Goal: Task Accomplishment & Management: Use online tool/utility

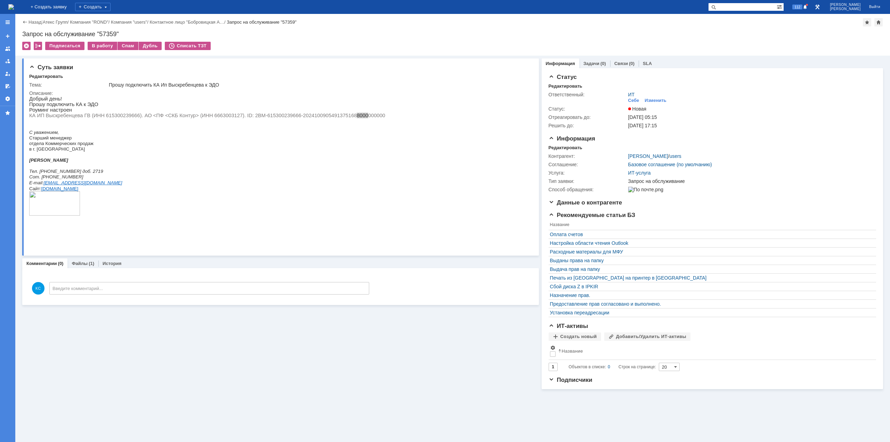
click at [14, 10] on img at bounding box center [11, 7] width 6 height 6
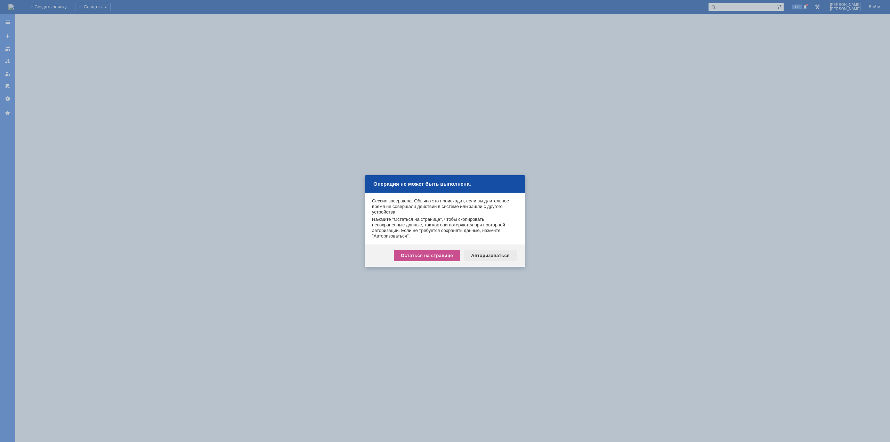
click at [504, 252] on div "Авторизоваться" at bounding box center [490, 255] width 52 height 11
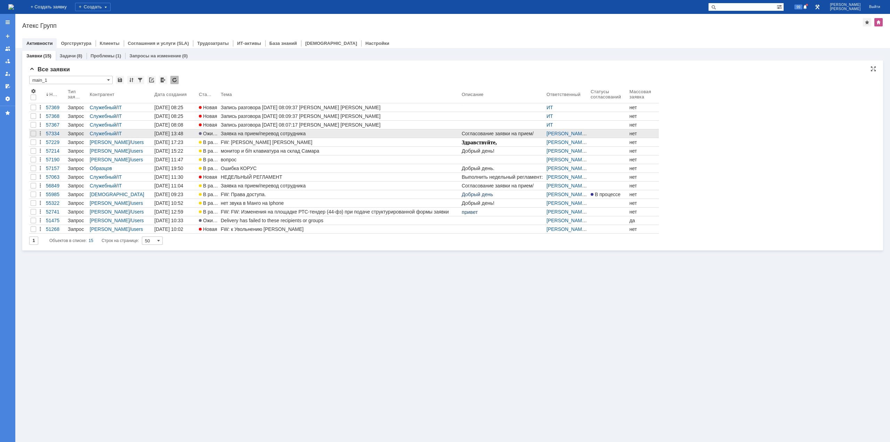
click at [241, 133] on div "Заявка на прием/перевод сотрудника" at bounding box center [340, 134] width 238 height 6
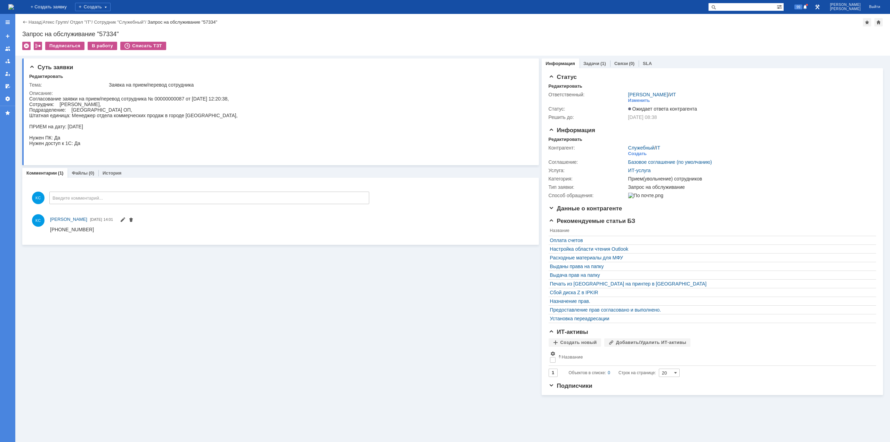
drag, startPoint x: 91, startPoint y: 105, endPoint x: 109, endPoint y: 108, distance: 18.0
click at [108, 106] on div "Согласование заявки на прием/перевод сотрудника № 00000000087 от 30.07.2025 12:…" at bounding box center [133, 126] width 208 height 61
click at [107, 115] on div "Согласование заявки на прием/перевод сотрудника № 00000000087 от 30.07.2025 12:…" at bounding box center [133, 126] width 208 height 61
drag, startPoint x: 131, startPoint y: 114, endPoint x: 147, endPoint y: 114, distance: 15.6
click at [147, 114] on div "Согласование заявки на прием/перевод сотрудника № 00000000087 от 30.07.2025 12:…" at bounding box center [133, 126] width 208 height 61
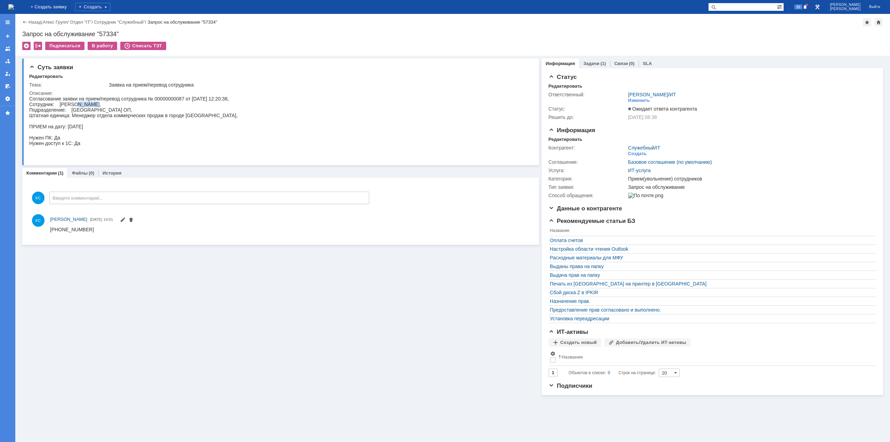
drag, startPoint x: 76, startPoint y: 106, endPoint x: 96, endPoint y: 106, distance: 20.2
click at [96, 106] on div "Согласование заявки на прием/перевод сотрудника № 00000000087 от 30.07.2025 12:…" at bounding box center [133, 126] width 208 height 61
click at [118, 107] on div "Согласование заявки на прием/перевод сотрудника № 00000000087 от 30.07.2025 12:…" at bounding box center [133, 126] width 208 height 61
click at [14, 8] on img at bounding box center [11, 7] width 6 height 6
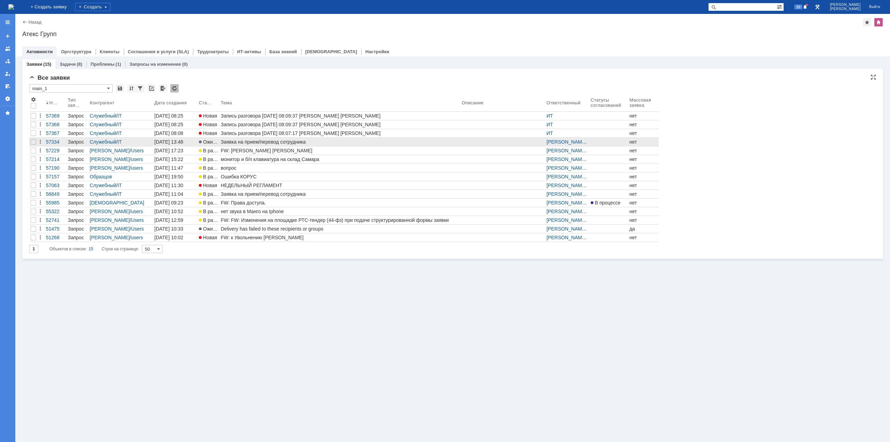
click at [256, 143] on div "Заявка на прием/перевод сотрудника" at bounding box center [340, 142] width 238 height 6
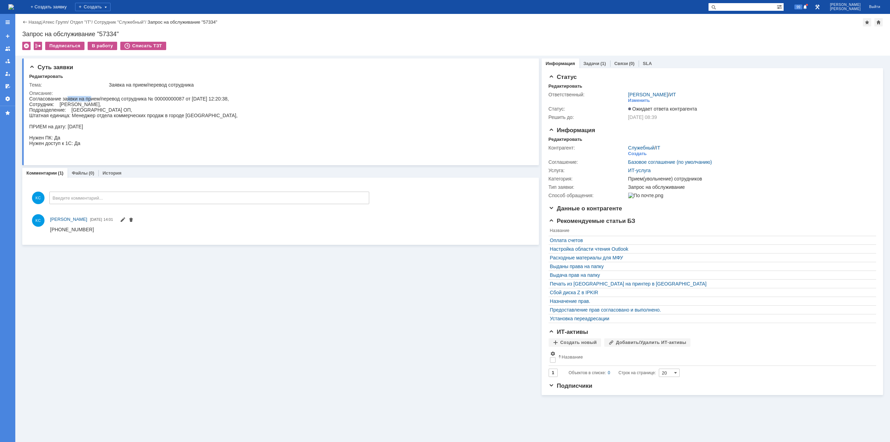
drag, startPoint x: 68, startPoint y: 100, endPoint x: 92, endPoint y: 100, distance: 24.0
click at [92, 100] on div "Согласование заявки на прием/перевод сотрудника № 00000000087 от 30.07.2025 12:…" at bounding box center [133, 126] width 208 height 61
click at [115, 101] on div "Согласование заявки на прием/перевод сотрудника № 00000000087 от 30.07.2025 12:…" at bounding box center [133, 126] width 208 height 61
click at [14, 7] on img at bounding box center [11, 7] width 6 height 6
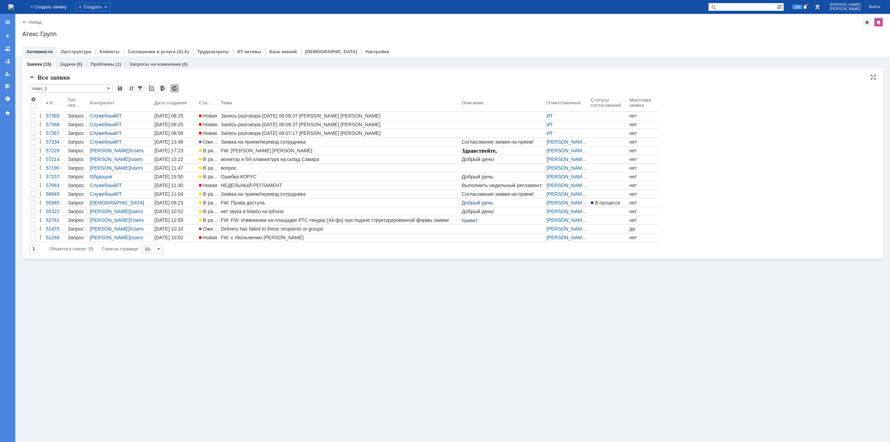
click at [372, 78] on div "Все заявки" at bounding box center [452, 77] width 847 height 7
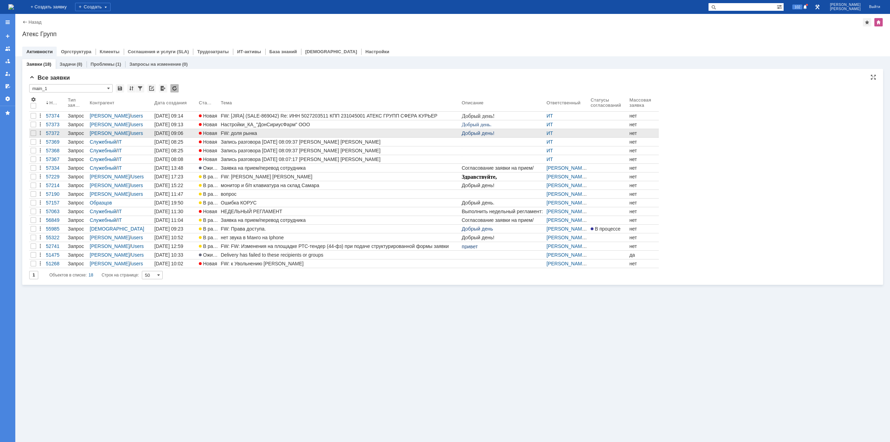
click at [247, 133] on div "FW: доля рынка" at bounding box center [340, 133] width 238 height 6
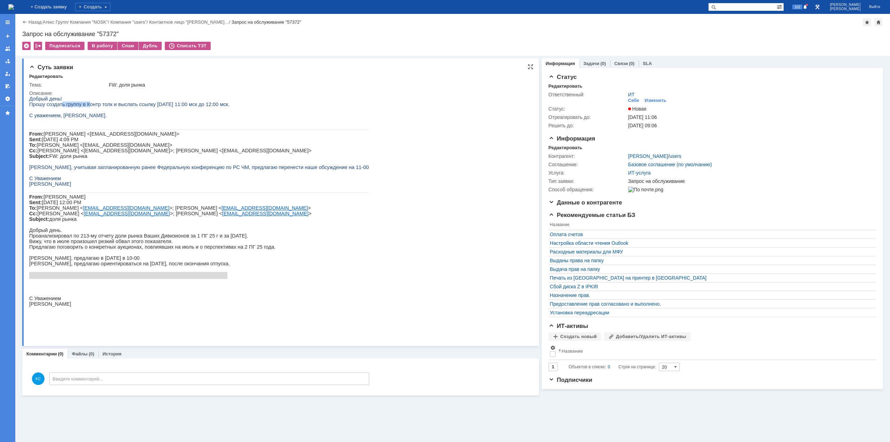
drag, startPoint x: 59, startPoint y: 103, endPoint x: 93, endPoint y: 103, distance: 34.4
click at [87, 103] on span "Прошу создать группу в Контр толк и выслать ссылку 25.08.2025 с 11:00 мск до 12…" at bounding box center [129, 104] width 200 height 6
drag, startPoint x: 105, startPoint y: 104, endPoint x: 136, endPoint y: 104, distance: 31.3
click at [132, 104] on span "Прошу создать группу в Контр толк и выслать ссылку 25.08.2025 с 11:00 мск до 12…" at bounding box center [129, 104] width 200 height 6
drag, startPoint x: 162, startPoint y: 104, endPoint x: 172, endPoint y: 104, distance: 10.4
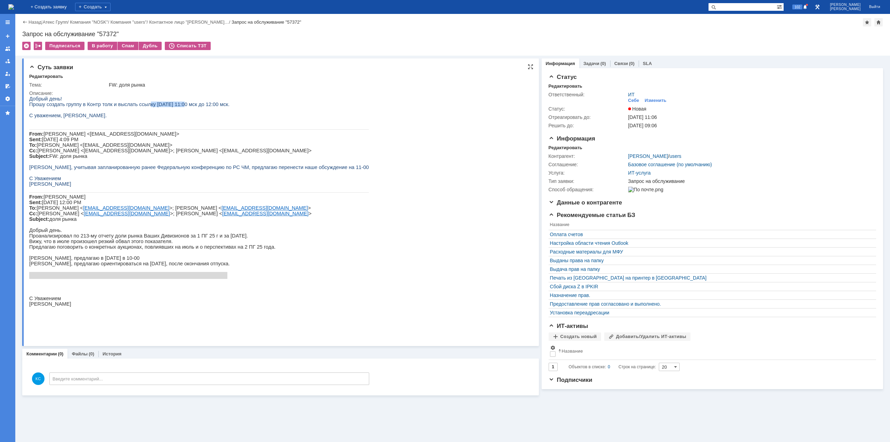
click at [170, 104] on span "Прошу создать группу в Контр толк и выслать ссылку 25.08.2025 с 11:00 мск до 12…" at bounding box center [129, 104] width 200 height 6
click at [198, 104] on span "Прошу создать группу в Контр толк и выслать ссылку 25.08.2025 с 11:00 мск до 12…" at bounding box center [129, 104] width 200 height 6
click at [100, 46] on div "В работу" at bounding box center [103, 46] width 30 height 8
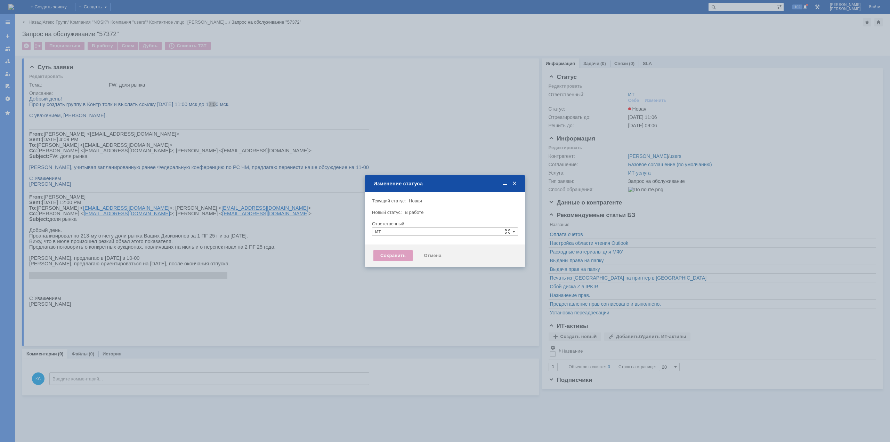
type input "[PERSON_NAME]"
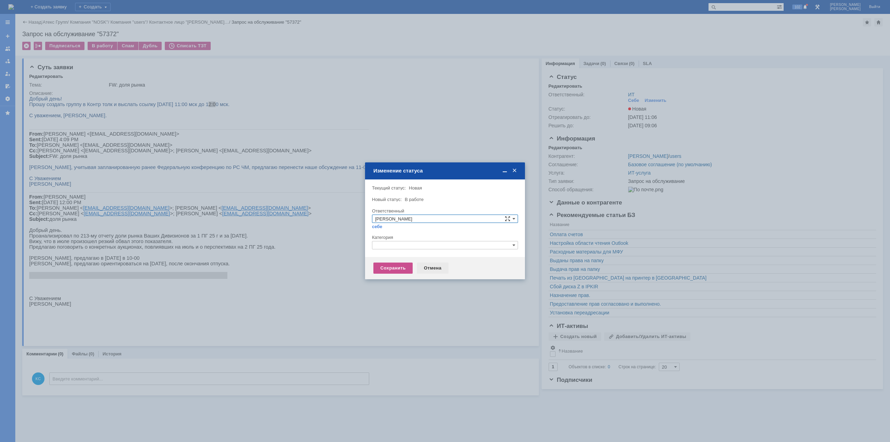
click at [433, 272] on div "Отмена" at bounding box center [433, 267] width 32 height 11
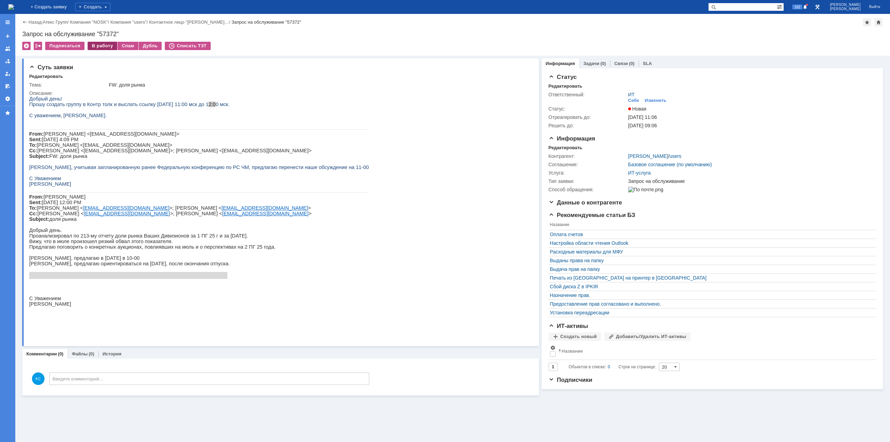
click at [95, 49] on div "В работу" at bounding box center [103, 46] width 30 height 8
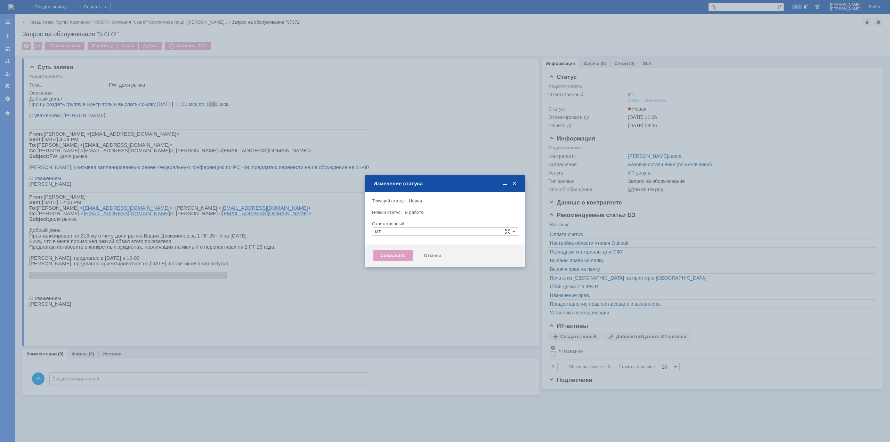
type input "[PERSON_NAME]"
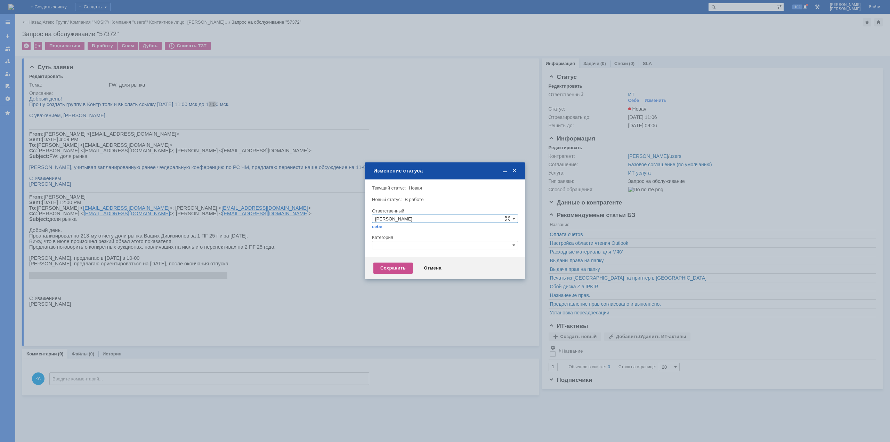
click at [421, 248] on input "text" at bounding box center [445, 245] width 146 height 8
type input "про"
click at [396, 273] on div "[не указано]" at bounding box center [444, 270] width 145 height 8
click at [393, 246] on input "text" at bounding box center [445, 245] width 146 height 8
click at [392, 276] on span "Прочее" at bounding box center [445, 278] width 140 height 6
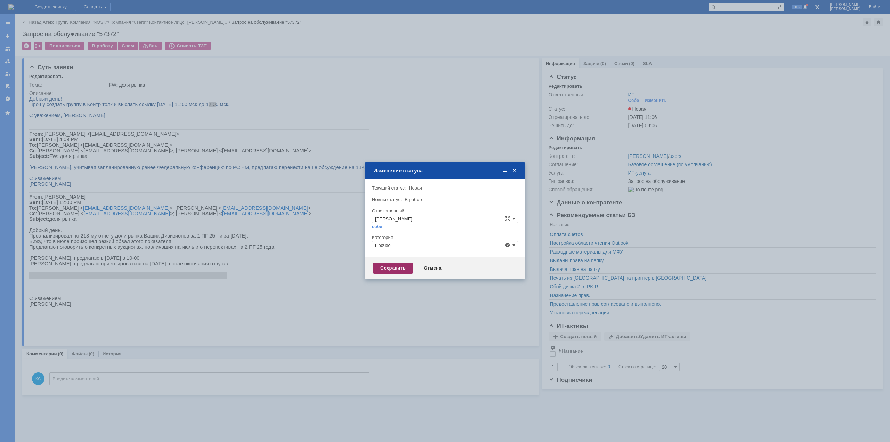
click at [393, 271] on div "Сохранить" at bounding box center [392, 267] width 39 height 11
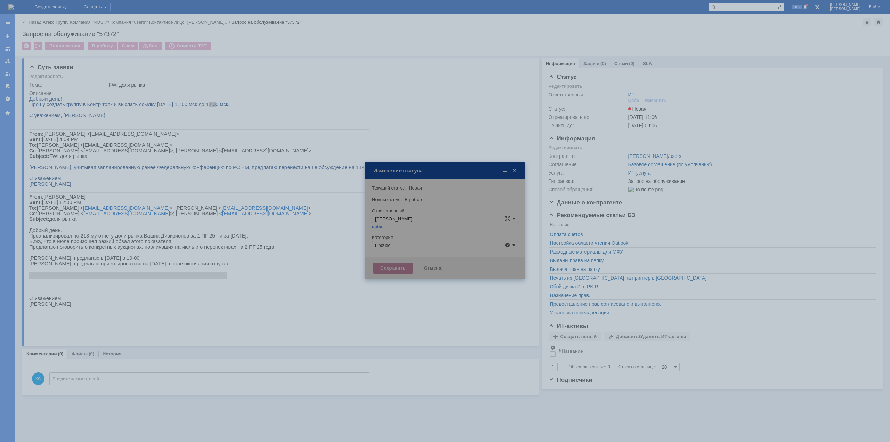
type input "Прочее"
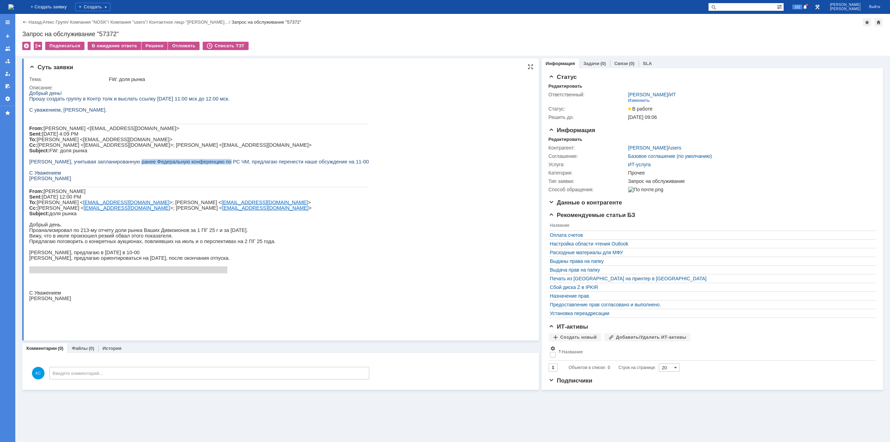
drag, startPoint x: 127, startPoint y: 171, endPoint x: 210, endPoint y: 170, distance: 82.7
click at [210, 164] on span "Дмитрий, учитывая запланированную ранее Федеральную конференцию по РС ЧМ, предл…" at bounding box center [199, 162] width 340 height 6
click at [81, 164] on span "Дмитрий, учитывая запланированную ранее Федеральную конференцию по РС ЧМ, предл…" at bounding box center [199, 162] width 340 height 6
click at [282, 164] on span "Дмитрий, учитывая запланированную ранее Федеральную конференцию по РС ЧМ, предл…" at bounding box center [199, 162] width 340 height 6
click at [143, 46] on div "Решено" at bounding box center [154, 46] width 26 height 8
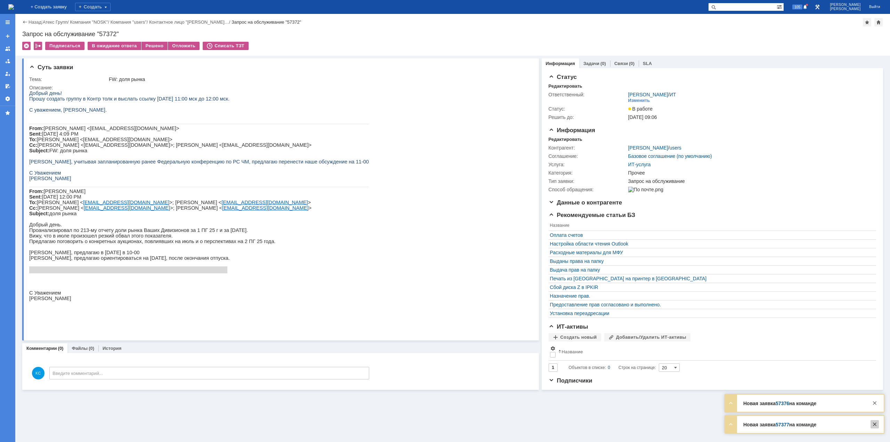
drag, startPoint x: 873, startPoint y: 401, endPoint x: 874, endPoint y: 427, distance: 25.4
click at [873, 401] on div at bounding box center [874, 403] width 8 height 8
click at [875, 426] on div at bounding box center [874, 424] width 8 height 8
click at [286, 164] on span "Дмитрий, учитывая запланированную ранее Федеральную конференцию по РС ЧМ, предл…" at bounding box center [199, 162] width 340 height 6
click at [14, 1] on div "На домашнюю" at bounding box center [11, 7] width 6 height 14
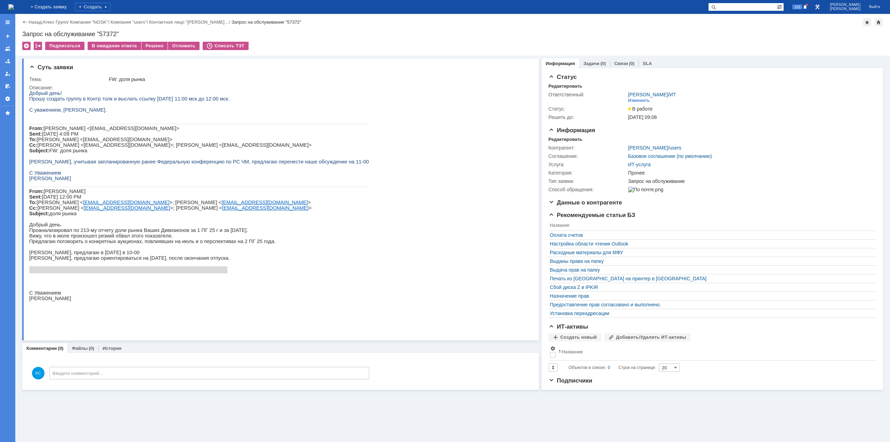
click at [14, 4] on img at bounding box center [11, 7] width 6 height 6
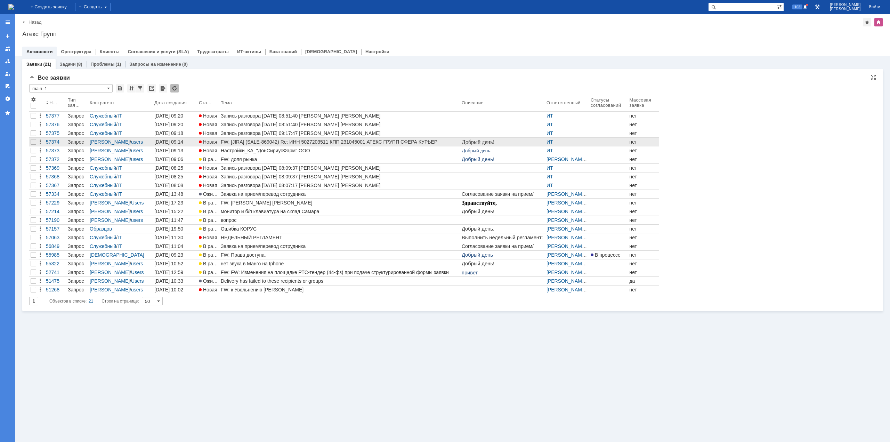
click at [252, 139] on div "FW: [JIRA] (SALE-869042) Re: ИНН 5027203511 КПП 231045001 АТЕКС ГРУПП СФЕРА КУР…" at bounding box center [340, 142] width 238 height 6
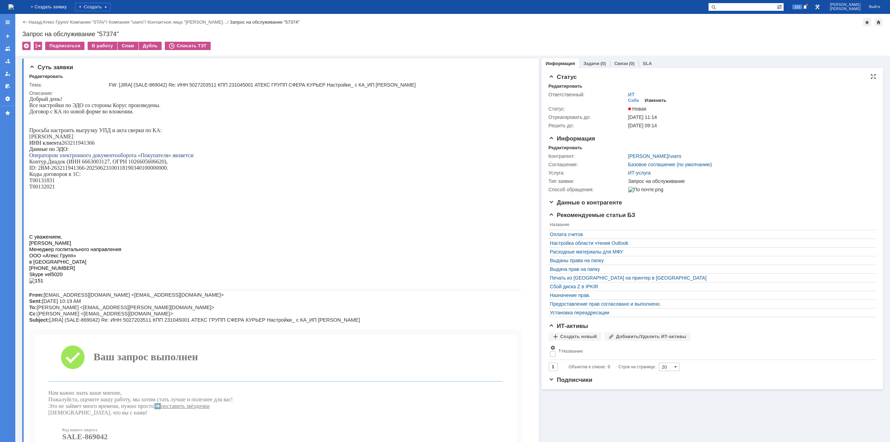
click at [648, 101] on div "Изменить" at bounding box center [655, 101] width 22 height 6
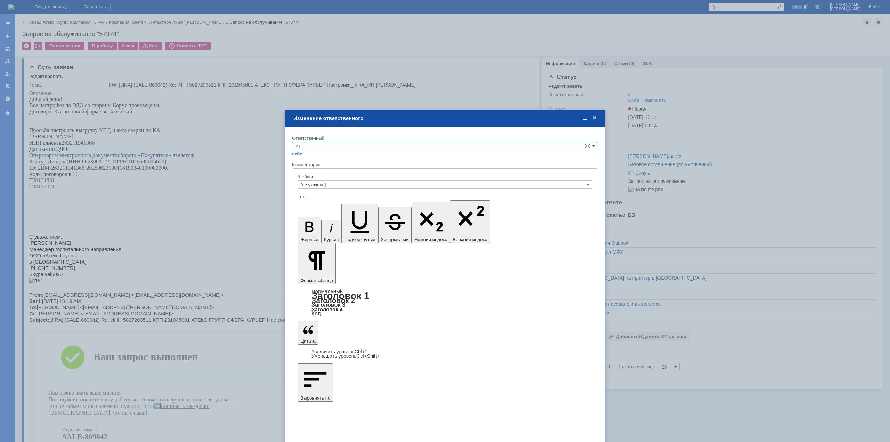
click at [406, 147] on input "ИТ" at bounding box center [445, 146] width 306 height 8
click at [203, 124] on div at bounding box center [445, 221] width 890 height 442
type input "ИТ"
drag, startPoint x: 362, startPoint y: 312, endPoint x: 358, endPoint y: 319, distance: 8.1
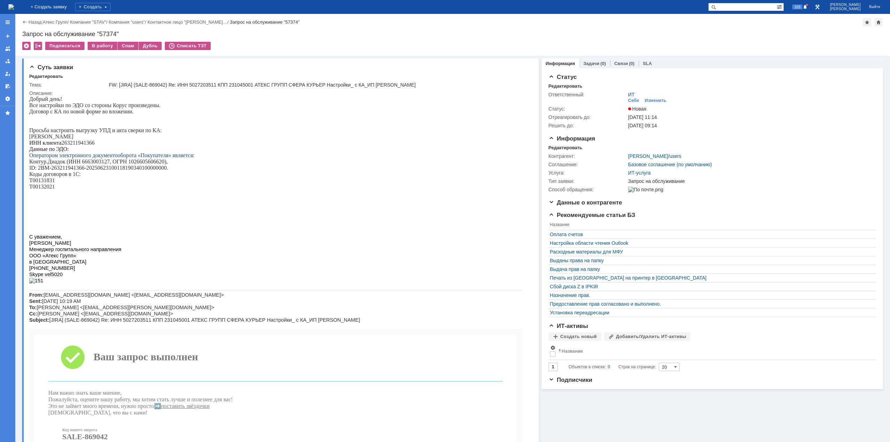
click at [14, 6] on img at bounding box center [11, 7] width 6 height 6
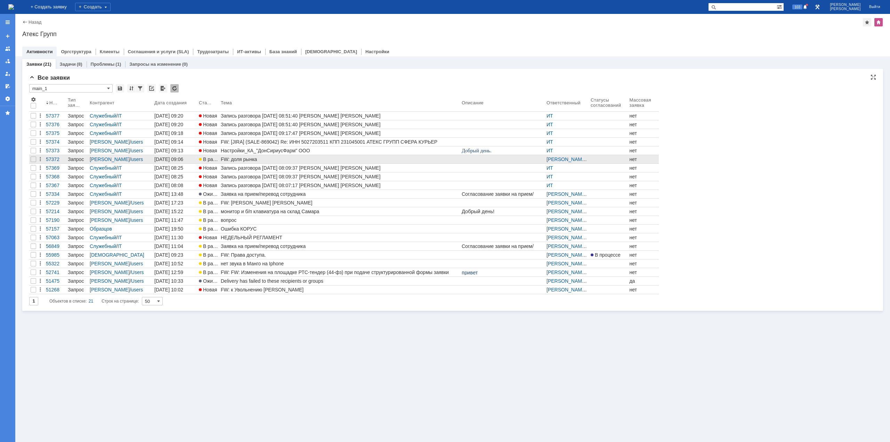
click at [268, 159] on div "FW: доля рынка" at bounding box center [340, 159] width 238 height 6
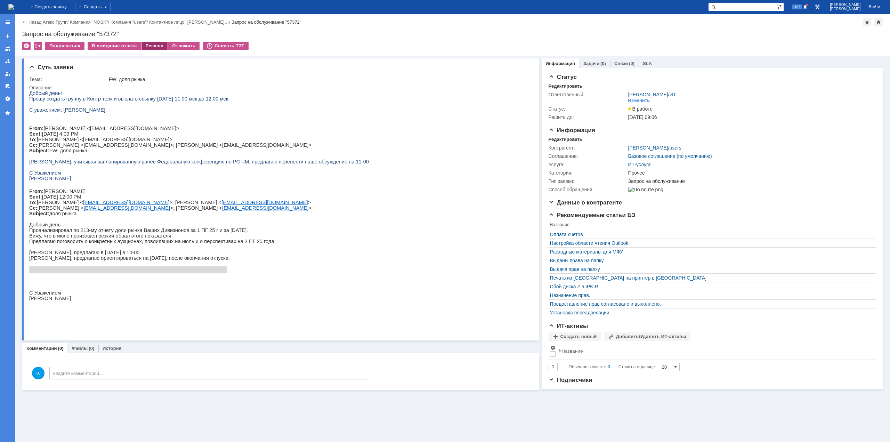
click at [159, 48] on div "Решено" at bounding box center [154, 46] width 26 height 8
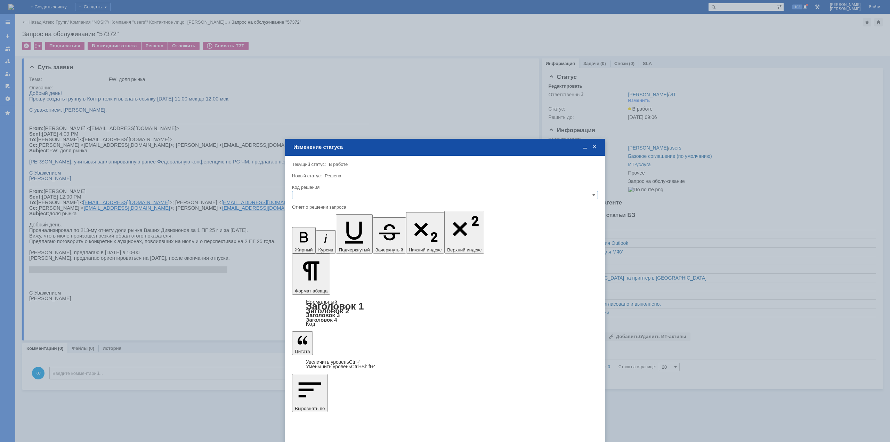
click at [323, 199] on div at bounding box center [445, 201] width 306 height 5
click at [325, 198] on input "text" at bounding box center [445, 195] width 306 height 8
click at [318, 225] on div "Решено" at bounding box center [444, 229] width 305 height 8
type input "Решено"
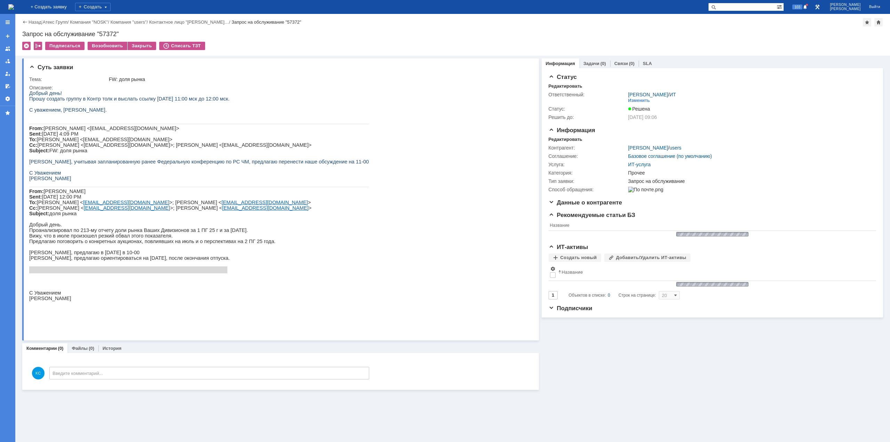
click at [14, 6] on img at bounding box center [11, 7] width 6 height 6
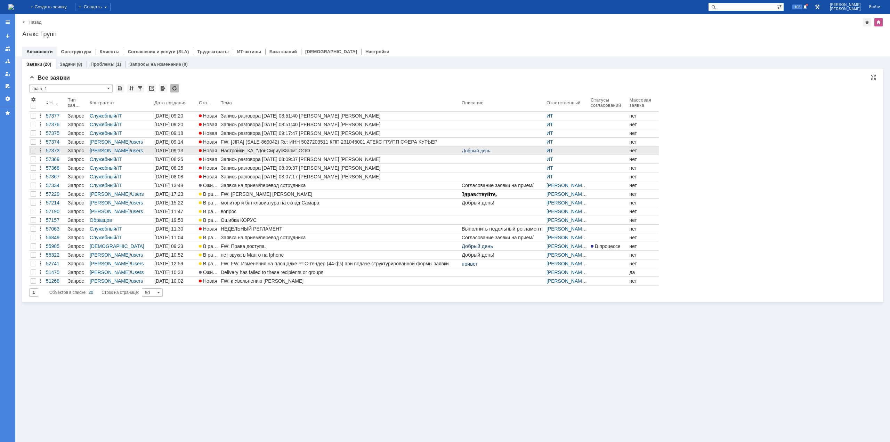
click at [247, 150] on div "Настройки_КА_"ДонСириусФарм" ООО" at bounding box center [340, 151] width 238 height 6
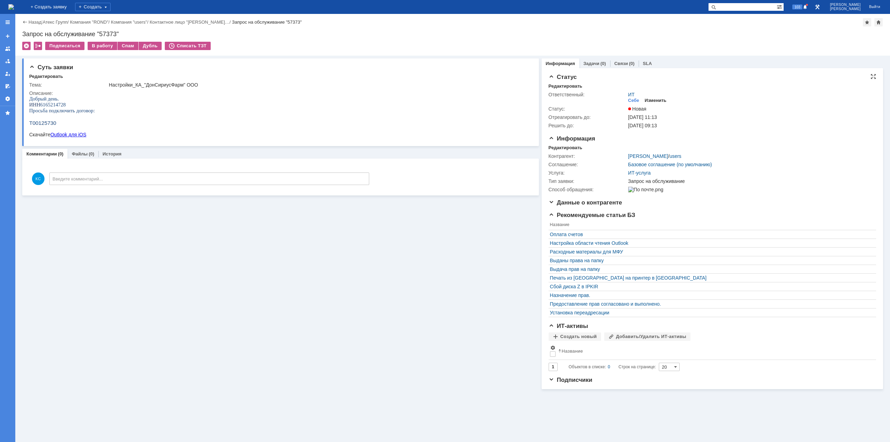
click at [655, 101] on div "Изменить" at bounding box center [655, 101] width 22 height 6
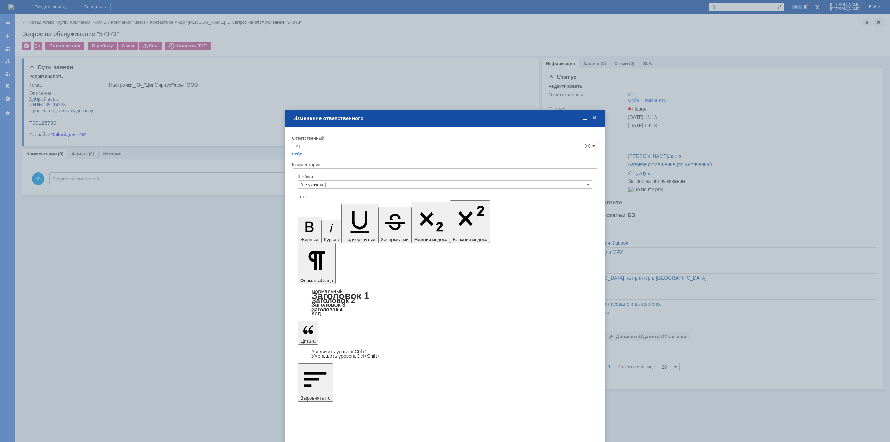
click at [406, 149] on input "ИТ" at bounding box center [445, 146] width 306 height 8
click at [314, 203] on span "АСУ" at bounding box center [445, 204] width 300 height 6
type input "АСУ"
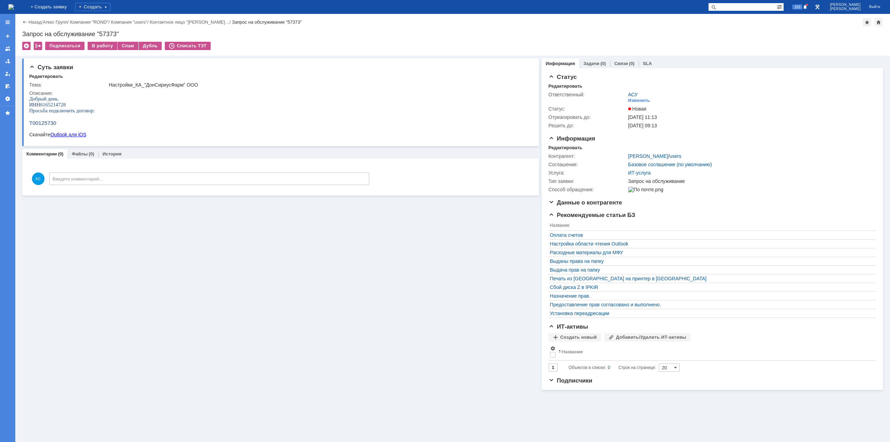
click at [14, 10] on img at bounding box center [11, 7] width 6 height 6
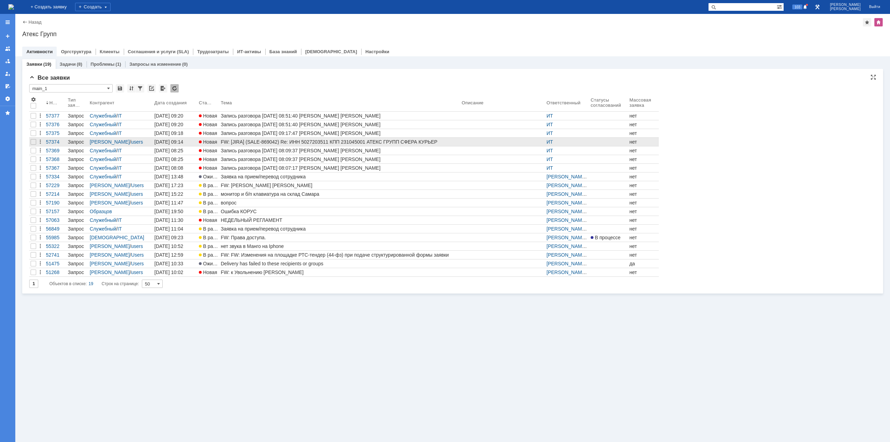
click at [264, 144] on div "FW: [JIRA] (SALE-869042) Re: ИНН 5027203511 КПП 231045001 АТЕКС ГРУПП СФЕРА КУР…" at bounding box center [340, 142] width 238 height 6
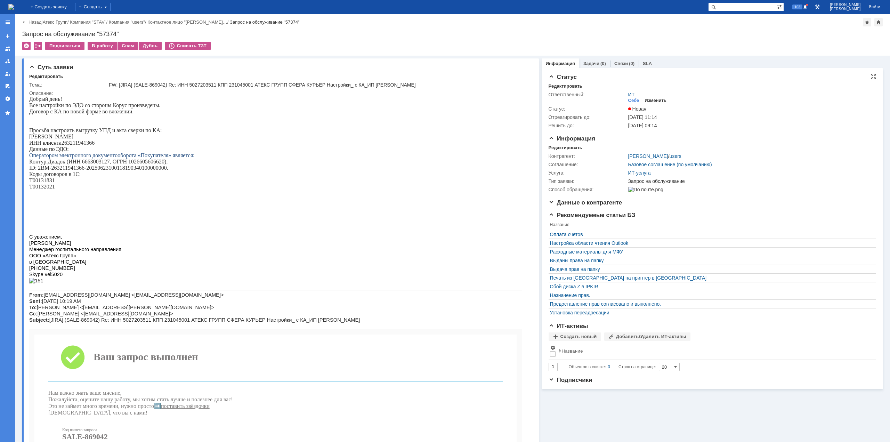
click at [645, 98] on div "Изменить" at bounding box center [655, 101] width 22 height 6
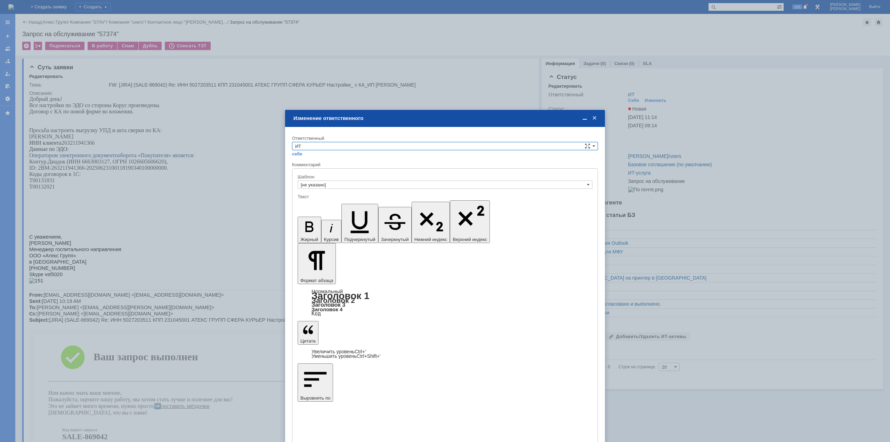
click at [338, 144] on input "ИТ" at bounding box center [445, 146] width 306 height 8
click at [314, 201] on div "АСУ" at bounding box center [444, 204] width 305 height 8
type input "АСУ"
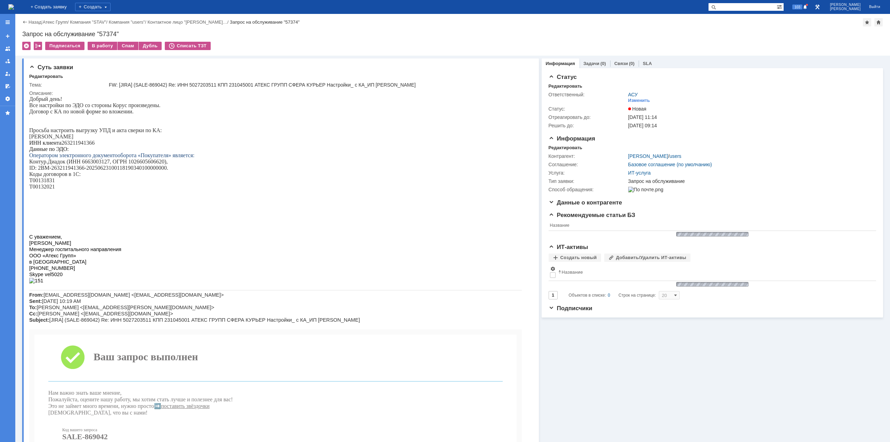
click at [14, 7] on img at bounding box center [11, 7] width 6 height 6
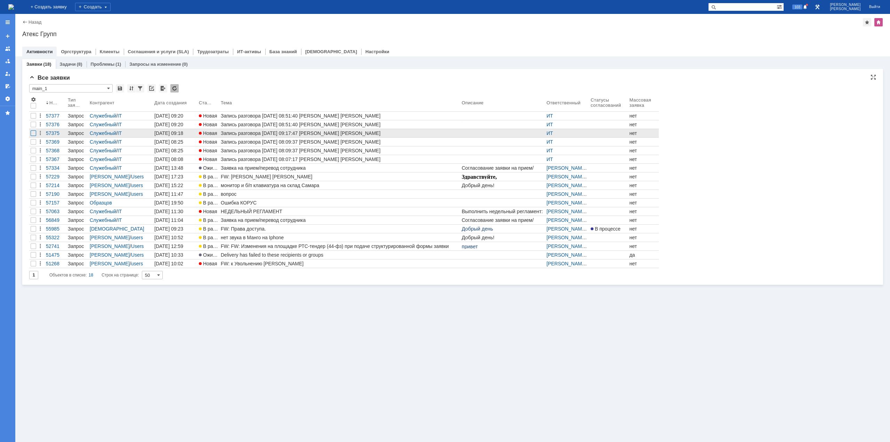
click at [33, 119] on div at bounding box center [34, 116] width 6 height 6
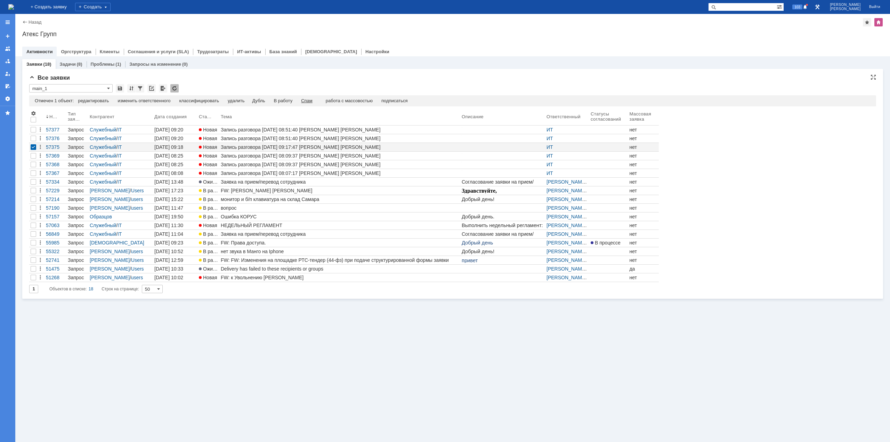
click at [309, 101] on div "Спам" at bounding box center [306, 101] width 11 height 6
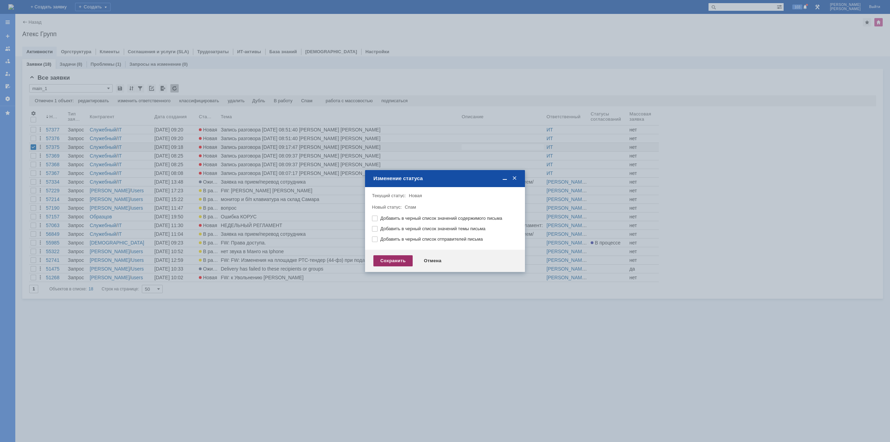
click at [389, 259] on div "Сохранить" at bounding box center [392, 260] width 39 height 11
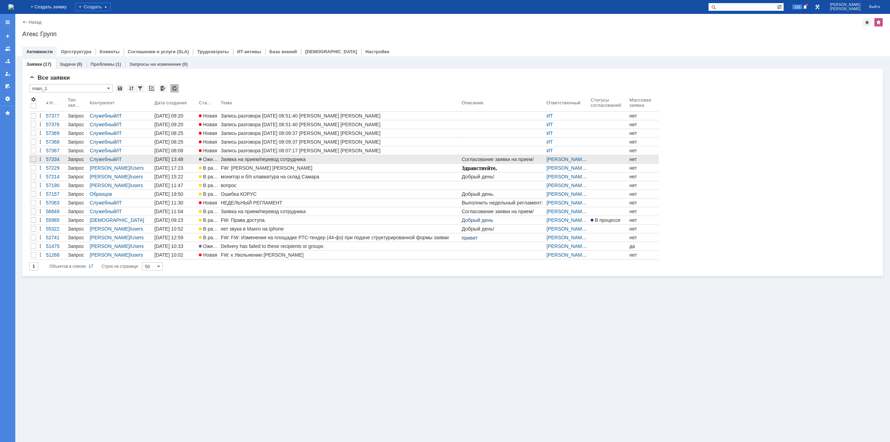
click at [262, 156] on div "Заявка на прием/перевод сотрудника" at bounding box center [340, 159] width 238 height 6
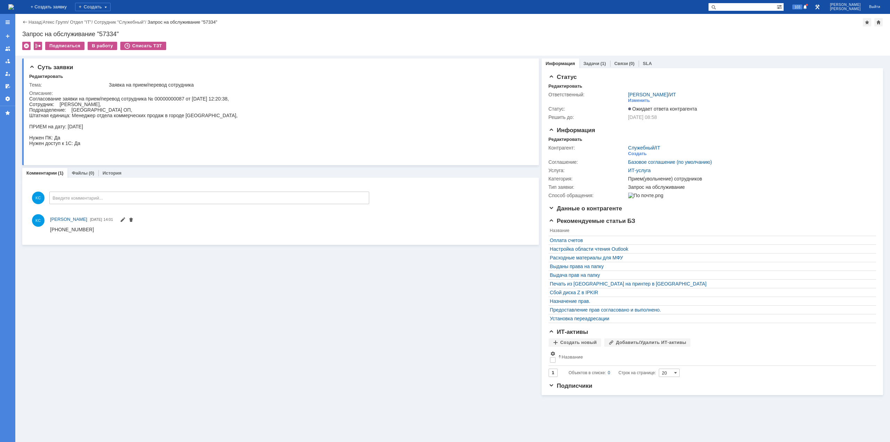
click at [356, 335] on div "Суть заявки Редактировать Тема: Заявка на прием/перевод сотрудника Описание: Ко…" at bounding box center [280, 225] width 517 height 339
click at [598, 65] on div "Задачи (1)" at bounding box center [594, 63] width 23 height 5
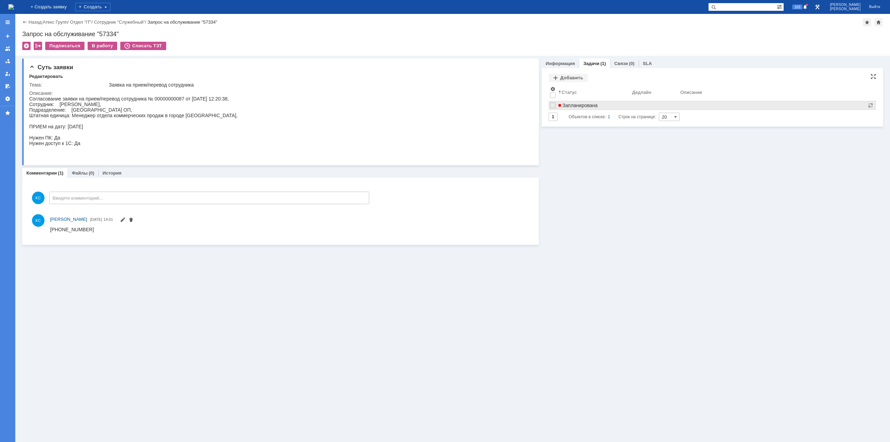
click at [580, 105] on span "Запланирована" at bounding box center [578, 106] width 40 height 6
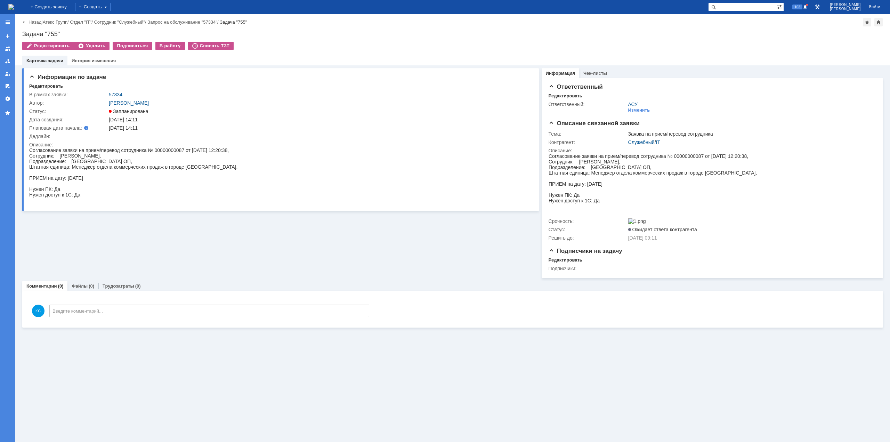
click at [14, 4] on img at bounding box center [11, 7] width 6 height 6
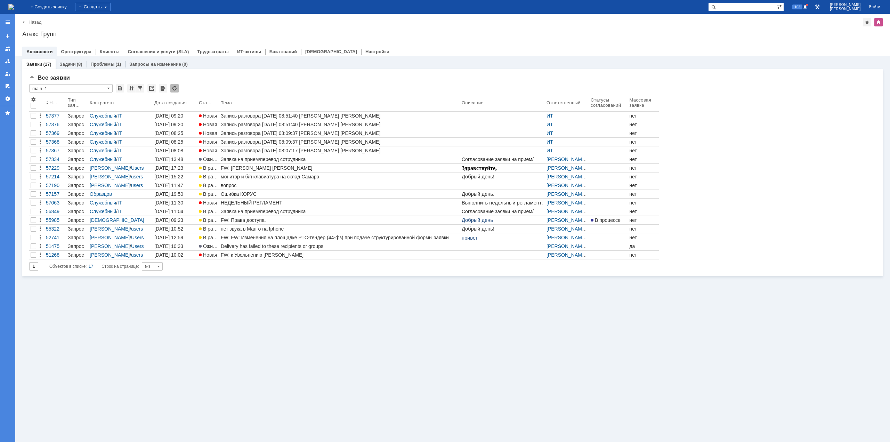
click at [515, 332] on div "Заявки (17) Задачи (8) Проблемы (1) Запросы на изменение (0) Все заявки * main_…" at bounding box center [452, 248] width 875 height 385
click at [370, 319] on div "Заявки (17) Задачи (8) Проблемы (1) Запросы на изменение (0) Все заявки * main_…" at bounding box center [452, 248] width 875 height 385
click at [283, 153] on div "Запись разговора [DATE] 08:07:17 [PERSON_NAME] [PERSON_NAME]" at bounding box center [340, 151] width 238 height 6
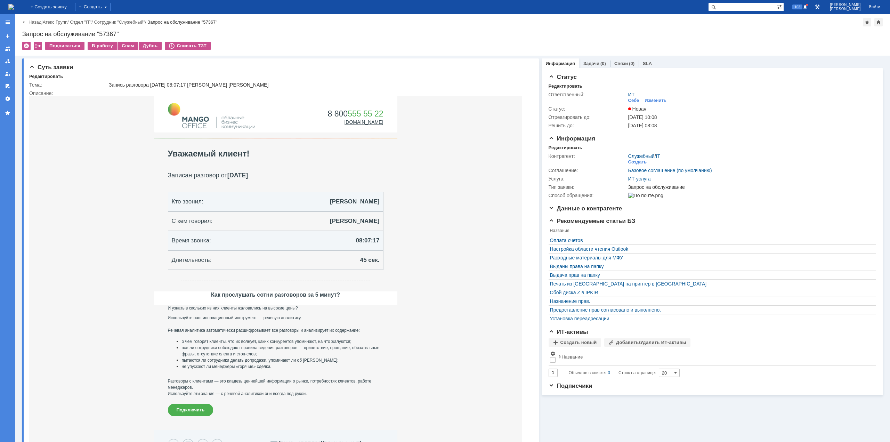
click at [14, 5] on img at bounding box center [11, 7] width 6 height 6
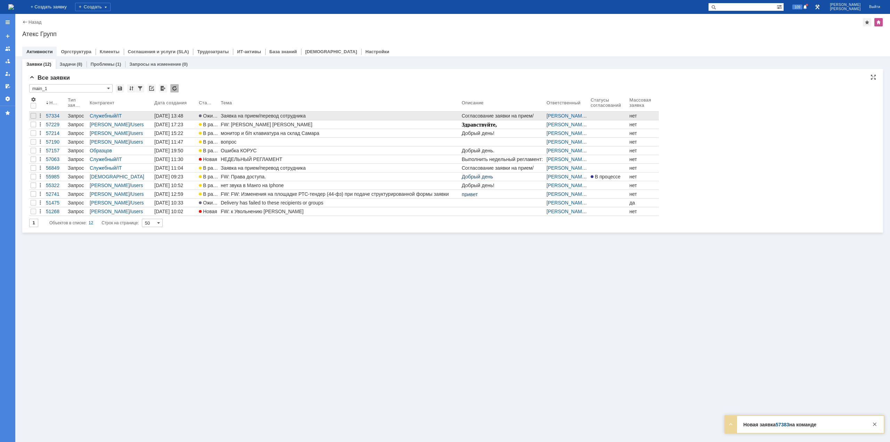
click at [281, 116] on div "Заявка на прием/перевод сотрудника" at bounding box center [340, 116] width 238 height 6
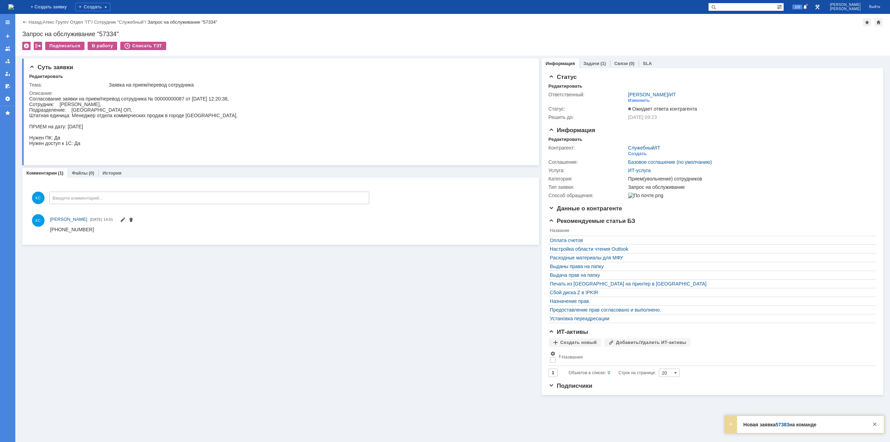
click at [14, 7] on img at bounding box center [11, 7] width 6 height 6
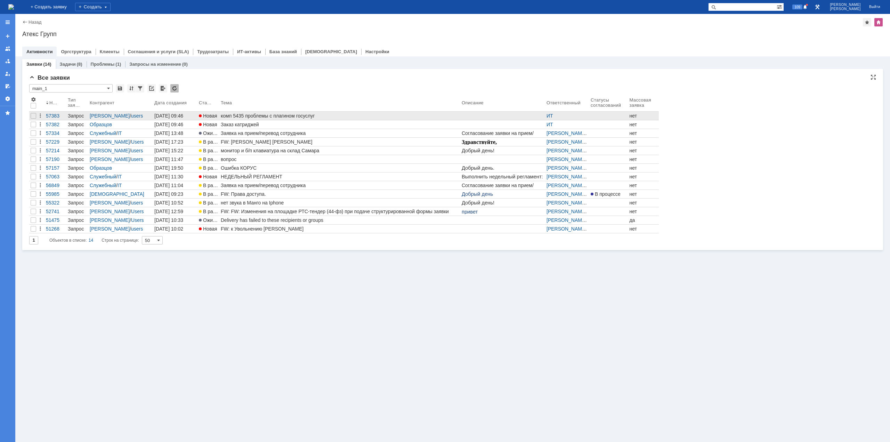
click at [271, 114] on div "комп 5435 проблемы с плагином госуслуг" at bounding box center [340, 116] width 238 height 6
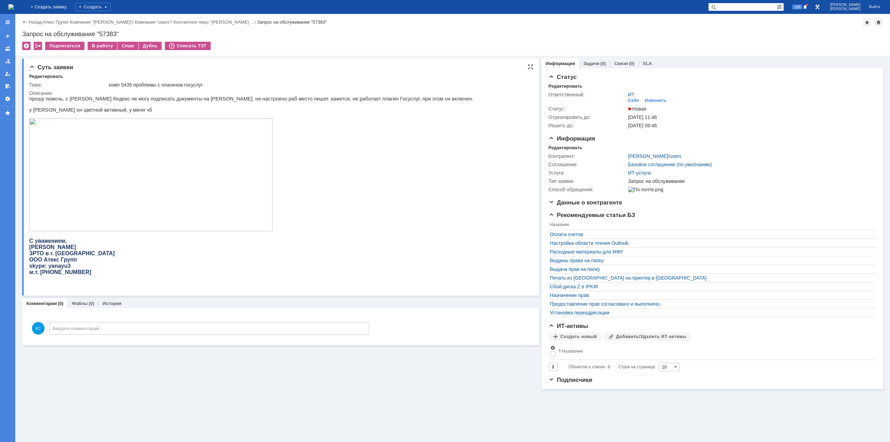
click at [152, 173] on img at bounding box center [150, 174] width 243 height 113
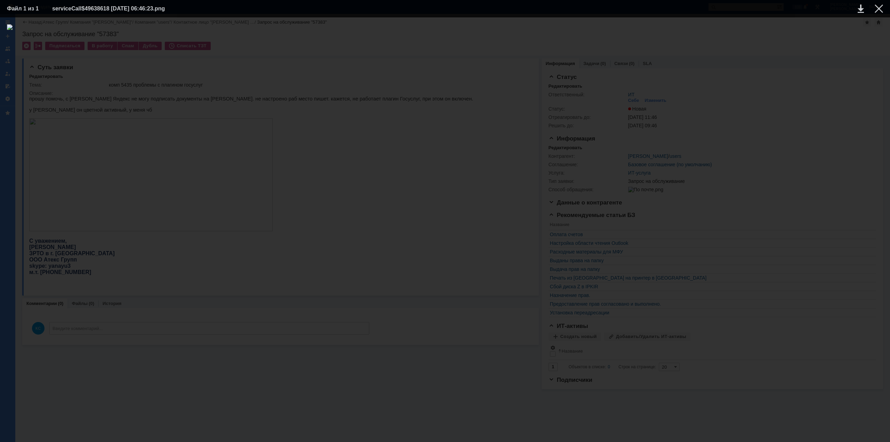
click at [801, 111] on div at bounding box center [445, 229] width 876 height 411
click at [880, 9] on div at bounding box center [879, 9] width 8 height 8
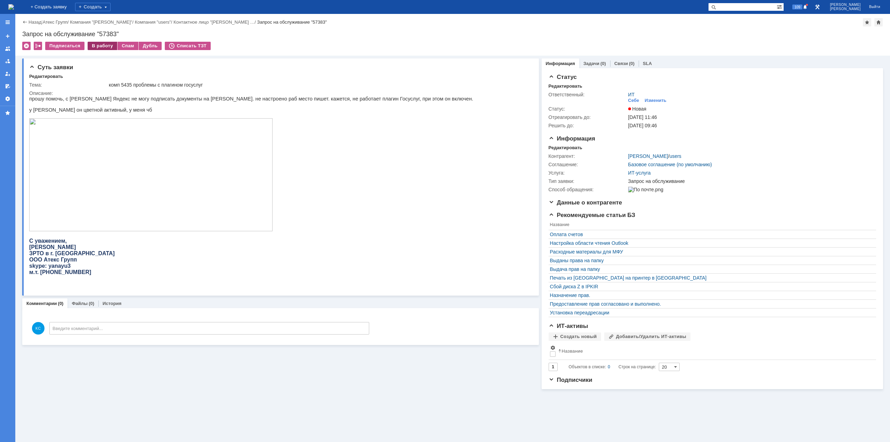
click at [108, 46] on div "В работу" at bounding box center [103, 46] width 30 height 8
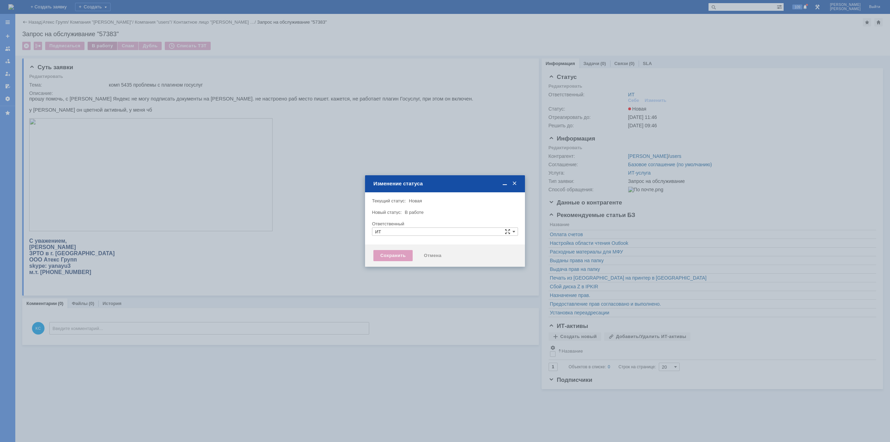
type input "[PERSON_NAME]"
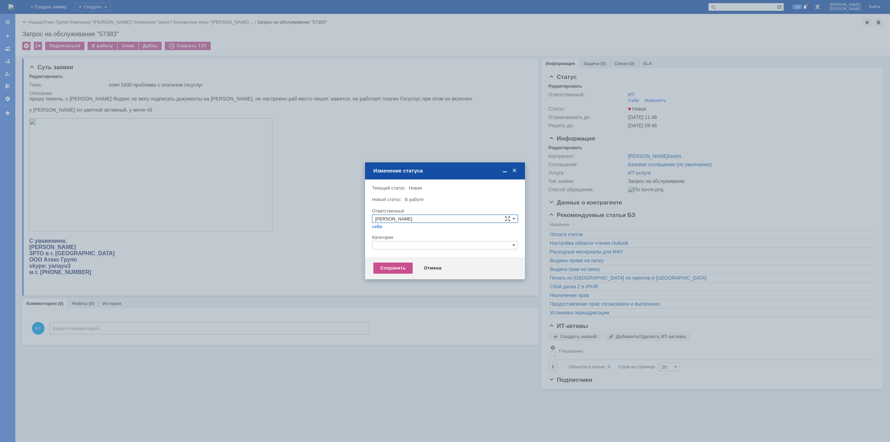
click at [390, 244] on input "text" at bounding box center [445, 245] width 146 height 8
click at [381, 245] on input "text" at bounding box center [445, 245] width 146 height 8
click at [387, 237] on div "Категория" at bounding box center [444, 237] width 145 height 5
click at [389, 245] on input "text" at bounding box center [445, 245] width 146 height 8
click at [389, 275] on div "Прочее" at bounding box center [444, 278] width 145 height 8
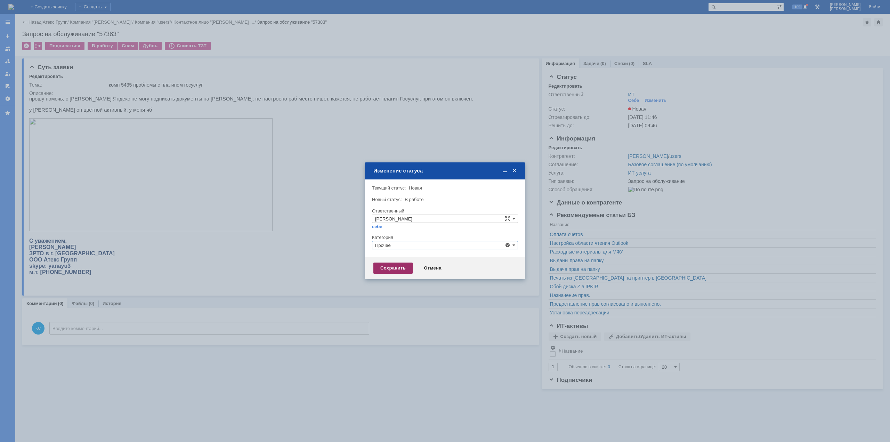
click at [384, 267] on div "Сохранить" at bounding box center [392, 267] width 39 height 11
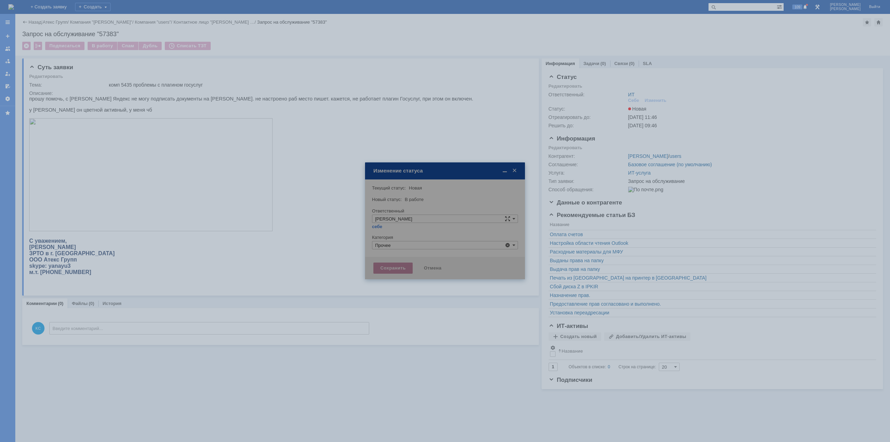
type input "Прочее"
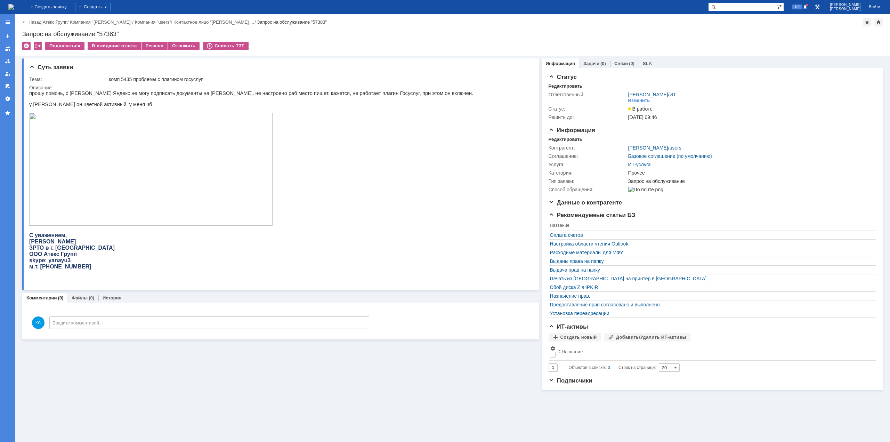
click at [14, 4] on img at bounding box center [11, 7] width 6 height 6
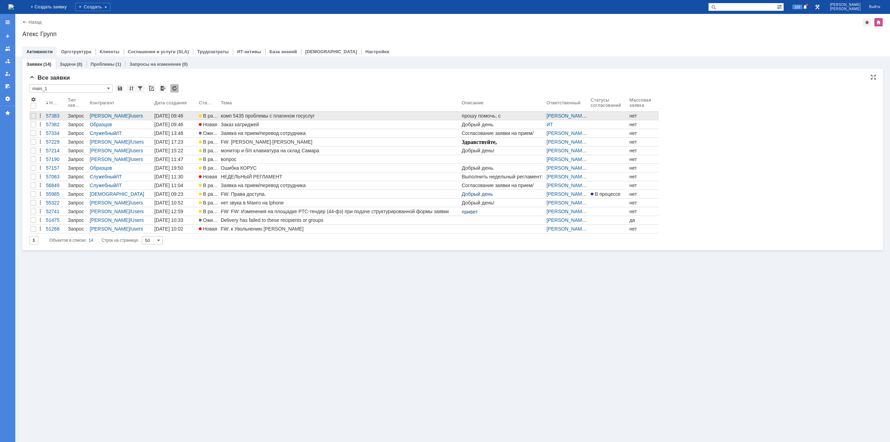
click at [254, 117] on div "комп 5435 проблемы с плагином госуслуг" at bounding box center [340, 116] width 238 height 6
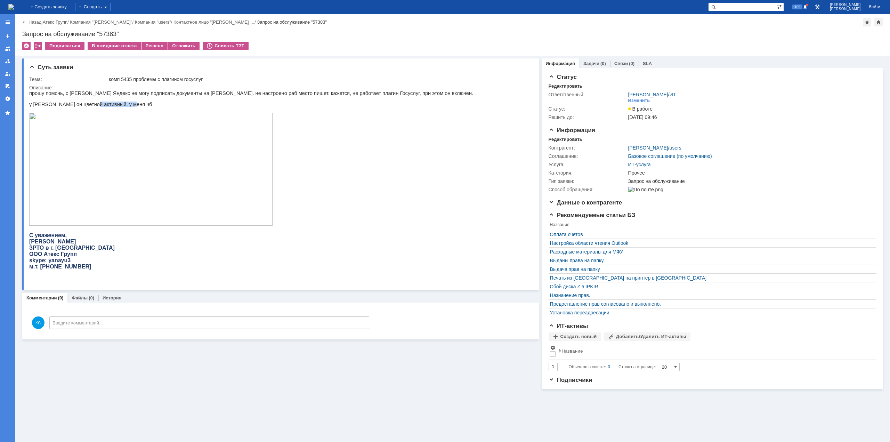
drag, startPoint x: 89, startPoint y: 104, endPoint x: 123, endPoint y: 105, distance: 34.5
click at [123, 105] on p "у Орищенко он цветной активный, у меня чб" at bounding box center [251, 104] width 444 height 6
drag, startPoint x: 56, startPoint y: 105, endPoint x: 72, endPoint y: 107, distance: 16.0
click at [71, 107] on p "у Орищенко он цветной активный, у меня чб" at bounding box center [251, 104] width 444 height 6
drag, startPoint x: 84, startPoint y: 107, endPoint x: 94, endPoint y: 108, distance: 10.1
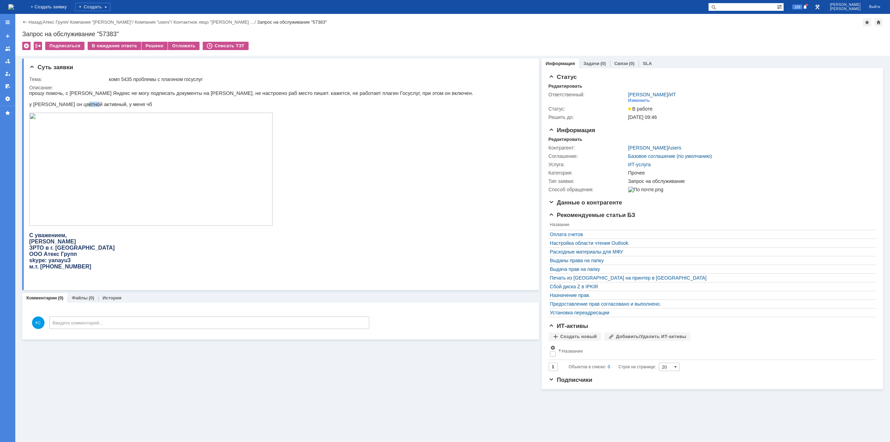
click at [94, 107] on p "у Орищенко он цветной активный, у меня чб" at bounding box center [251, 104] width 444 height 6
drag, startPoint x: 67, startPoint y: 95, endPoint x: 110, endPoint y: 92, distance: 42.8
click at [109, 92] on p "прошу помочь, с браузера Яндекс не могу подписать документы на ЕИС. не настроен…" at bounding box center [251, 93] width 444 height 6
drag, startPoint x: 145, startPoint y: 93, endPoint x: 157, endPoint y: 94, distance: 11.9
click at [155, 94] on p "прошу помочь, с браузера Яндекс не могу подписать документы на ЕИС. не настроен…" at bounding box center [251, 93] width 444 height 6
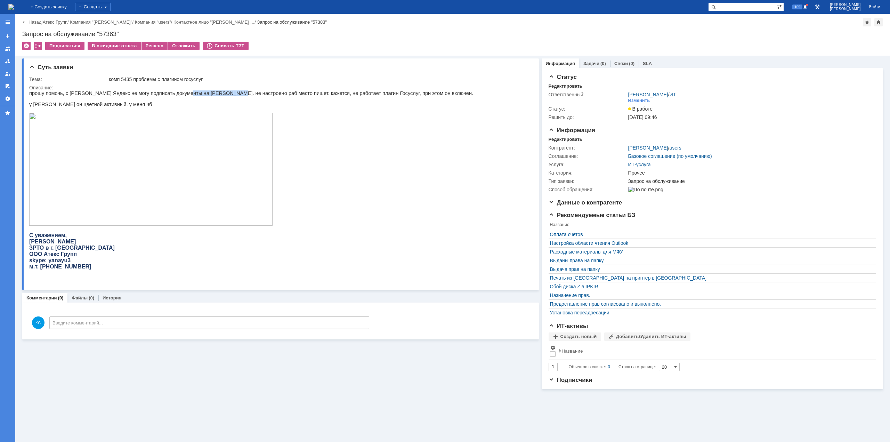
drag, startPoint x: 173, startPoint y: 96, endPoint x: 214, endPoint y: 92, distance: 40.8
click at [214, 92] on p "прошу помочь, с браузера Яндекс не могу подписать документы на ЕИС. не настроен…" at bounding box center [251, 93] width 444 height 6
drag, startPoint x: 226, startPoint y: 92, endPoint x: 251, endPoint y: 97, distance: 25.4
click at [249, 96] on p "прошу помочь, с браузера Яндекс не могу подписать документы на ЕИС. не настроен…" at bounding box center [251, 93] width 444 height 6
drag, startPoint x: 262, startPoint y: 96, endPoint x: 283, endPoint y: 94, distance: 21.6
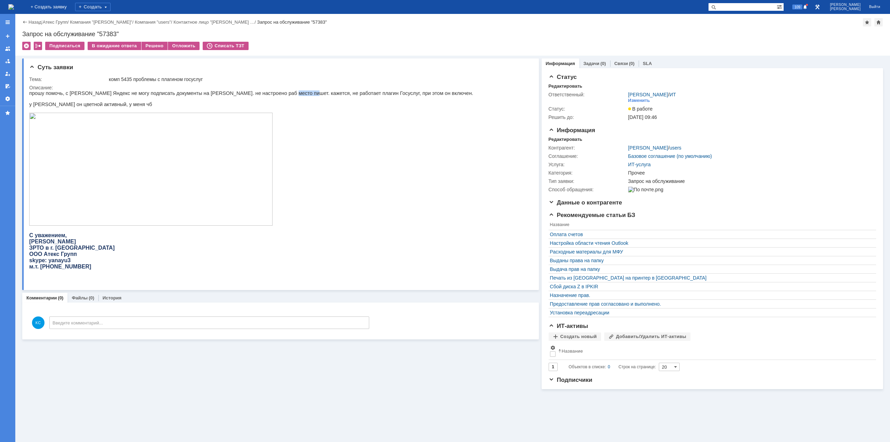
click at [283, 94] on p "прошу помочь, с браузера Яндекс не могу подписать документы на ЕИС. не настроен…" at bounding box center [251, 93] width 444 height 6
drag, startPoint x: 294, startPoint y: 92, endPoint x: 329, endPoint y: 92, distance: 34.8
click at [329, 92] on p "прошу помочь, с браузера Яндекс не могу подписать документы на ЕИС. не настроен…" at bounding box center [251, 93] width 444 height 6
drag, startPoint x: 346, startPoint y: 92, endPoint x: 356, endPoint y: 99, distance: 12.7
click at [355, 92] on p "прошу помочь, с браузера Яндекс не могу подписать документы на ЕИС. не настроен…" at bounding box center [251, 93] width 444 height 6
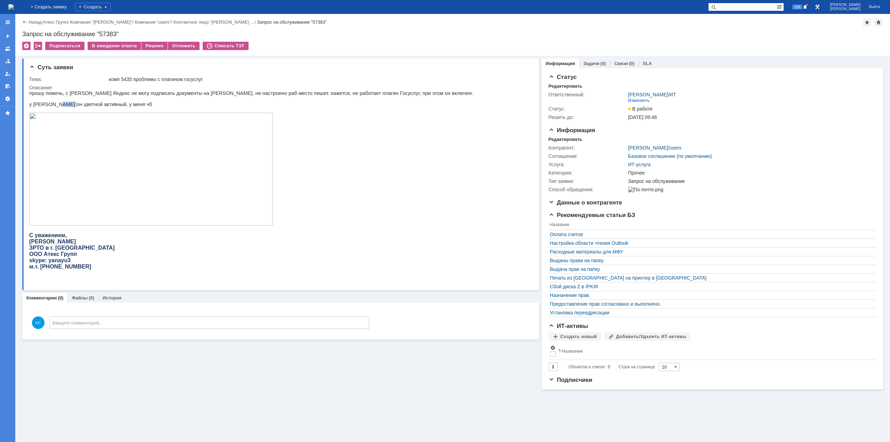
drag, startPoint x: 57, startPoint y: 107, endPoint x: 80, endPoint y: 106, distance: 23.0
click at [70, 106] on p "у Орищенко он цветной активный, у меня чб" at bounding box center [251, 104] width 444 height 6
drag, startPoint x: 83, startPoint y: 106, endPoint x: 100, endPoint y: 107, distance: 17.4
click at [92, 106] on p "у Орищенко он цветной активный, у меня чб" at bounding box center [251, 104] width 444 height 6
drag, startPoint x: 110, startPoint y: 106, endPoint x: 116, endPoint y: 107, distance: 6.6
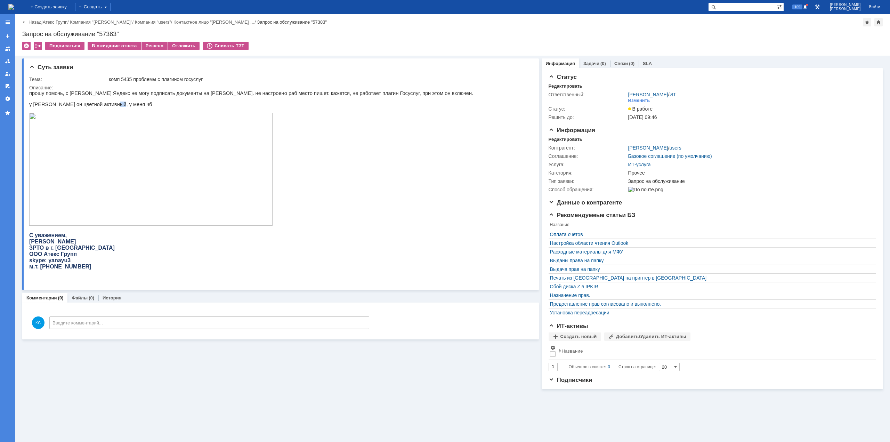
click at [115, 106] on p "у Орищенко он цветной активный, у меня чб" at bounding box center [251, 104] width 444 height 6
click at [360, 131] on p at bounding box center [251, 170] width 444 height 114
drag, startPoint x: 144, startPoint y: 92, endPoint x: 170, endPoint y: 92, distance: 26.8
click at [166, 92] on p "прошу помочь, с браузера Яндекс не могу подписать документы на ЕИС. не настроен…" at bounding box center [251, 93] width 444 height 6
drag, startPoint x: 183, startPoint y: 93, endPoint x: 202, endPoint y: 94, distance: 19.1
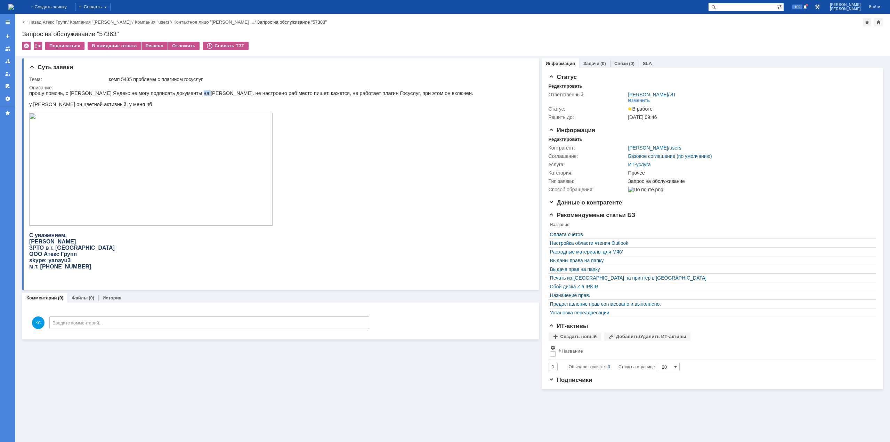
click at [190, 93] on p "прошу помочь, с браузера Яндекс не могу подписать документы на ЕИС. не настроен…" at bounding box center [251, 93] width 444 height 6
drag, startPoint x: 215, startPoint y: 95, endPoint x: 240, endPoint y: 95, distance: 25.0
click at [235, 95] on p "прошу помочь, с браузера Яндекс не могу подписать документы на ЕИС. не настроен…" at bounding box center [251, 93] width 444 height 6
click at [285, 95] on p "прошу помочь, с браузера Яндекс не могу подписать документы на ЕИС. не настроен…" at bounding box center [251, 93] width 444 height 6
drag, startPoint x: 312, startPoint y: 95, endPoint x: 350, endPoint y: 97, distance: 37.6
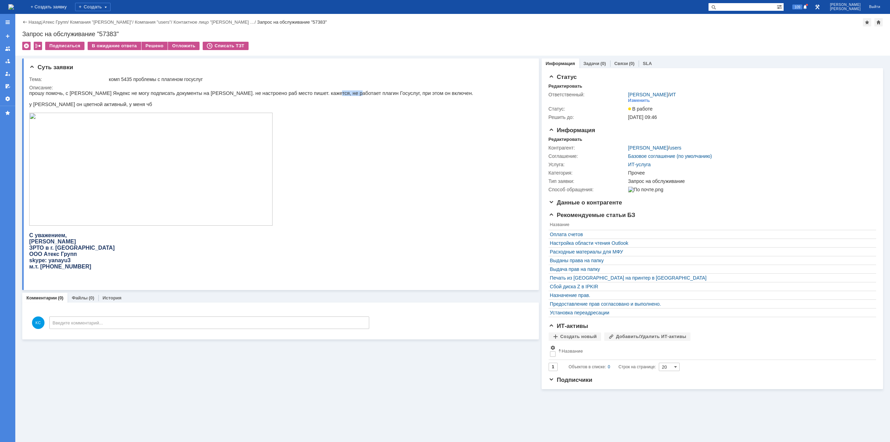
click at [324, 95] on p "прошу помочь, с браузера Яндекс не могу подписать документы на ЕИС. не настроен…" at bounding box center [251, 93] width 444 height 6
drag, startPoint x: 350, startPoint y: 97, endPoint x: 368, endPoint y: 97, distance: 18.4
click at [364, 97] on p at bounding box center [251, 99] width 444 height 6
drag, startPoint x: 326, startPoint y: 91, endPoint x: 350, endPoint y: 94, distance: 23.9
click at [348, 94] on p "прошу помочь, с браузера Яндекс не могу подписать документы на ЕИС. не настроен…" at bounding box center [251, 93] width 444 height 6
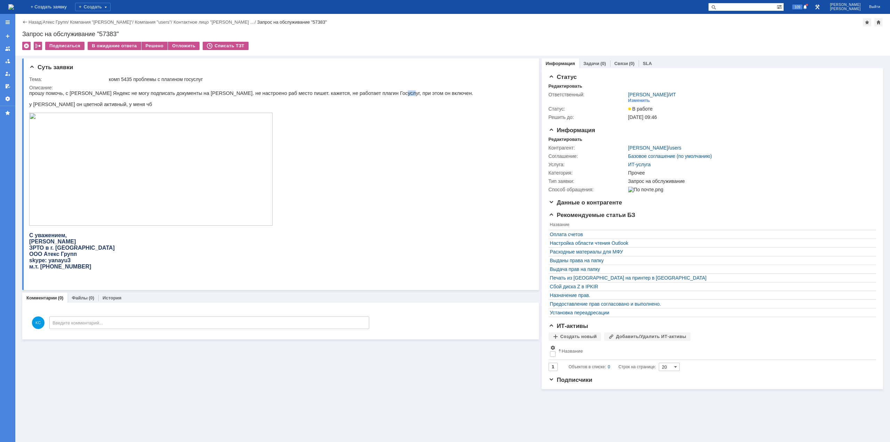
drag, startPoint x: 360, startPoint y: 96, endPoint x: 366, endPoint y: 96, distance: 5.3
click at [366, 96] on p "прошу помочь, с браузера Яндекс не могу подписать документы на ЕИС. не настроен…" at bounding box center [251, 93] width 444 height 6
click at [119, 106] on p "у Орищенко он цветной активный, у меня чб" at bounding box center [251, 104] width 444 height 6
drag, startPoint x: 273, startPoint y: 94, endPoint x: 306, endPoint y: 96, distance: 33.1
click at [305, 96] on p "прошу помочь, с браузера Яндекс не могу подписать документы на ЕИС. не настроен…" at bounding box center [251, 93] width 444 height 6
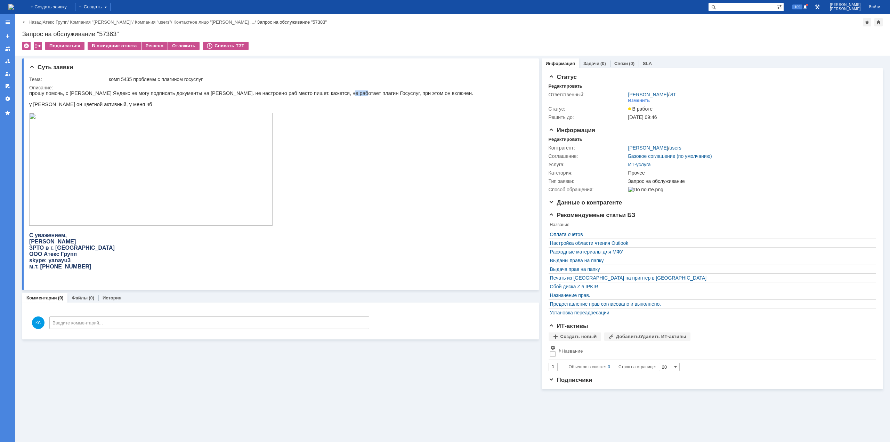
drag, startPoint x: 317, startPoint y: 96, endPoint x: 323, endPoint y: 96, distance: 5.6
click at [323, 96] on p "прошу помочь, с браузера Яндекс не могу подписать документы на ЕИС. не настроен…" at bounding box center [251, 93] width 444 height 6
drag, startPoint x: 345, startPoint y: 95, endPoint x: 357, endPoint y: 100, distance: 13.6
click at [355, 96] on p "прошу помочь, с браузера Яндекс не могу подписать документы на ЕИС. не настроен…" at bounding box center [251, 93] width 444 height 6
drag, startPoint x: 134, startPoint y: 95, endPoint x: 147, endPoint y: 93, distance: 13.0
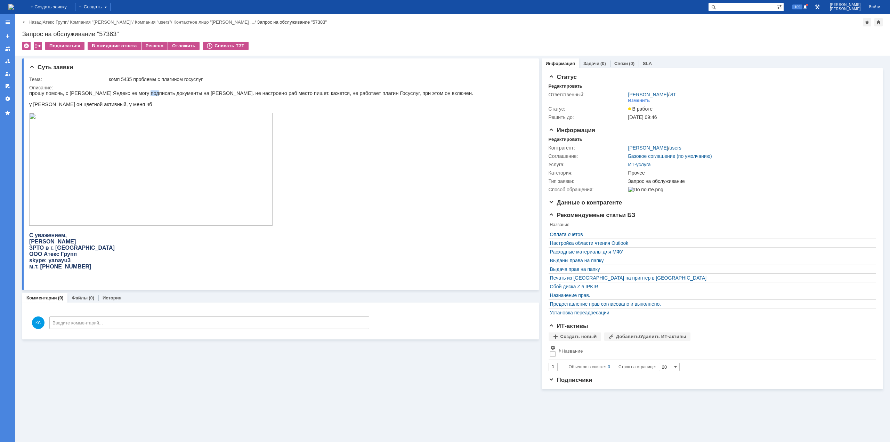
click at [147, 93] on p "прошу помочь, с браузера Яндекс не могу подписать документы на ЕИС. не настроен…" at bounding box center [251, 93] width 444 height 6
drag, startPoint x: 164, startPoint y: 94, endPoint x: 176, endPoint y: 94, distance: 11.5
click at [176, 94] on p "прошу помочь, с браузера Яндекс не могу подписать документы на ЕИС. не настроен…" at bounding box center [251, 93] width 444 height 6
click at [184, 93] on p "прошу помочь, с браузера Яндекс не могу подписать документы на ЕИС. не настроен…" at bounding box center [251, 93] width 444 height 6
drag, startPoint x: 69, startPoint y: 94, endPoint x: 81, endPoint y: 94, distance: 12.5
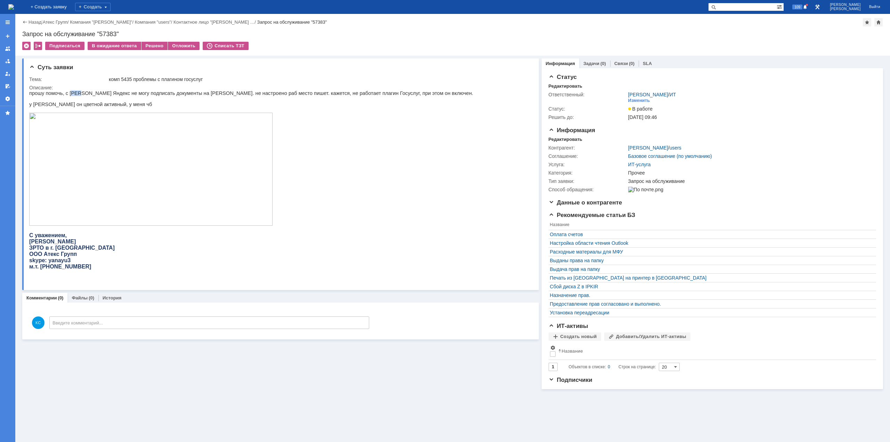
click at [77, 94] on p "прошу помочь, с браузера Яндекс не могу подписать документы на ЕИС. не настроен…" at bounding box center [251, 93] width 444 height 6
click at [98, 93] on p "прошу помочь, с браузера Яндекс не могу подписать документы на ЕИС. не настроен…" at bounding box center [251, 93] width 444 height 6
click at [115, 95] on p "прошу помочь, с браузера Яндекс не могу подписать документы на ЕИС. не настроен…" at bounding box center [251, 93] width 444 height 6
click at [130, 95] on p "прошу помочь, с браузера Яндекс не могу подписать документы на ЕИС. не настроен…" at bounding box center [251, 93] width 444 height 6
click at [159, 93] on p "прошу помочь, с браузера Яндекс не могу подписать документы на ЕИС. не настроен…" at bounding box center [251, 93] width 444 height 6
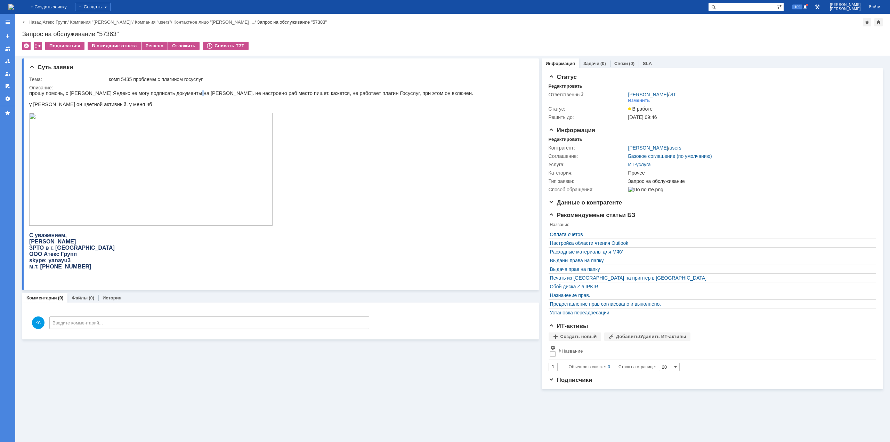
drag, startPoint x: 179, startPoint y: 94, endPoint x: 186, endPoint y: 93, distance: 7.3
click at [182, 94] on p "прошу помочь, с браузера Яндекс не могу подписать документы на ЕИС. не настроен…" at bounding box center [251, 93] width 444 height 6
drag, startPoint x: 197, startPoint y: 93, endPoint x: 214, endPoint y: 95, distance: 17.1
click at [211, 94] on p "прошу помочь, с браузера Яндекс не могу подписать документы на ЕИС. не настроен…" at bounding box center [251, 93] width 444 height 6
drag, startPoint x: 226, startPoint y: 95, endPoint x: 249, endPoint y: 95, distance: 22.2
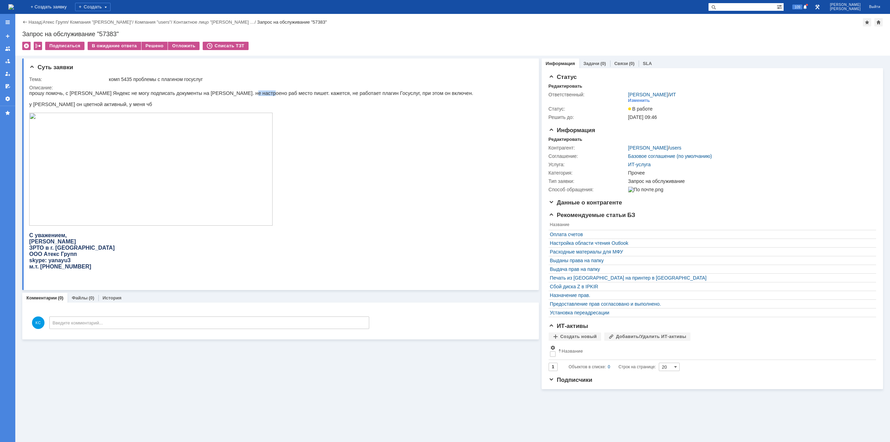
click at [246, 95] on p "прошу помочь, с браузера Яндекс не могу подписать документы на ЕИС. не настроен…" at bounding box center [251, 93] width 444 height 6
click at [273, 95] on p "прошу помочь, с браузера Яндекс не могу подписать документы на ЕИС. не настроен…" at bounding box center [251, 93] width 444 height 6
drag, startPoint x: 305, startPoint y: 95, endPoint x: 310, endPoint y: 95, distance: 4.5
click at [309, 95] on p "прошу помочь, с браузера Яндекс не могу подписать документы на ЕИС. не настроен…" at bounding box center [251, 93] width 444 height 6
drag, startPoint x: 323, startPoint y: 94, endPoint x: 335, endPoint y: 94, distance: 12.2
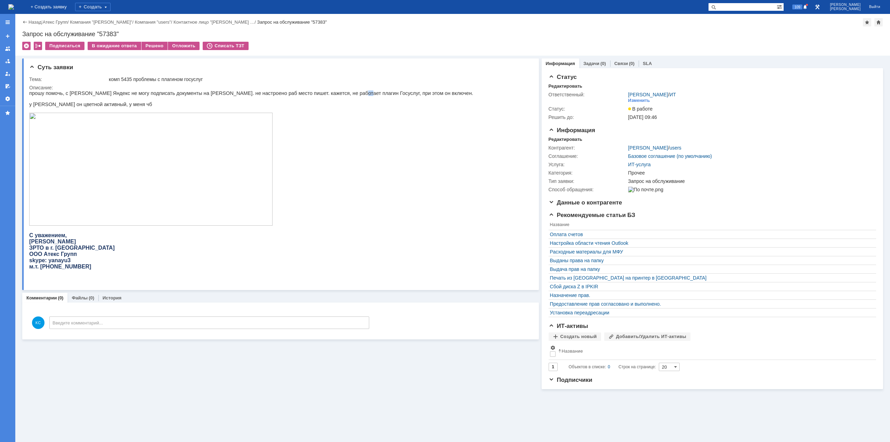
click at [335, 93] on p "прошу помочь, с браузера Яндекс не могу подписать документы на ЕИС. не настроен…" at bounding box center [251, 93] width 444 height 6
drag, startPoint x: 350, startPoint y: 93, endPoint x: 363, endPoint y: 92, distance: 12.6
click at [361, 92] on p "прошу помочь, с браузера Яндекс не могу подписать документы на ЕИС. не настроен…" at bounding box center [251, 93] width 444 height 6
click at [371, 92] on p "прошу помочь, с браузера Яндекс не могу подписать документы на ЕИС. не настроен…" at bounding box center [251, 93] width 444 height 6
drag, startPoint x: 43, startPoint y: 105, endPoint x: 50, endPoint y: 106, distance: 7.1
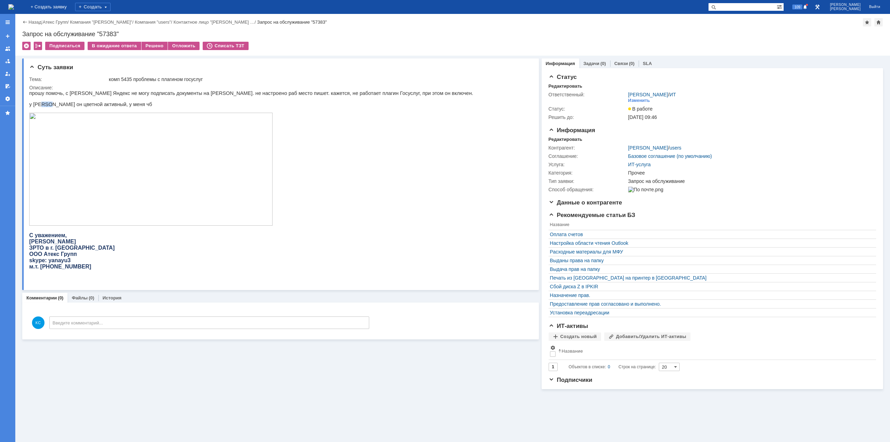
click at [50, 106] on p "у Орищенко он цветной активный, у меня чб" at bounding box center [251, 104] width 444 height 6
click at [84, 107] on p "у Орищенко он цветной активный, у меня чб" at bounding box center [251, 104] width 444 height 6
click at [97, 107] on p "у Орищенко он цветной активный, у меня чб" at bounding box center [251, 104] width 444 height 6
drag, startPoint x: 135, startPoint y: 90, endPoint x: 151, endPoint y: 89, distance: 16.4
click at [151, 89] on div "Описание:" at bounding box center [278, 88] width 499 height 6
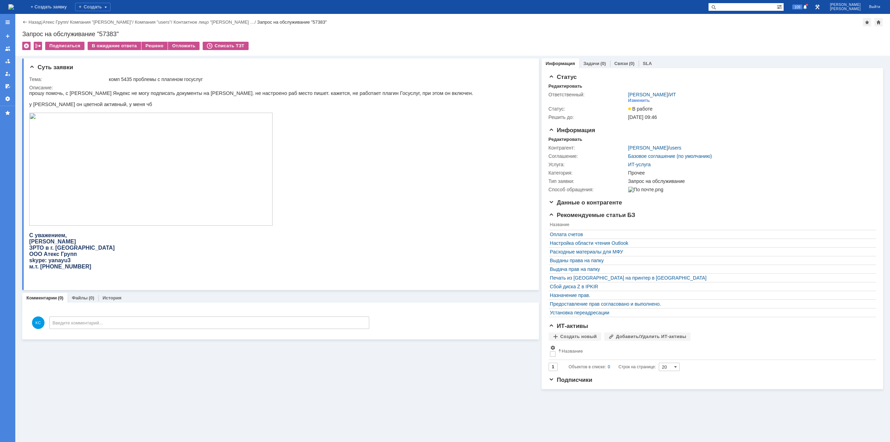
drag, startPoint x: 166, startPoint y: 92, endPoint x: 179, endPoint y: 95, distance: 13.3
click at [174, 92] on p "прошу помочь, с браузера Яндекс не могу подписать документы на ЕИС. не настроен…" at bounding box center [251, 93] width 444 height 6
drag, startPoint x: 184, startPoint y: 96, endPoint x: 214, endPoint y: 95, distance: 29.9
click at [214, 95] on p "прошу помочь, с браузера Яндекс не могу подписать документы на ЕИС. не настроен…" at bounding box center [251, 93] width 444 height 6
click at [244, 95] on p "прошу помочь, с браузера Яндекс не могу подписать документы на ЕИС. не настроен…" at bounding box center [251, 93] width 444 height 6
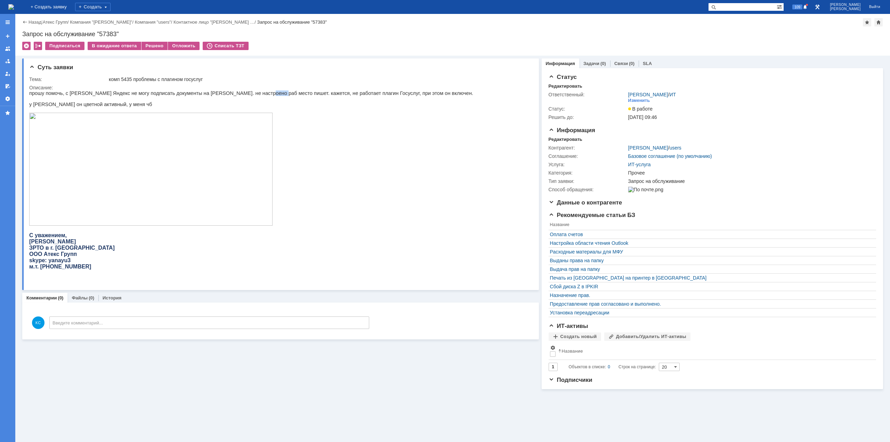
drag, startPoint x: 245, startPoint y: 95, endPoint x: 253, endPoint y: 93, distance: 8.5
click at [245, 95] on p "прошу помочь, с браузера Яндекс не могу подписать документы на ЕИС. не настроен…" at bounding box center [251, 93] width 444 height 6
drag, startPoint x: 59, startPoint y: 107, endPoint x: 92, endPoint y: 104, distance: 33.8
click at [92, 104] on p "у Орищенко он цветной активный, у меня чб" at bounding box center [251, 104] width 444 height 6
click at [112, 103] on div "прошу помочь, с браузера Яндекс не могу подписать документы на ЕИС. не настроен…" at bounding box center [251, 182] width 444 height 185
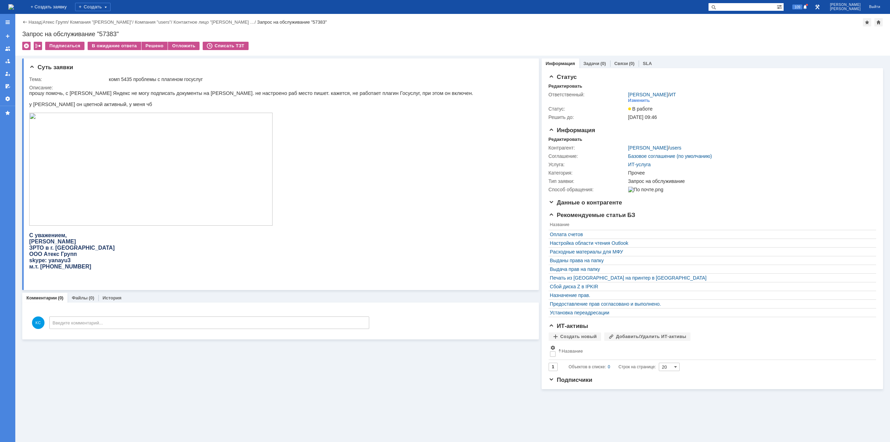
click at [118, 106] on p "у Орищенко он цветной активный, у меня чб" at bounding box center [251, 104] width 444 height 6
drag, startPoint x: 76, startPoint y: 105, endPoint x: 80, endPoint y: 105, distance: 3.8
click at [80, 105] on p "у Орищенко он цветной активный, у меня чб" at bounding box center [251, 104] width 444 height 6
drag, startPoint x: 62, startPoint y: 104, endPoint x: 71, endPoint y: 105, distance: 8.7
click at [71, 105] on p "у Орищенко он цветной активный, у меня чб" at bounding box center [251, 104] width 444 height 6
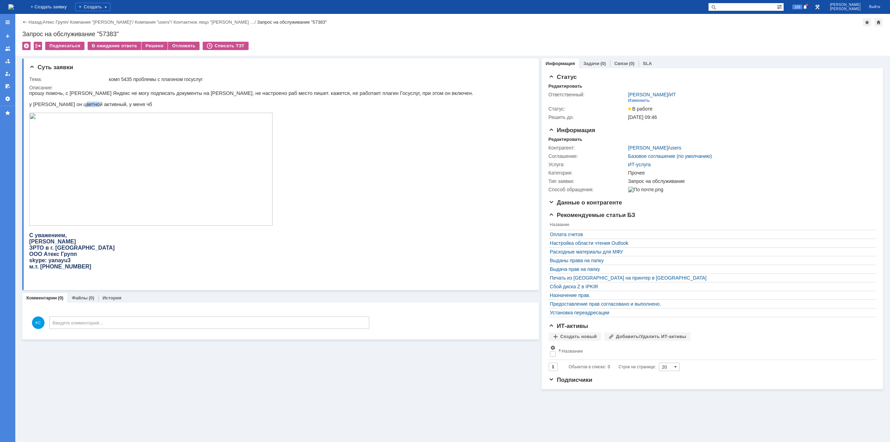
drag, startPoint x: 78, startPoint y: 105, endPoint x: 103, endPoint y: 109, distance: 25.3
click at [90, 107] on p "у Орищенко он цветной активный, у меня чб" at bounding box center [251, 104] width 444 height 6
drag, startPoint x: 111, startPoint y: 104, endPoint x: 122, endPoint y: 104, distance: 11.5
click at [122, 104] on p "у Орищенко он цветной активный, у меня чб" at bounding box center [251, 104] width 444 height 6
drag, startPoint x: 55, startPoint y: 105, endPoint x: 65, endPoint y: 105, distance: 10.1
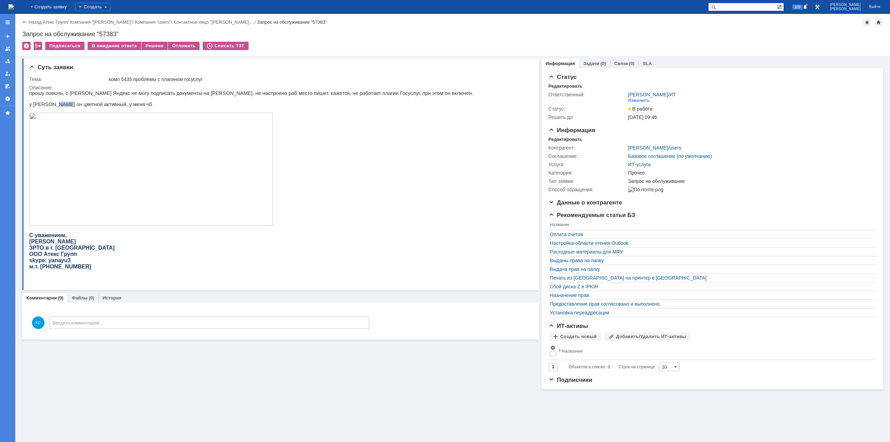
click at [65, 105] on p "у Орищенко он цветной активный, у меня чб" at bounding box center [251, 104] width 444 height 6
drag
click at [83, 105] on p "у Орищенко он цветной активный, у меня чб" at bounding box center [251, 104] width 444 height 6
click at [118, 105] on p "у Орищенко он цветной активный, у меня чб" at bounding box center [251, 104] width 444 height 6
drag, startPoint x: 102, startPoint y: 94, endPoint x: 117, endPoint y: 94, distance: 14.9
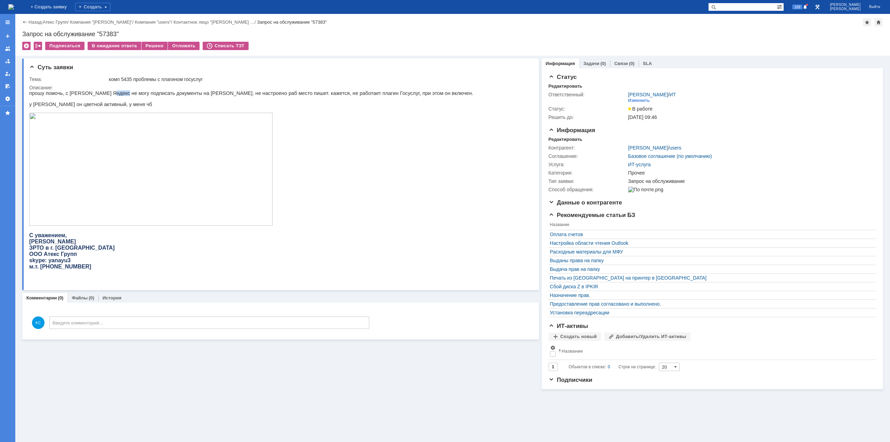
click at [117, 94] on p "прошу помочь, с браузера Яндекс не могу подписать документы на ЕИС. не настроен…" at bounding box center [251, 93] width 444 height 6
drag, startPoint x: 121, startPoint y: 94, endPoint x: 143, endPoint y: 94, distance: 21.2
click at [143, 94] on p "прошу помочь, с браузера Яндекс не могу подписать документы на ЕИС. не настроен…" at bounding box center [251, 93] width 444 height 6
drag, startPoint x: 148, startPoint y: 95, endPoint x: 169, endPoint y: 95, distance: 20.2
click at [166, 95] on p "прошу помочь, с браузера Яндекс не могу подписать документы на ЕИС. не настроен…" at bounding box center [251, 93] width 444 height 6
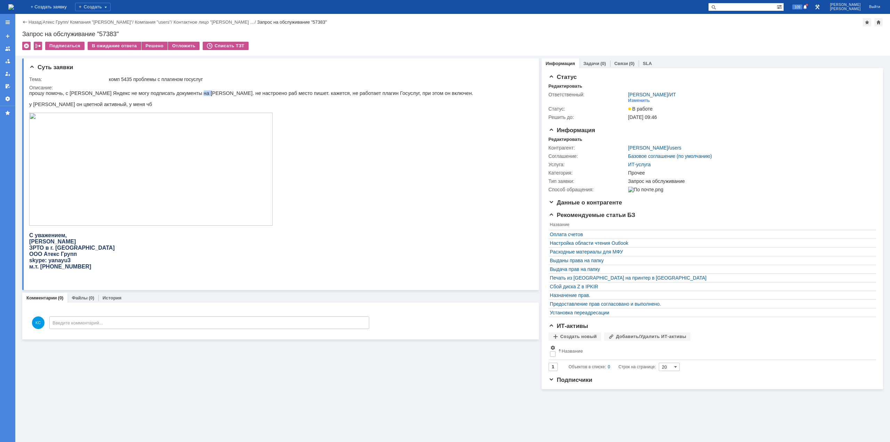
drag, startPoint x: 184, startPoint y: 94, endPoint x: 199, endPoint y: 92, distance: 15.4
click at [191, 93] on p "прошу помочь, с браузера Яндекс не могу подписать документы на ЕИС. не настроен…" at bounding box center [251, 93] width 444 height 6
drag, startPoint x: 211, startPoint y: 92, endPoint x: 228, endPoint y: 91, distance: 17.0
click at [223, 91] on p "прошу помочь, с браузера Яндекс не могу подписать документы на ЕИС. не настроен…" at bounding box center [251, 93] width 444 height 6
click at [256, 92] on p "прошу помочь, с браузера Яндекс не могу подписать документы на ЕИС. не настроен…" at bounding box center [251, 93] width 444 height 6
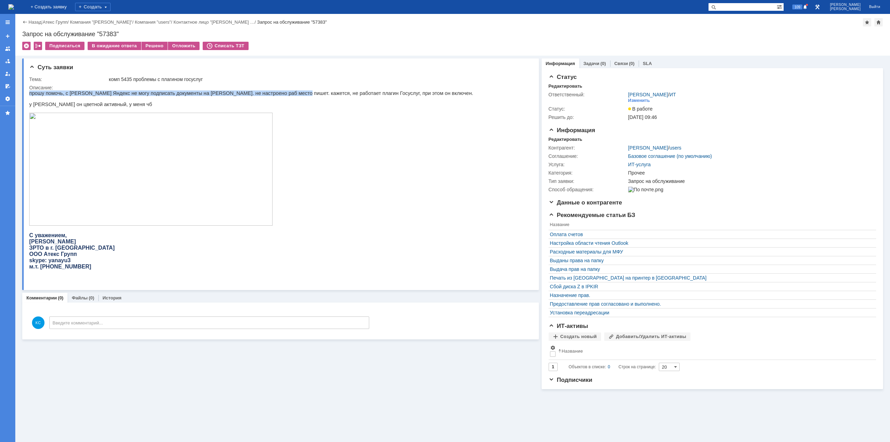
click at [294, 90] on html "прошу помочь, с браузера Яндекс не могу подписать документы на ЕИС. не настроен…" at bounding box center [278, 182] width 498 height 185
click at [327, 90] on div "Описание:" at bounding box center [278, 88] width 499 height 6
click at [349, 94] on p "прошу помочь, с браузера Яндекс не могу подписать документы на ЕИС. не настроен…" at bounding box center [251, 93] width 444 height 6
click at [369, 94] on p "прошу помочь, с браузера Яндекс не могу подписать документы на ЕИС. не настроен…" at bounding box center [251, 93] width 444 height 6
click at [53, 96] on p "прошу помочь, с браузера Яндекс не могу подписать документы на ЕИС. не настроен…" at bounding box center [251, 93] width 444 height 6
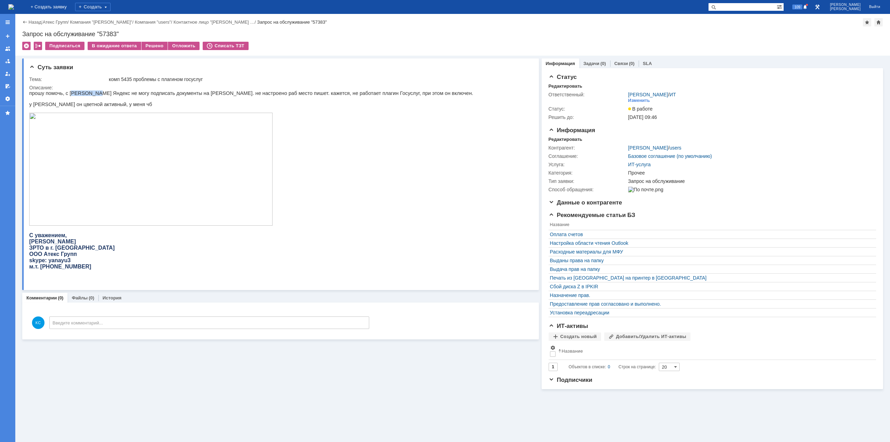
click at [92, 95] on p "прошу помочь, с браузера Яндекс не могу подписать документы на ЕИС. не настроен…" at bounding box center [251, 93] width 444 height 6
click at [120, 95] on p "прошу помочь, с браузера Яндекс не могу подписать документы на ЕИС. не настроен…" at bounding box center [251, 93] width 444 height 6
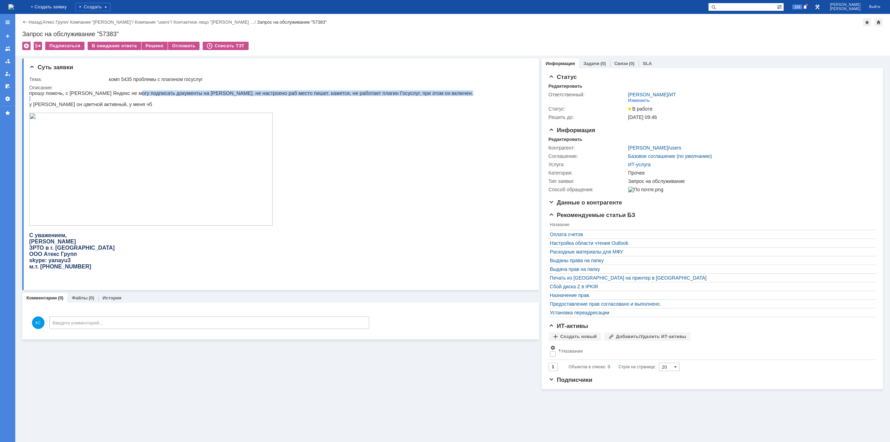
click at [142, 97] on div "прошу помочь, с браузера Яндекс не могу подписать документы на ЕИС. не настроен…" at bounding box center [251, 182] width 444 height 185
click at [171, 97] on p at bounding box center [251, 99] width 444 height 6
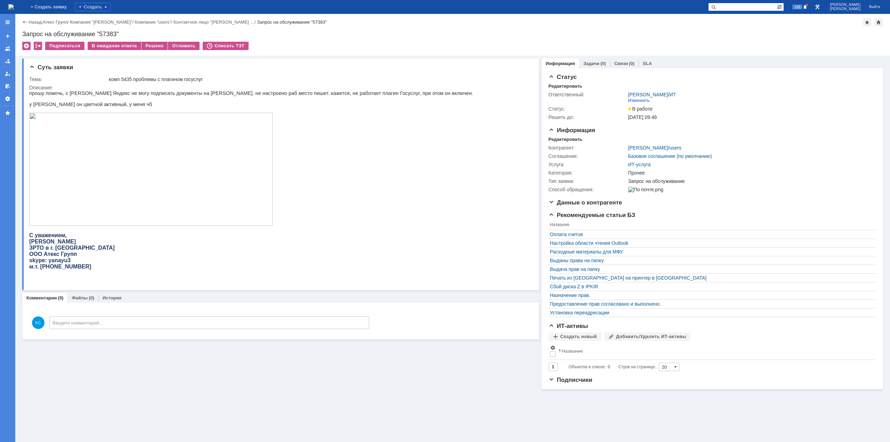
click at [181, 91] on p "прошу помочь, с браузера Яндекс не могу подписать документы на ЕИС. не настроен…" at bounding box center [251, 93] width 444 height 6
click at [210, 92] on p "прошу помочь, с браузера Яндекс не могу подписать документы на ЕИС. не настроен…" at bounding box center [251, 93] width 444 height 6
click at [238, 93] on p "прошу помочь, с браузера Яндекс не могу подписать документы на ЕИС. не настроен…" at bounding box center [251, 93] width 444 height 6
click at [270, 93] on p "прошу помочь, с браузера Яндекс не могу подписать документы на ЕИС. не настроен…" at bounding box center [251, 93] width 444 height 6
click at [317, 93] on p "прошу помочь, с браузера Яндекс не могу подписать документы на ЕИС. не настроен…" at bounding box center [251, 93] width 444 height 6
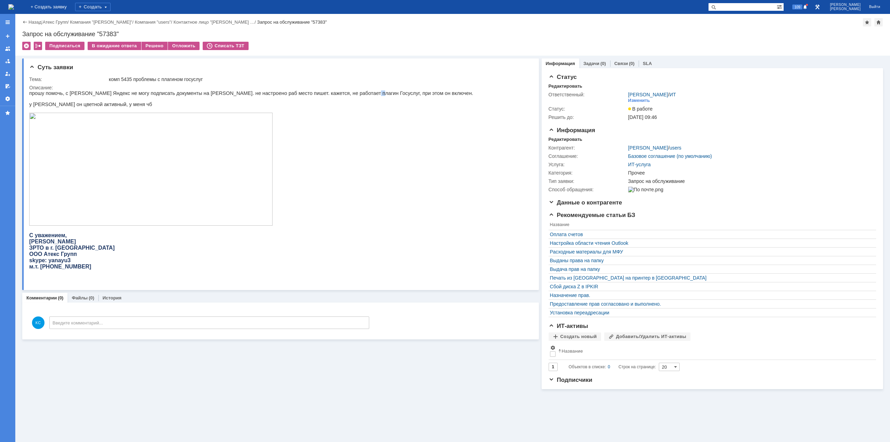
click at [381, 93] on p "прошу помочь, с браузера Яндекс не могу подписать документы на ЕИС. не настроен…" at bounding box center [251, 93] width 444 height 6
click at [409, 93] on html "прошу помочь, с браузера Яндекс не могу подписать документы на ЕИС. не настроен…" at bounding box center [278, 182] width 498 height 185
click at [53, 251] on div "прошу помочь, с браузера Яндекс не могу подписать документы на ЕИС. не настроен…" at bounding box center [251, 182] width 444 height 185
click at [60, 251] on span "ЗРТО в г. Красноярске" at bounding box center [72, 248] width 86 height 6
click at [56, 251] on span "ЗРТО в г. Красноярске" at bounding box center [72, 248] width 86 height 6
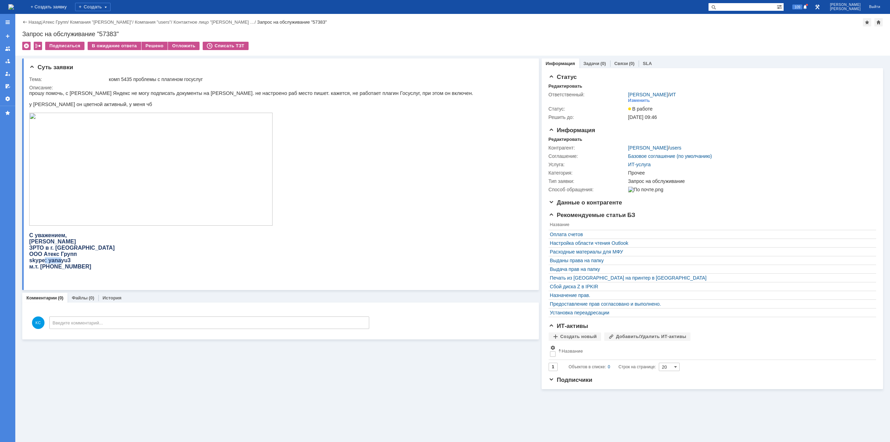
click at [59, 263] on span "skype: yanayu3" at bounding box center [49, 260] width 41 height 6
click at [50, 269] on span "м.т. +7-913-035-0005" at bounding box center [60, 266] width 62 height 6
click at [239, 95] on p "прошу помочь, с браузера Яндекс не могу подписать документы на ЕИС. не настроен…" at bounding box center [251, 93] width 444 height 6
drag, startPoint x: 244, startPoint y: 94, endPoint x: 300, endPoint y: 94, distance: 55.3
click at [278, 94] on p "прошу помочь, с браузера Яндекс не могу подписать документы на ЕИС. не настроен…" at bounding box center [251, 93] width 444 height 6
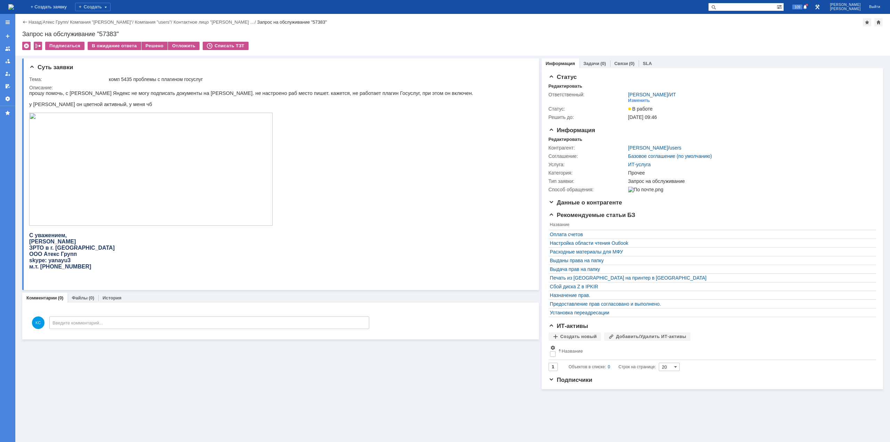
click at [302, 94] on p "прошу помочь, с браузера Яндекс не могу подписать документы на ЕИС. не настроен…" at bounding box center [251, 93] width 444 height 6
drag, startPoint x: 323, startPoint y: 95, endPoint x: 336, endPoint y: 95, distance: 13.2
click at [336, 95] on p "прошу помочь, с браузера Яндекс не могу подписать документы на ЕИС. не настроен…" at bounding box center [251, 93] width 444 height 6
click at [14, 10] on img at bounding box center [11, 7] width 6 height 6
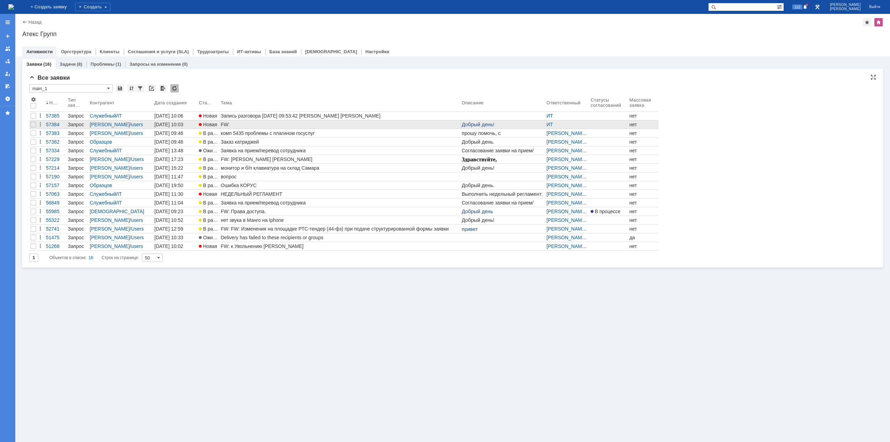
click at [243, 121] on link "FW:" at bounding box center [339, 124] width 241 height 8
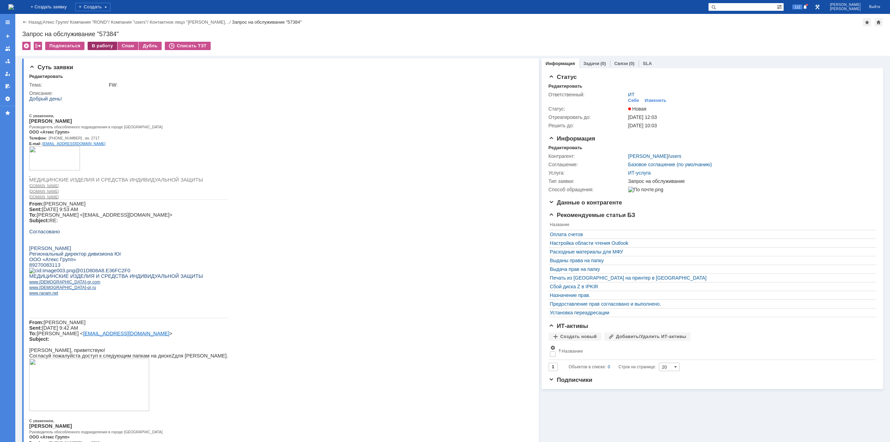
click at [94, 47] on div "В работу" at bounding box center [103, 46] width 30 height 8
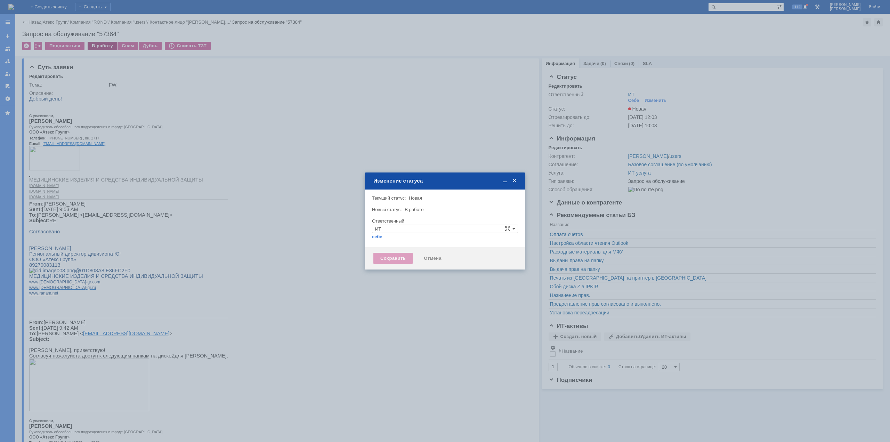
type input "[PERSON_NAME]"
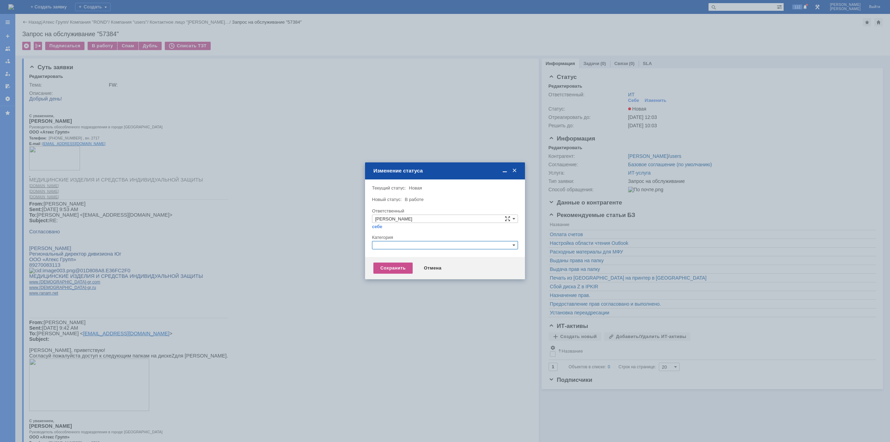
click at [427, 242] on input "text" at bounding box center [445, 245] width 146 height 8
click at [392, 274] on div "Назначение доступа (файловые ресурсы)" at bounding box center [444, 278] width 145 height 8
click at [395, 269] on div "Сохранить" at bounding box center [392, 267] width 39 height 11
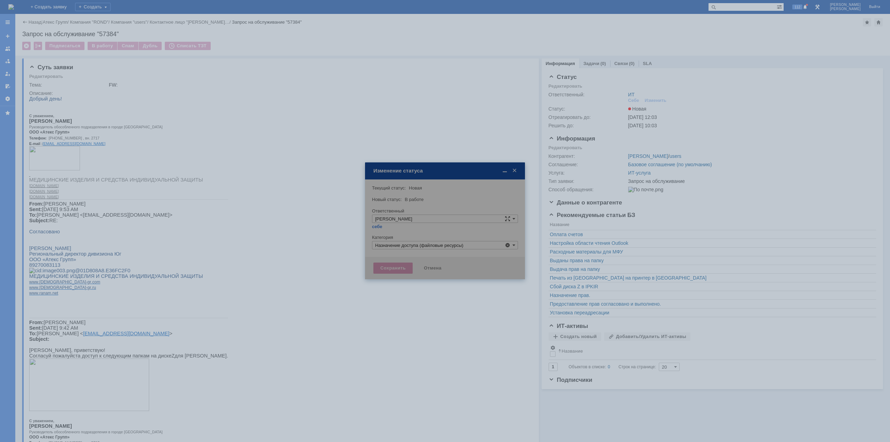
type input "Назначение доступа (файловые ресурсы)"
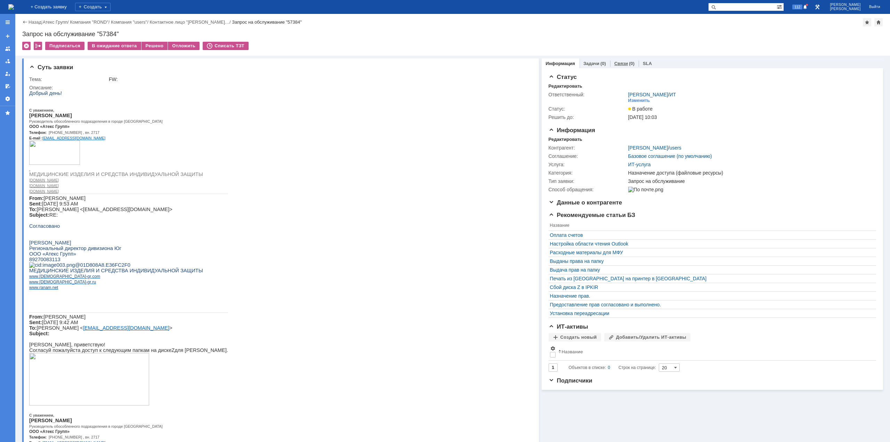
click at [619, 63] on link "Связи" at bounding box center [621, 63] width 14 height 5
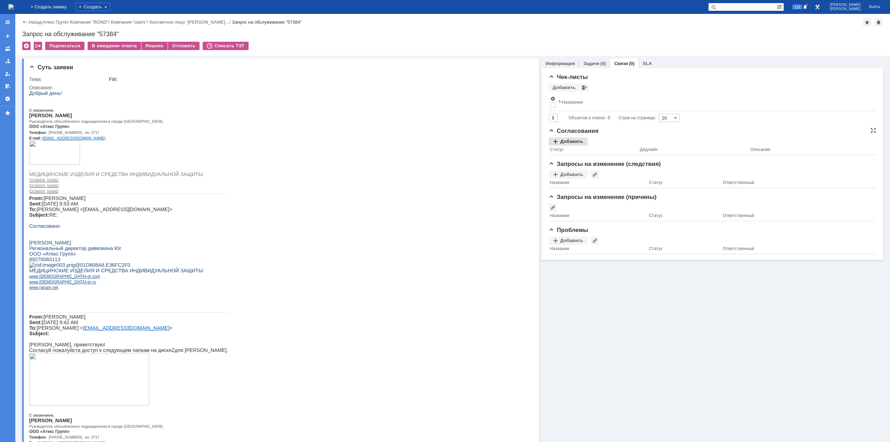
click at [560, 142] on div "Добавить" at bounding box center [568, 141] width 39 height 8
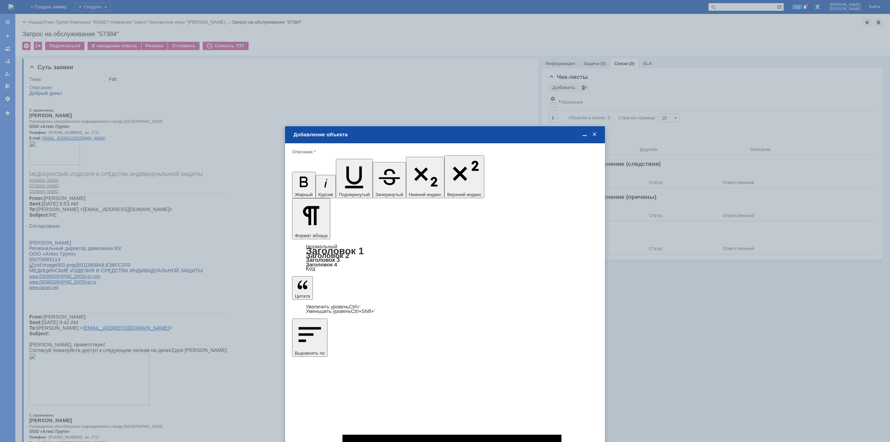
type input "Выбрано: 0 (объекты класса 'Сотрудник')"
click at [340, 278] on span "Широчин Игорь" at bounding box center [349, 276] width 37 height 5
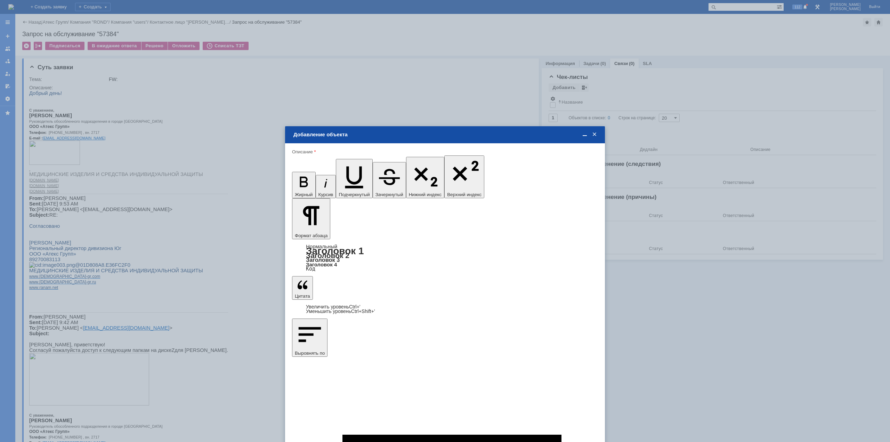
click at [0, 0] on input "Широчин Игорь" at bounding box center [0, 0] width 0 height 0
type input "Выбрано: 1 (объекты класса 'Сотрудник')"
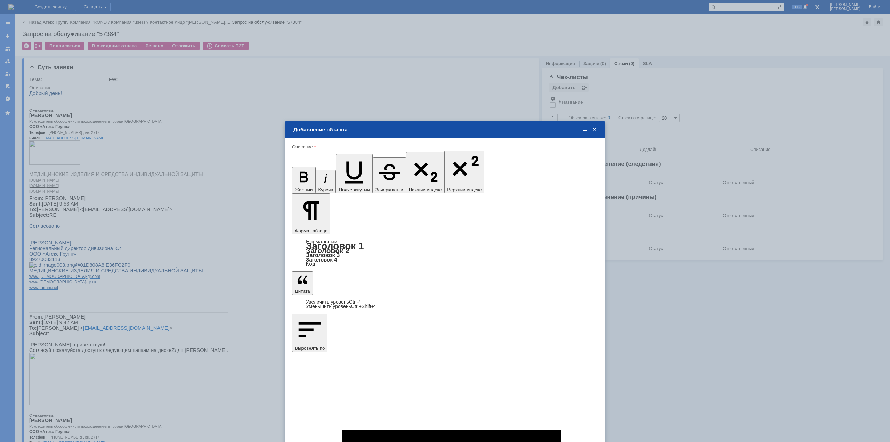
type input "1"
click at [486, 284] on span "дней" at bounding box center [496, 284] width 27 height 6
type input "дней"
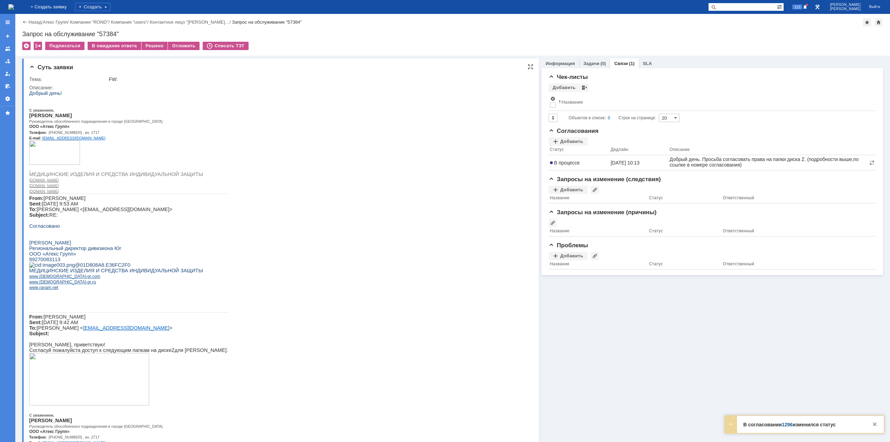
click at [458, 431] on html "Добрый день! С уважением, Дмитров Дмитрий Руководитель обособленного подразделе…" at bounding box center [276, 294] width 495 height 408
click at [784, 425] on link "1296" at bounding box center [787, 425] width 11 height 6
click at [62, 123] on span "Руководитель обособленного подразделения в городе [GEOGRAPHIC_DATA]" at bounding box center [95, 121] width 133 height 4
click at [565, 140] on div "Добавить" at bounding box center [568, 141] width 39 height 8
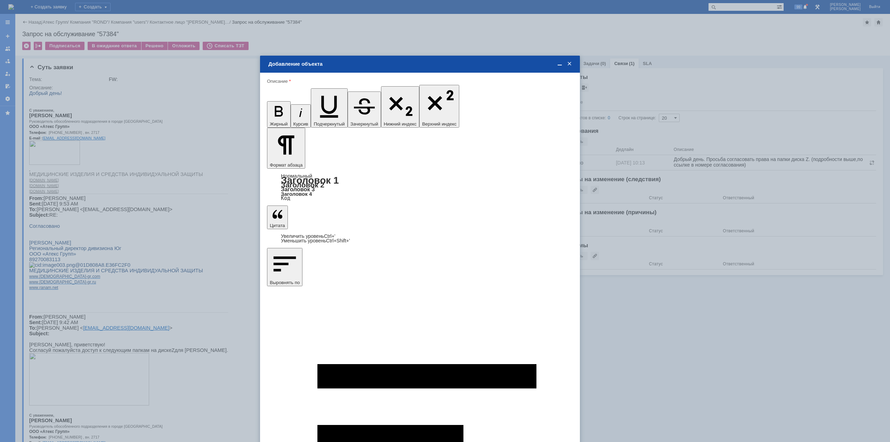
drag, startPoint x: 363, startPoint y: 132, endPoint x: 335, endPoint y: 64, distance: 73.6
click at [335, 64] on div "Добавление объекта" at bounding box center [420, 64] width 304 height 6
type input "j"
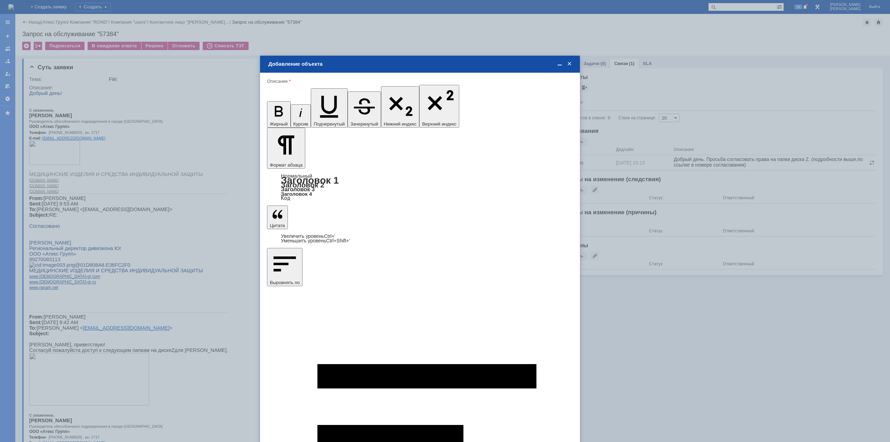
type input "G"
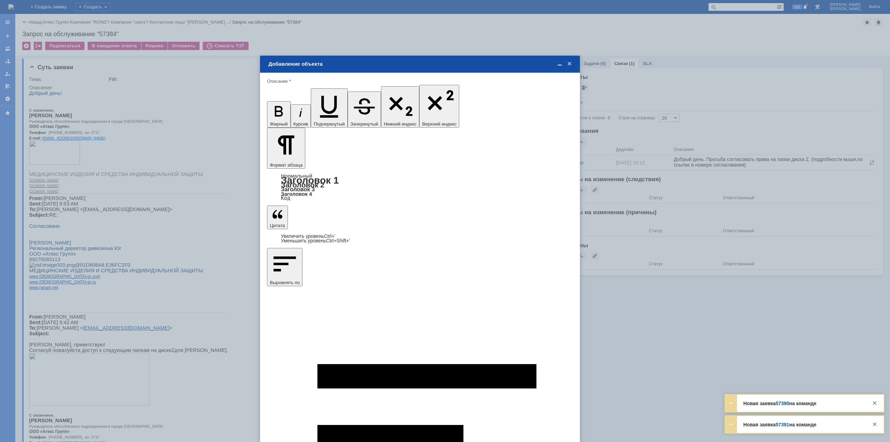
type input "Выбрано: 0 (объекты класса 'Сотрудник')"
click at [322, 215] on span "Пономаренко Олег" at bounding box center [324, 214] width 37 height 5
click at [0, 0] on input "Пономаренко Олег" at bounding box center [0, 0] width 0 height 0
type input "Выбрано: 1 (объекты класса 'Сотрудник')"
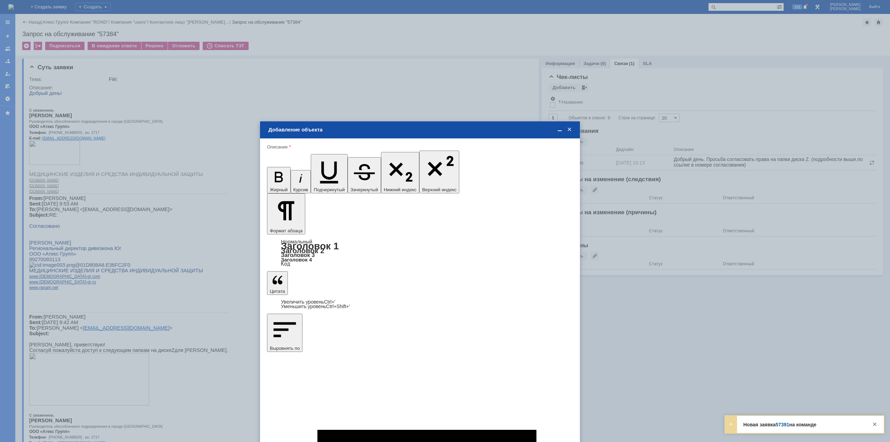
type input "1"
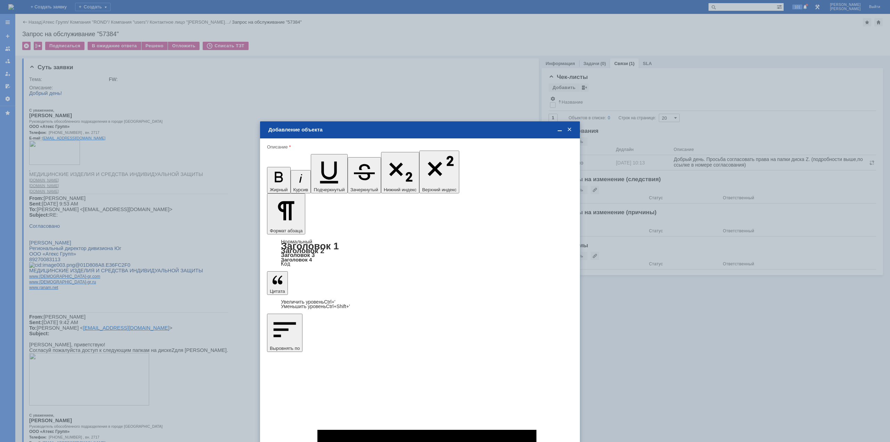
click at [465, 285] on span "дней" at bounding box center [471, 284] width 27 height 6
type input "дней"
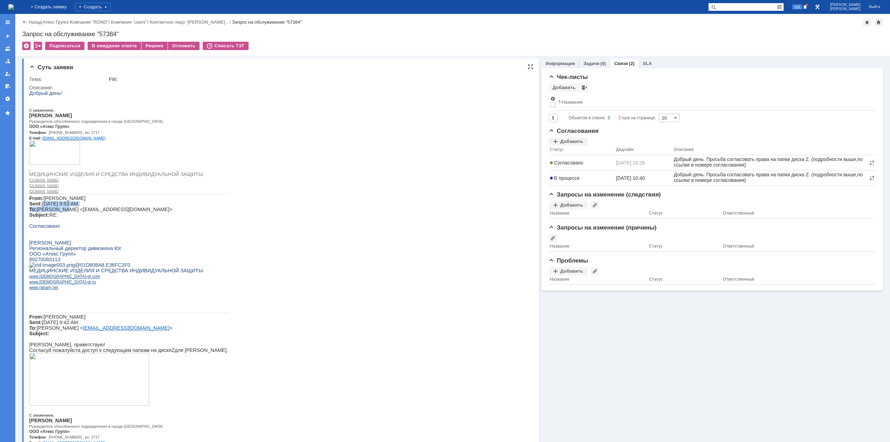
drag, startPoint x: 43, startPoint y: 217, endPoint x: 60, endPoint y: 219, distance: 17.9
click at [60, 218] on span "Востоков Сергей Sent: Monday, August 25, 2025 9:53 AM To: Дмитров Дмитрий <d.dm…" at bounding box center [100, 206] width 143 height 22
drag, startPoint x: 67, startPoint y: 220, endPoint x: 82, endPoint y: 221, distance: 15.3
click at [80, 218] on span "Востоков Сергей Sent: Monday, August 25, 2025 9:53 AM To: Дмитров Дмитрий <d.dm…" at bounding box center [100, 206] width 143 height 22
drag, startPoint x: 102, startPoint y: 221, endPoint x: 118, endPoint y: 222, distance: 16.4
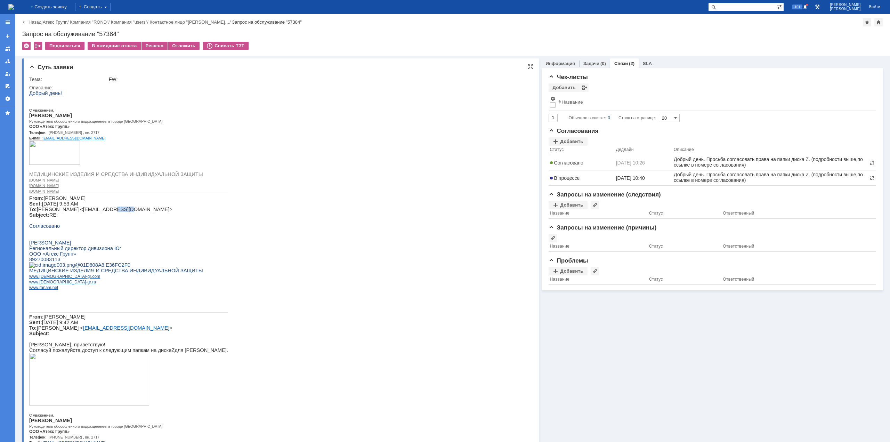
click at [118, 218] on span "Востоков Сергей Sent: Monday, August 25, 2025 9:53 AM To: Дмитров Дмитрий <d.dm…" at bounding box center [100, 206] width 143 height 22
click at [14, 5] on img at bounding box center [11, 7] width 6 height 6
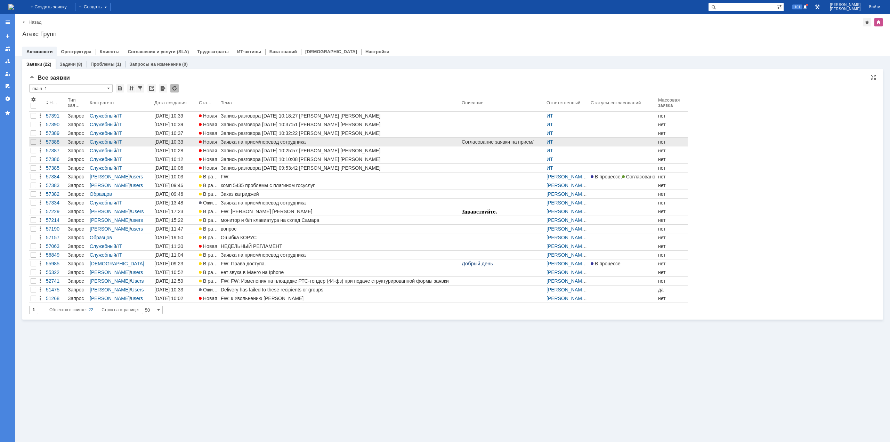
click at [266, 141] on div "Заявка на прием/перевод сотрудника" at bounding box center [340, 142] width 238 height 6
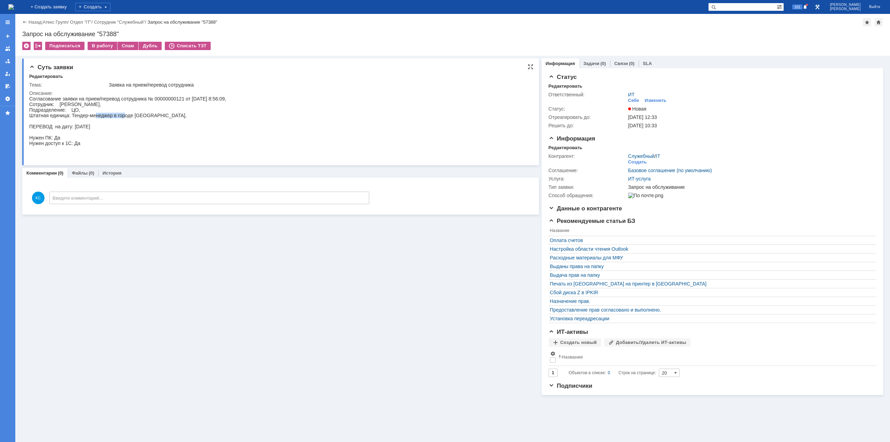
drag, startPoint x: 97, startPoint y: 117, endPoint x: 128, endPoint y: 113, distance: 30.9
click at [125, 113] on div "Согласование заявки на прием/перевод сотрудника № 00000000121 от 25.08.2025 8:5…" at bounding box center [127, 126] width 197 height 61
drag, startPoint x: 132, startPoint y: 113, endPoint x: 143, endPoint y: 115, distance: 11.4
click at [143, 114] on div "Согласование заявки на прием/перевод сотрудника № 00000000121 от 25.08.2025 8:5…" at bounding box center [127, 126] width 197 height 61
drag, startPoint x: 76, startPoint y: 127, endPoint x: 85, endPoint y: 127, distance: 8.7
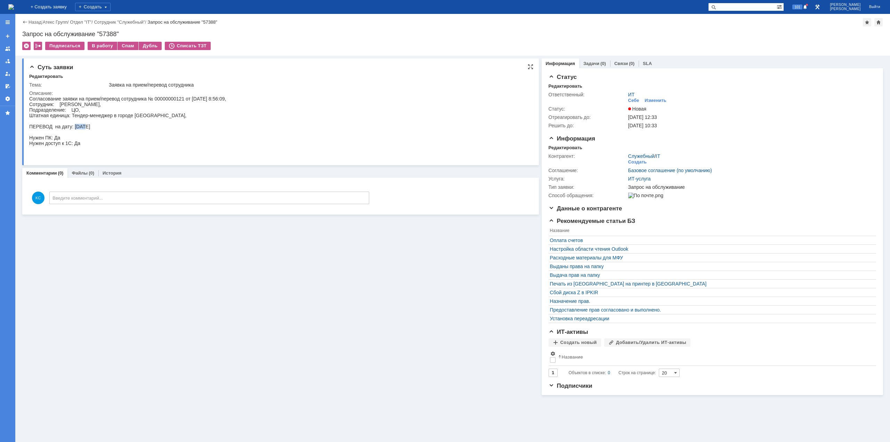
click at [85, 127] on div "Согласование заявки на прием/перевод сотрудника № 00000000121 от 25.08.2025 8:5…" at bounding box center [127, 126] width 197 height 61
click at [91, 128] on div "Согласование заявки на прием/перевод сотрудника № 00000000121 от 25.08.2025 8:5…" at bounding box center [127, 126] width 197 height 61
click at [102, 44] on div "В работу" at bounding box center [103, 46] width 30 height 8
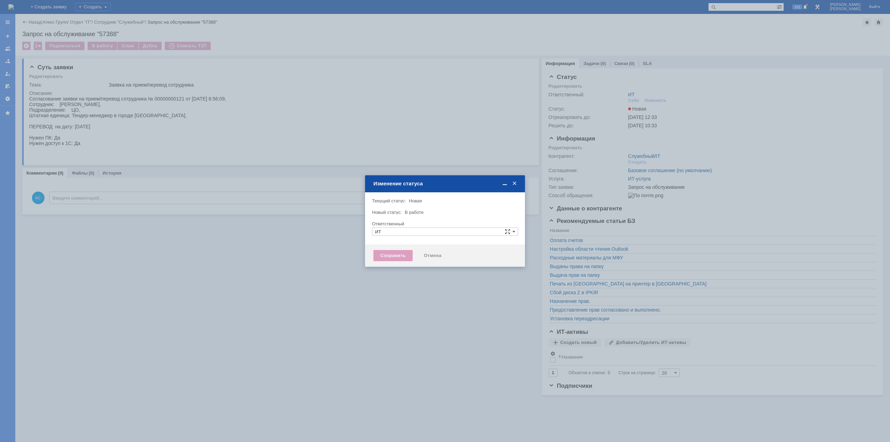
type input "[PERSON_NAME]"
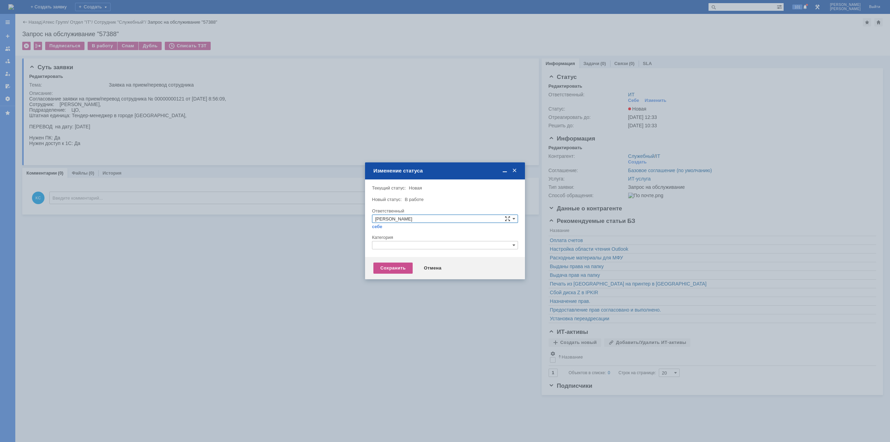
click at [407, 247] on input "text" at bounding box center [445, 245] width 146 height 8
click at [399, 279] on span "Прочее" at bounding box center [445, 278] width 140 height 6
click at [398, 263] on div "Сохранить" at bounding box center [392, 267] width 39 height 11
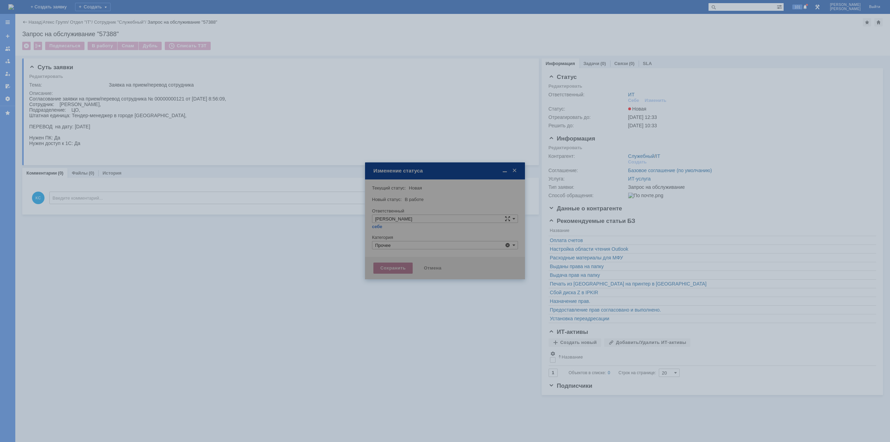
type input "Прочее"
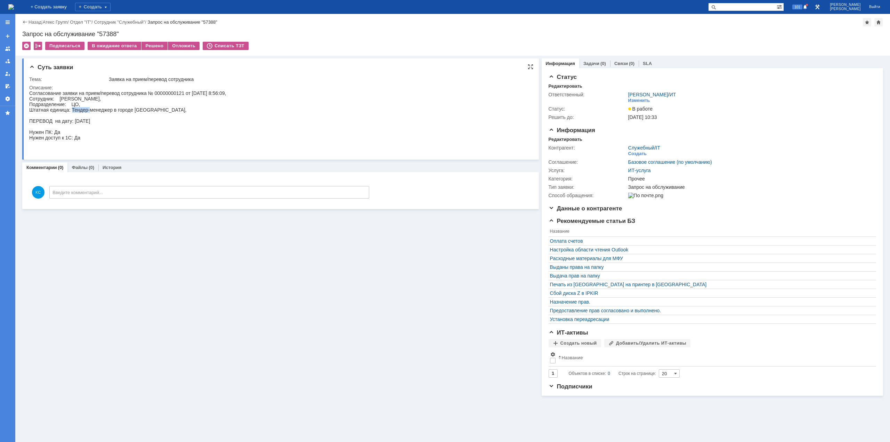
drag, startPoint x: 72, startPoint y: 109, endPoint x: 97, endPoint y: 111, distance: 24.7
click at [94, 109] on div "Согласование заявки на прием/перевод сотрудника № 00000000121 от 25.08.2025 8:5…" at bounding box center [127, 120] width 197 height 61
drag, startPoint x: 101, startPoint y: 111, endPoint x: 145, endPoint y: 110, distance: 43.5
click at [127, 111] on div "Согласование заявки на прием/перевод сотрудника № 00000000121 от 25.08.2025 8:5…" at bounding box center [127, 120] width 197 height 61
drag, startPoint x: 145, startPoint y: 110, endPoint x: 151, endPoint y: 112, distance: 6.6
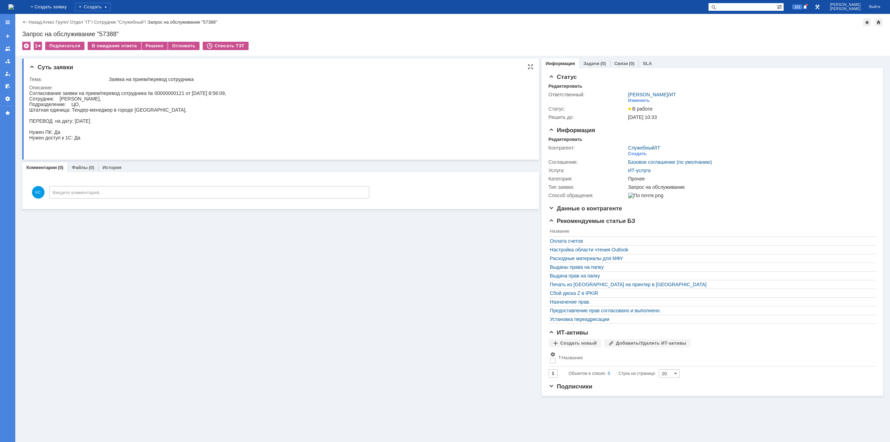
click at [151, 110] on div "Согласование заявки на прием/перевод сотрудника № 00000000121 от 25.08.2025 8:5…" at bounding box center [127, 120] width 197 height 61
drag, startPoint x: 74, startPoint y: 120, endPoint x: 104, endPoint y: 123, distance: 30.4
click at [104, 123] on div "Согласование заявки на прием/перевод сотрудника № 00000000121 от 25.08.2025 8:5…" at bounding box center [127, 120] width 197 height 61
click at [80, 107] on div "Согласование заявки на прием/перевод сотрудника № 00000000121 от 25.08.2025 8:5…" at bounding box center [127, 120] width 197 height 61
drag, startPoint x: 94, startPoint y: 108, endPoint x: 129, endPoint y: 109, distance: 35.1
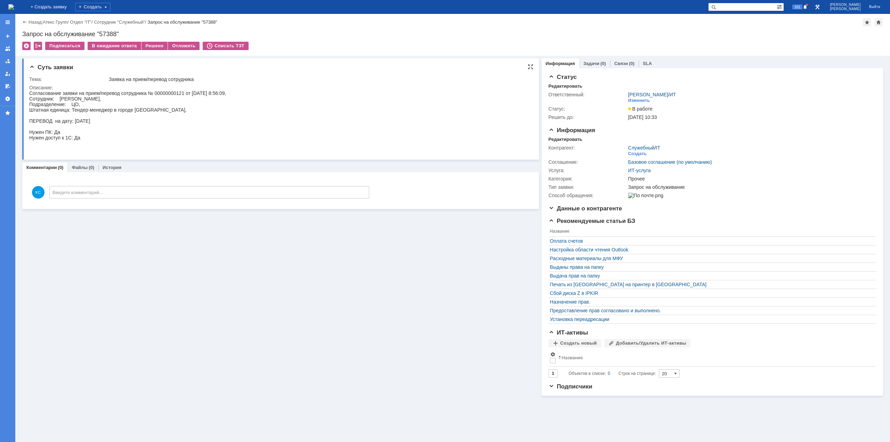
click at [94, 108] on div "Согласование заявки на прием/перевод сотрудника № 00000000121 от 25.08.2025 8:5…" at bounding box center [127, 120] width 197 height 61
drag, startPoint x: 129, startPoint y: 109, endPoint x: 134, endPoint y: 109, distance: 5.6
click at [133, 109] on div "Согласование заявки на прием/перевод сотрудника № 00000000121 от 25.08.2025 8:5…" at bounding box center [127, 120] width 197 height 61
click at [145, 110] on div "Согласование заявки на прием/перевод сотрудника № 00000000121 от 25.08.2025 8:5…" at bounding box center [127, 120] width 197 height 61
drag, startPoint x: 167, startPoint y: 111, endPoint x: 72, endPoint y: 109, distance: 94.9
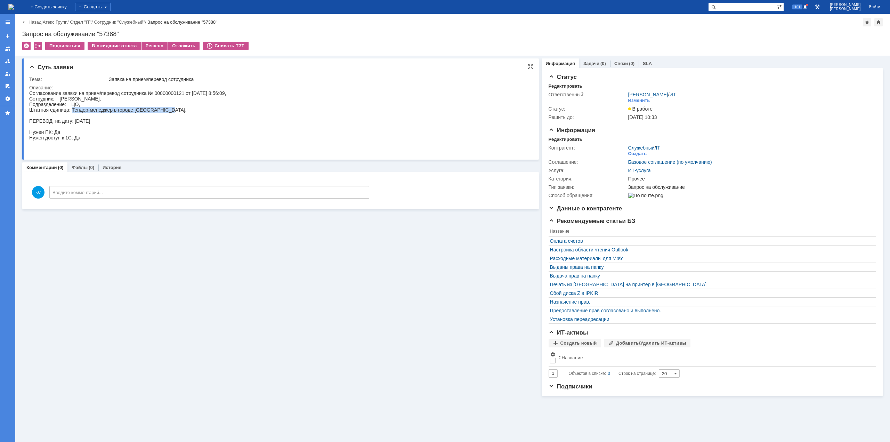
click at [72, 109] on div "Согласование заявки на прием/перевод сотрудника № 00000000121 от 25.08.2025 8:5…" at bounding box center [127, 120] width 197 height 61
copy div "Тендер-менеджер в городе Екатеринбурге"
click at [98, 114] on div "Согласование заявки на прием/перевод сотрудника № 00000000121 от 25.08.2025 8:5…" at bounding box center [127, 120] width 197 height 61
drag, startPoint x: 101, startPoint y: 119, endPoint x: 76, endPoint y: 122, distance: 24.9
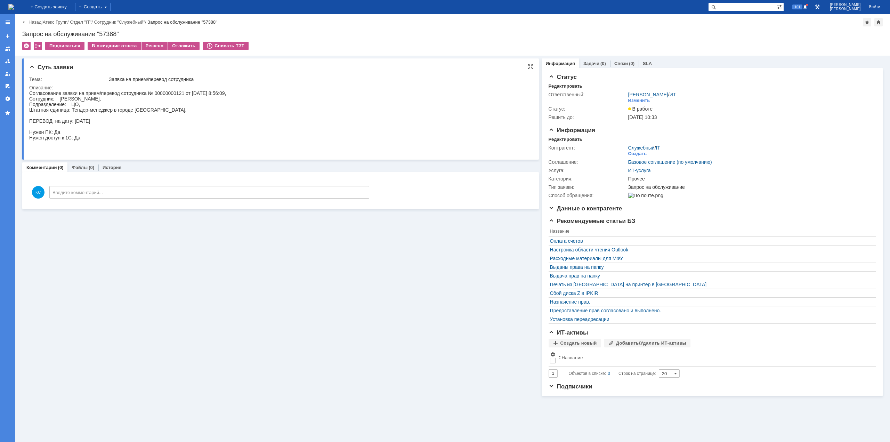
click at [76, 122] on div "Согласование заявки на прием/перевод сотрудника № 00000000121 от 25.08.2025 8:5…" at bounding box center [127, 120] width 197 height 61
drag, startPoint x: 83, startPoint y: 138, endPoint x: 74, endPoint y: 137, distance: 9.0
click at [75, 138] on div "Согласование заявки на прием/перевод сотрудника № 00000000121 от 25.08.2025 8:5…" at bounding box center [127, 120] width 197 height 61
drag, startPoint x: 60, startPoint y: 132, endPoint x: 56, endPoint y: 132, distance: 3.5
click at [56, 132] on div "Согласование заявки на прием/перевод сотрудника № 00000000121 от 25.08.2025 8:5…" at bounding box center [127, 120] width 197 height 61
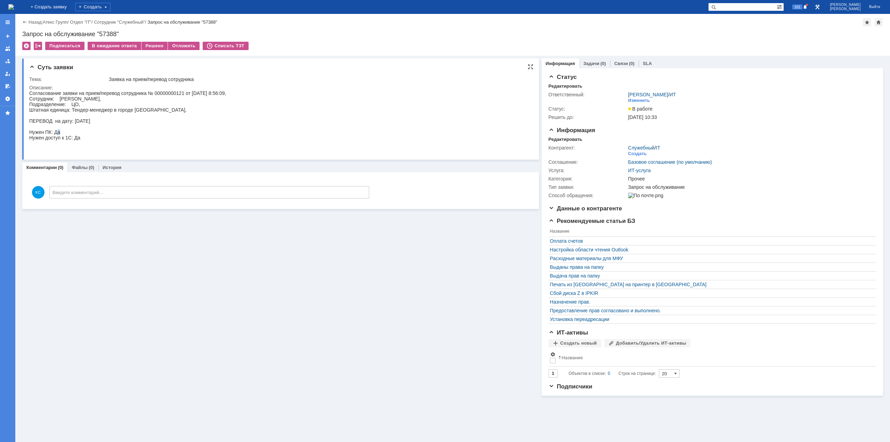
drag, startPoint x: 79, startPoint y: 121, endPoint x: 107, endPoint y: 121, distance: 27.8
click at [107, 121] on div "Согласование заявки на прием/перевод сотрудника № 00000000121 от 25.08.2025 8:5…" at bounding box center [127, 120] width 197 height 61
drag, startPoint x: 83, startPoint y: 109, endPoint x: 122, endPoint y: 111, distance: 39.0
click at [121, 110] on div "Согласование заявки на прием/перевод сотрудника № 00000000121 от 25.08.2025 8:5…" at bounding box center [127, 120] width 197 height 61
drag, startPoint x: 137, startPoint y: 109, endPoint x: 147, endPoint y: 108, distance: 10.1
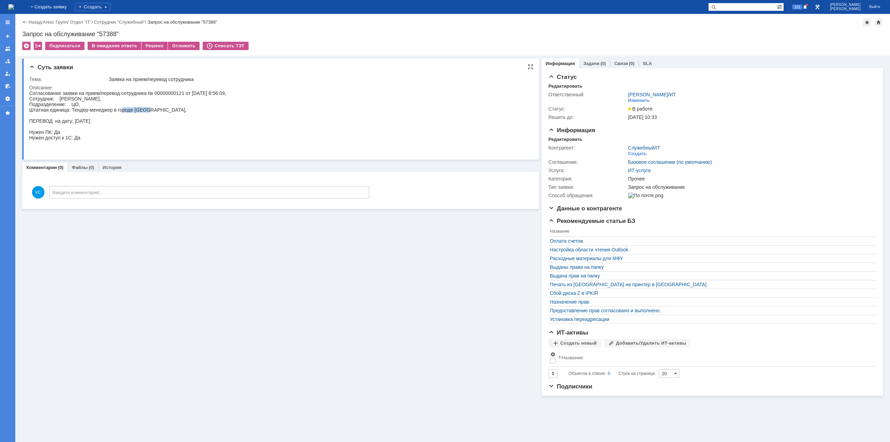
click at [147, 108] on div "Согласование заявки на прием/перевод сотрудника № 00000000121 от 25.08.2025 8:5…" at bounding box center [127, 120] width 197 height 61
drag, startPoint x: 152, startPoint y: 108, endPoint x: 167, endPoint y: 107, distance: 15.3
click at [166, 107] on div "Согласование заявки на прием/перевод сотрудника № 00000000121 от 25.08.2025 8:5…" at bounding box center [127, 120] width 197 height 61
click at [637, 99] on div "Изменить" at bounding box center [639, 101] width 22 height 6
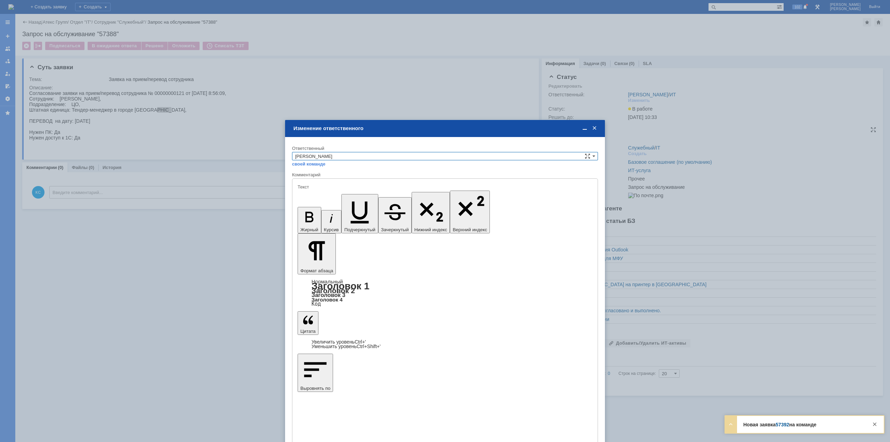
type input "[не указано]"
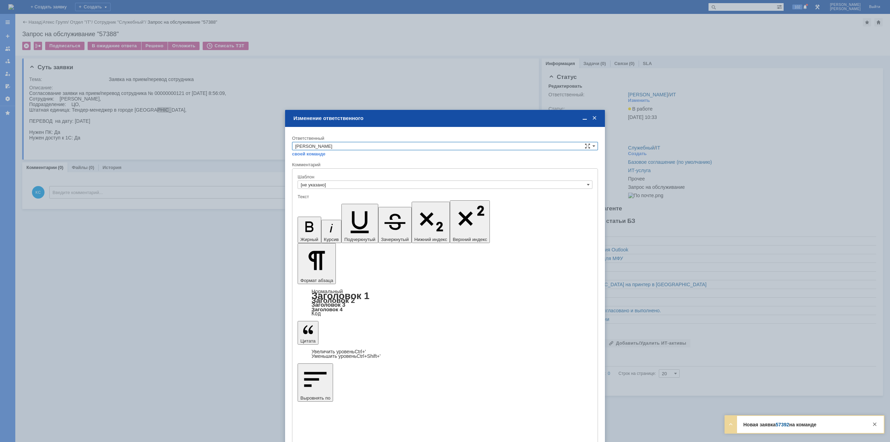
click at [352, 149] on input "[PERSON_NAME]" at bounding box center [445, 146] width 306 height 8
click at [323, 203] on span "АСУ" at bounding box center [445, 204] width 300 height 6
type input "АСУ"
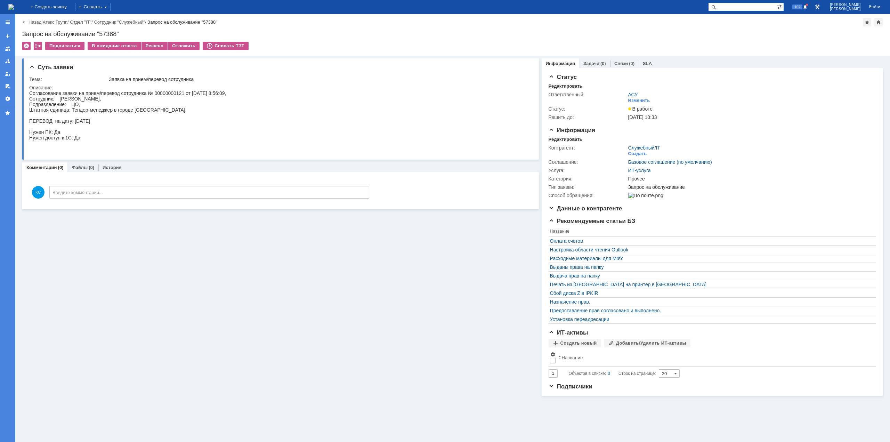
click at [14, 10] on img at bounding box center [11, 7] width 6 height 6
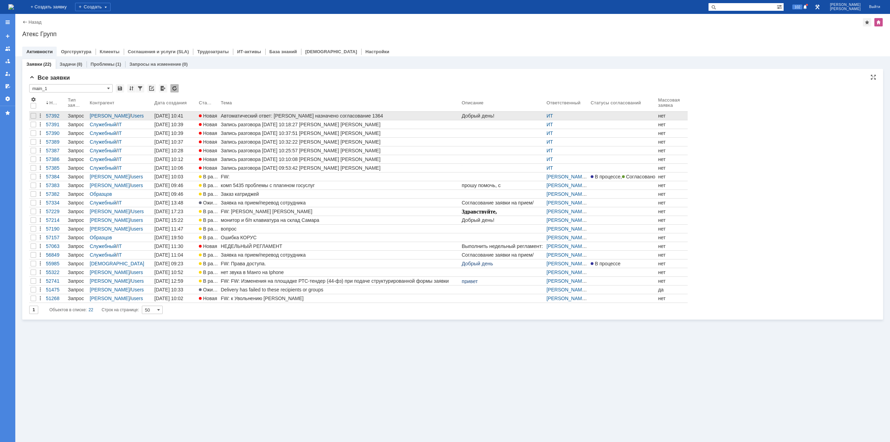
click at [319, 115] on div "Автоматический ответ: [PERSON_NAME] назначено согласование 1364" at bounding box center [340, 116] width 238 height 6
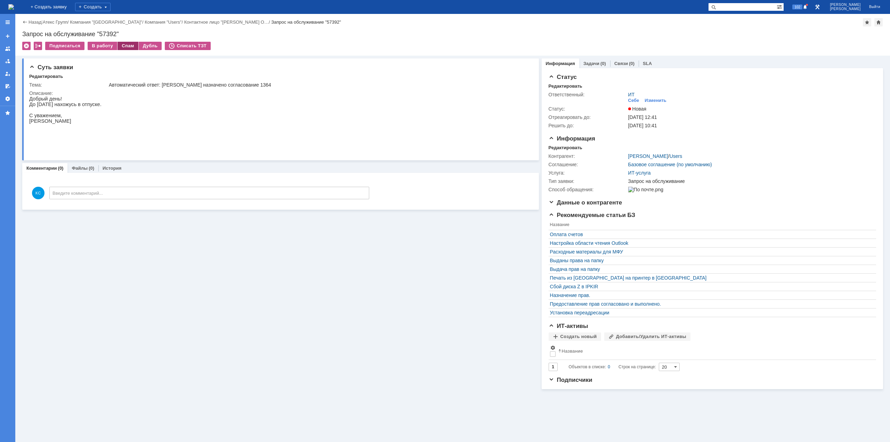
click at [130, 47] on div "Спам" at bounding box center [127, 46] width 21 height 8
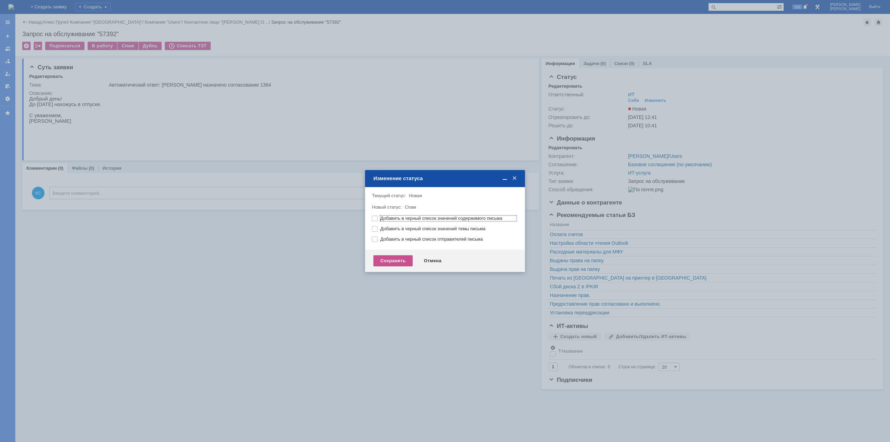
click at [395, 267] on div "Сохранить Отмена" at bounding box center [445, 261] width 160 height 22
click at [394, 266] on div "Сохранить Отмена" at bounding box center [445, 261] width 160 height 22
click at [394, 266] on div "Сохранить" at bounding box center [392, 260] width 39 height 11
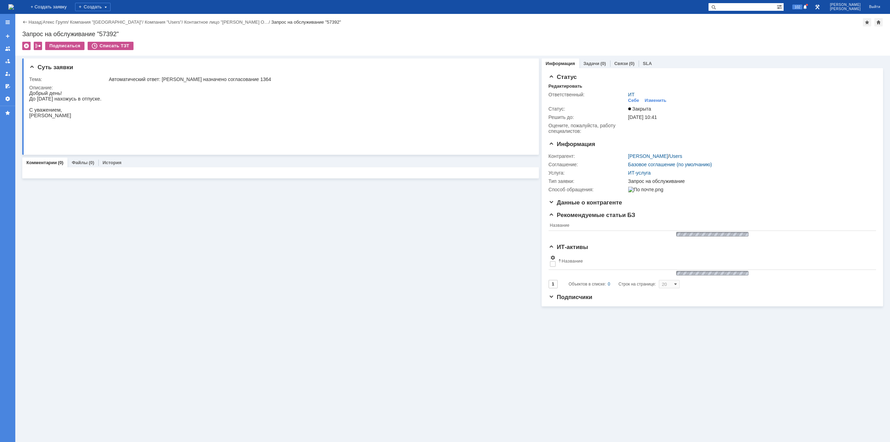
click at [14, 6] on img at bounding box center [11, 7] width 6 height 6
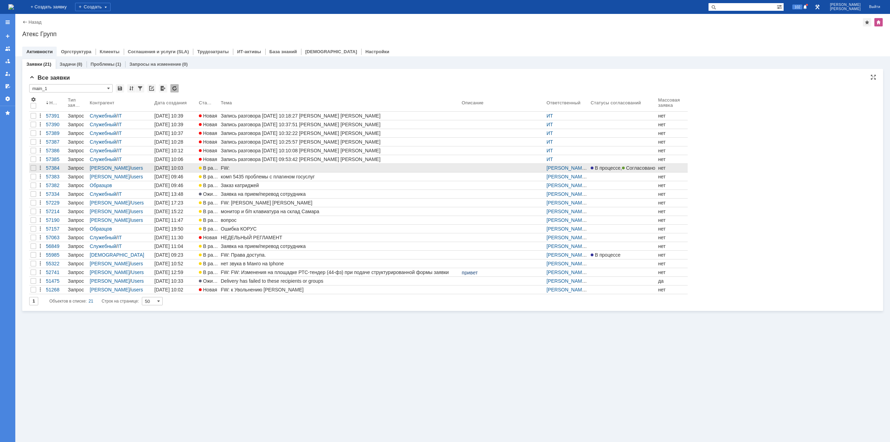
click at [227, 167] on div "FW:" at bounding box center [340, 168] width 238 height 6
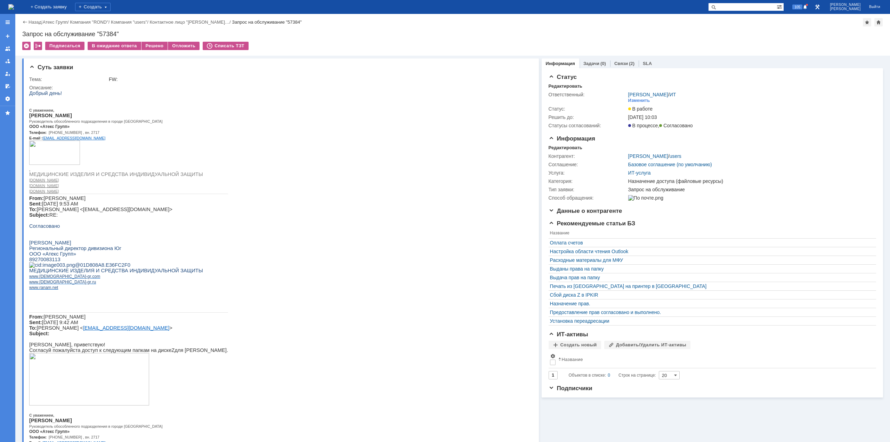
click at [14, 7] on img at bounding box center [11, 7] width 6 height 6
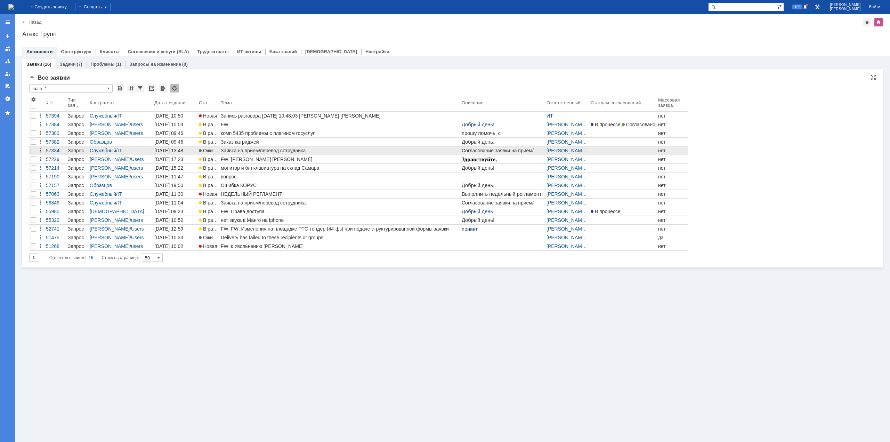
click at [260, 152] on div "Заявка на прием/перевод сотрудника" at bounding box center [340, 151] width 238 height 6
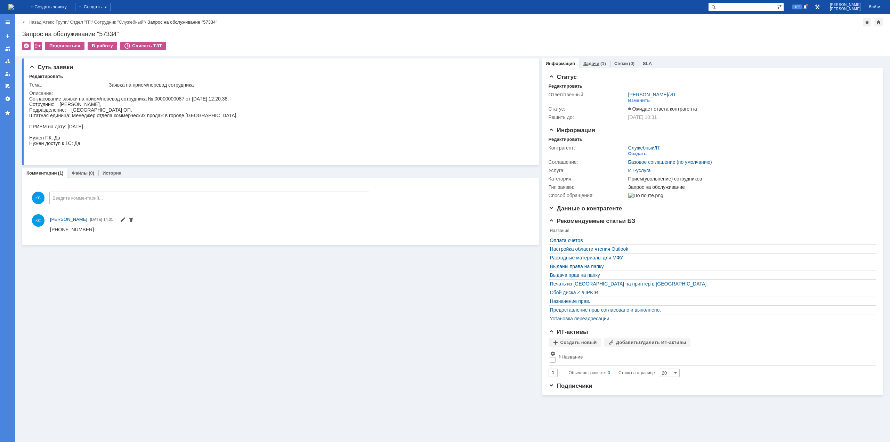
click at [588, 64] on link "Задачи" at bounding box center [591, 63] width 16 height 5
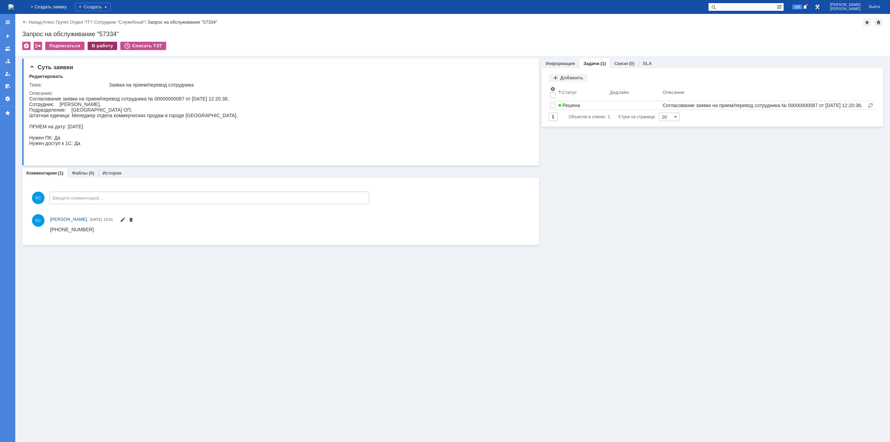
click at [101, 48] on div "В работу" at bounding box center [103, 46] width 30 height 8
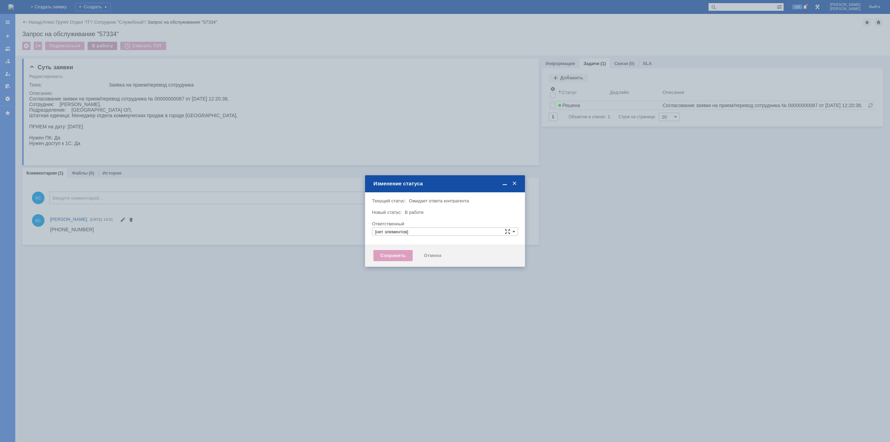
type input "[PERSON_NAME]"
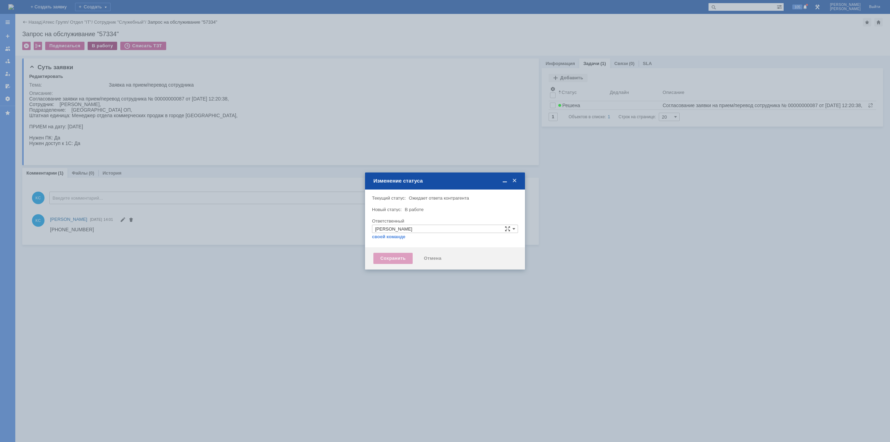
type input "Прием(увольнение) сотрудников"
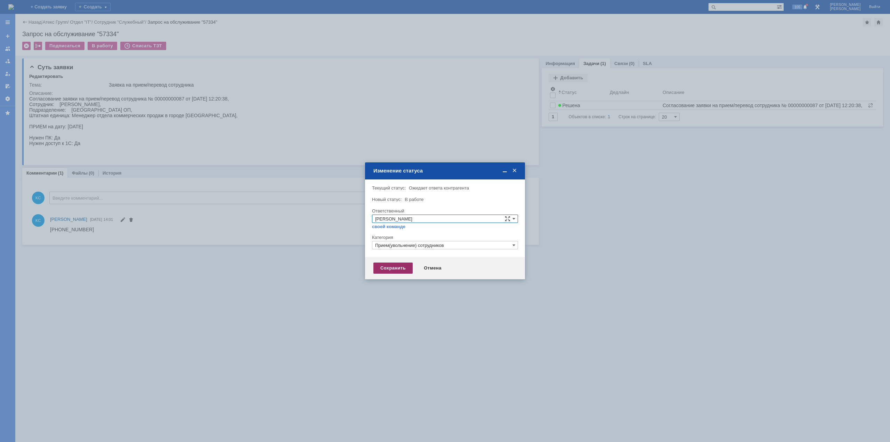
click at [398, 271] on div "Сохранить" at bounding box center [392, 267] width 39 height 11
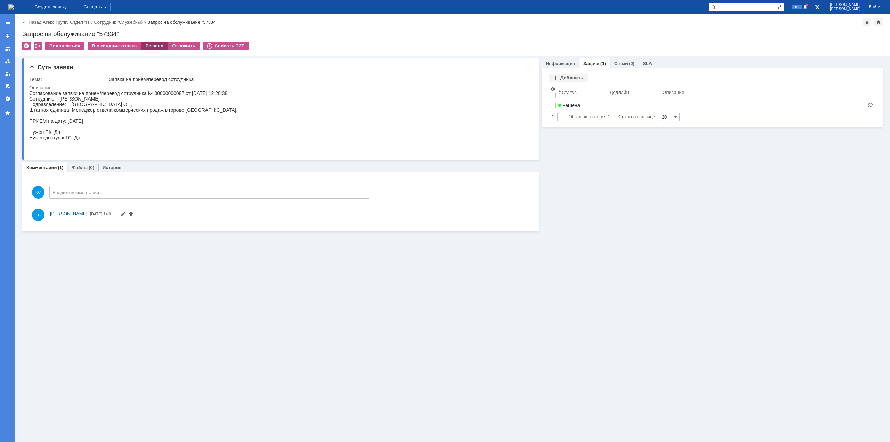
click at [154, 46] on div "Решено" at bounding box center [154, 46] width 26 height 8
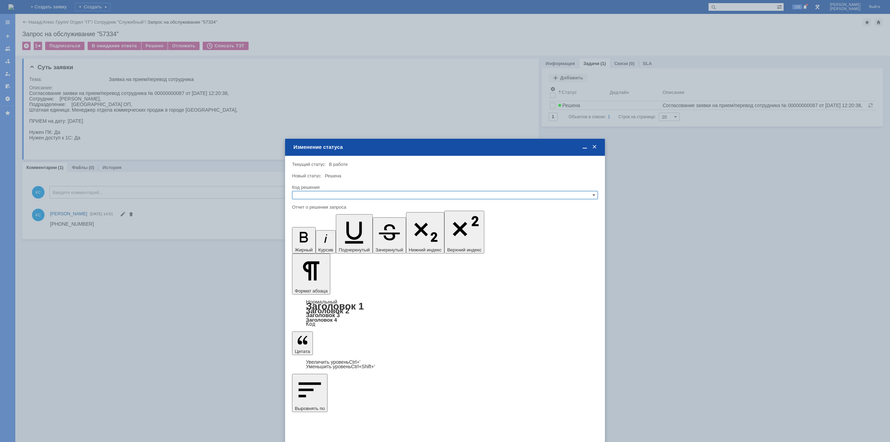
click at [365, 193] on input "text" at bounding box center [445, 195] width 306 height 8
click at [317, 226] on span "Решено" at bounding box center [445, 229] width 300 height 6
type input "Решено"
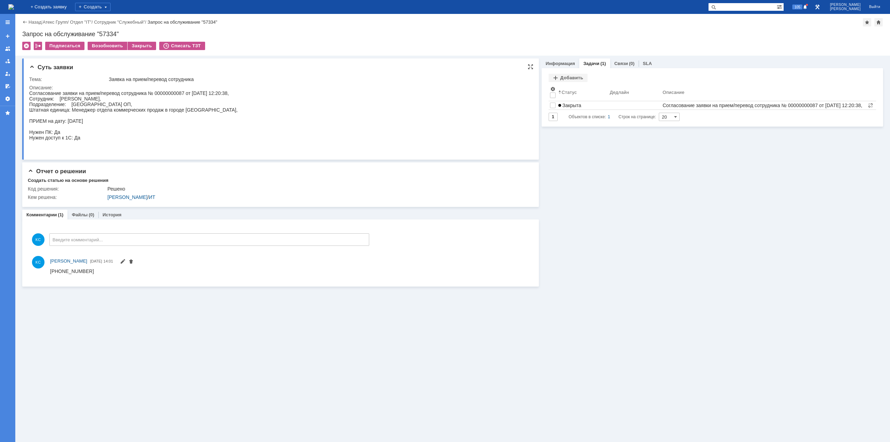
drag, startPoint x: 96, startPoint y: 104, endPoint x: 129, endPoint y: 168, distance: 72.0
click at [96, 104] on div "Согласование заявки на прием/перевод сотрудника № 00000000087 от 30.07.2025 12:…" at bounding box center [133, 120] width 208 height 61
click at [14, 7] on img at bounding box center [11, 7] width 6 height 6
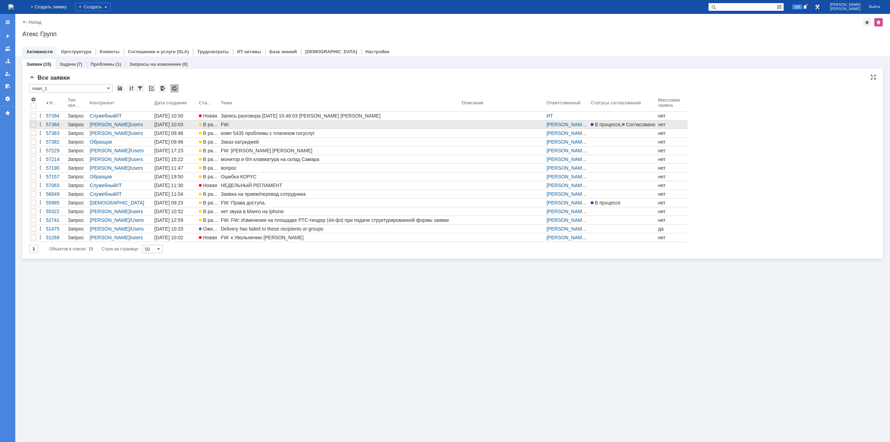
click at [227, 123] on div "FW:" at bounding box center [340, 125] width 238 height 6
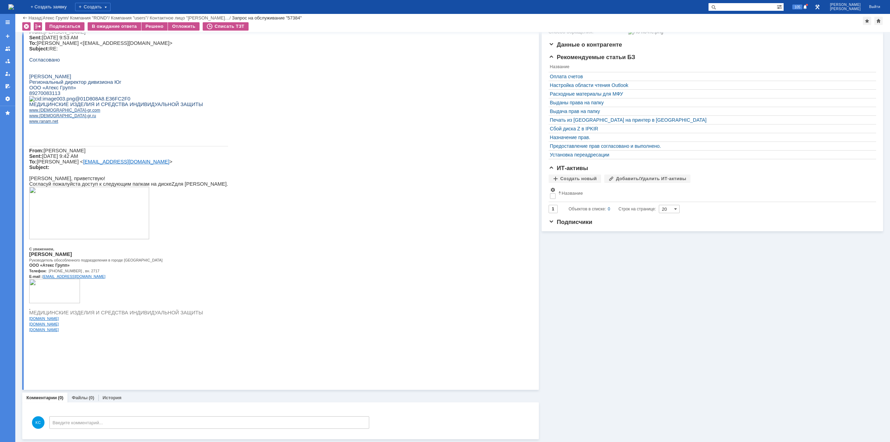
scroll to position [143, 0]
click at [47, 239] on img at bounding box center [89, 213] width 120 height 52
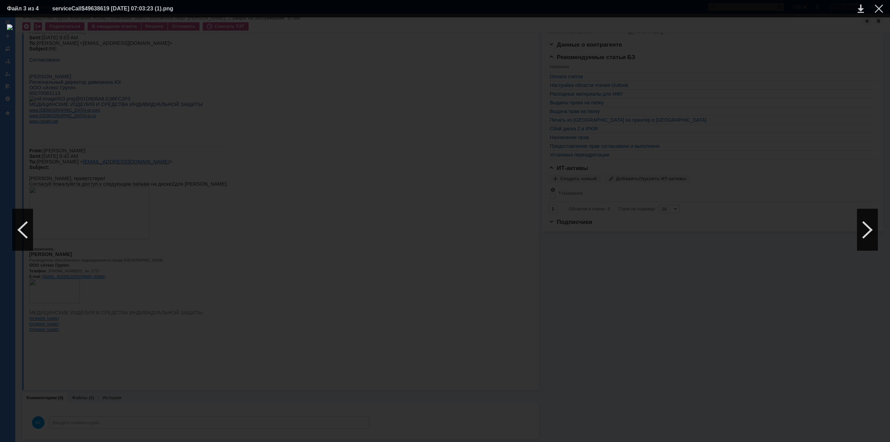
click at [679, 145] on div at bounding box center [445, 229] width 876 height 411
click at [731, 148] on div at bounding box center [445, 229] width 876 height 411
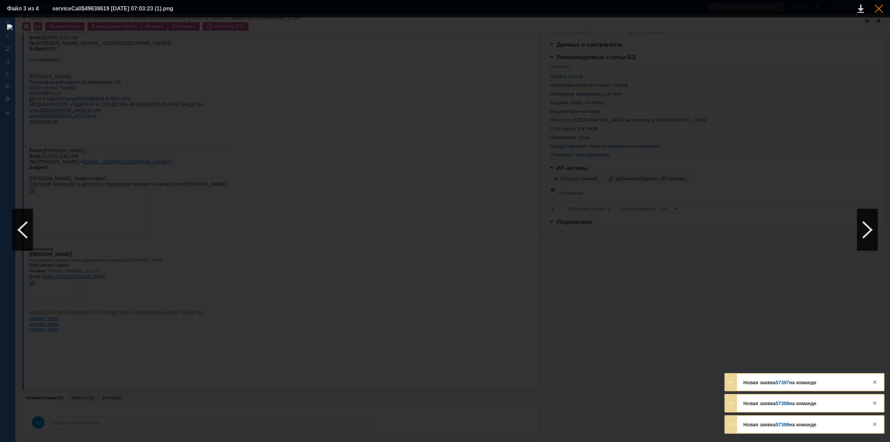
click at [879, 9] on div at bounding box center [879, 9] width 8 height 8
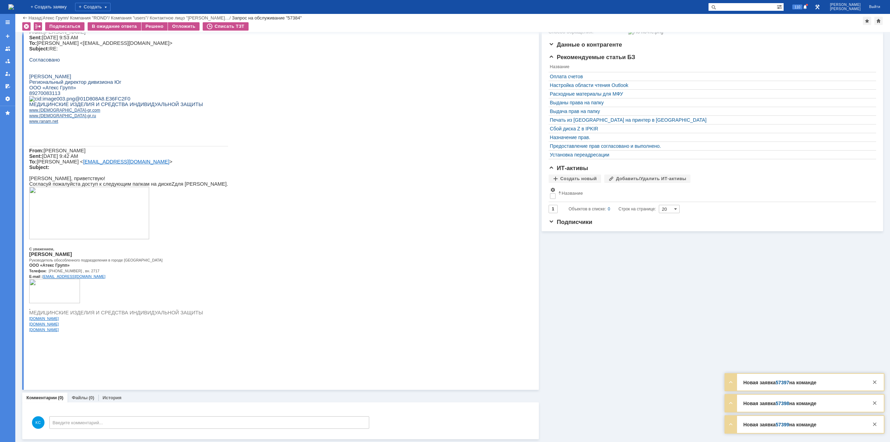
click at [14, 5] on img at bounding box center [11, 7] width 6 height 6
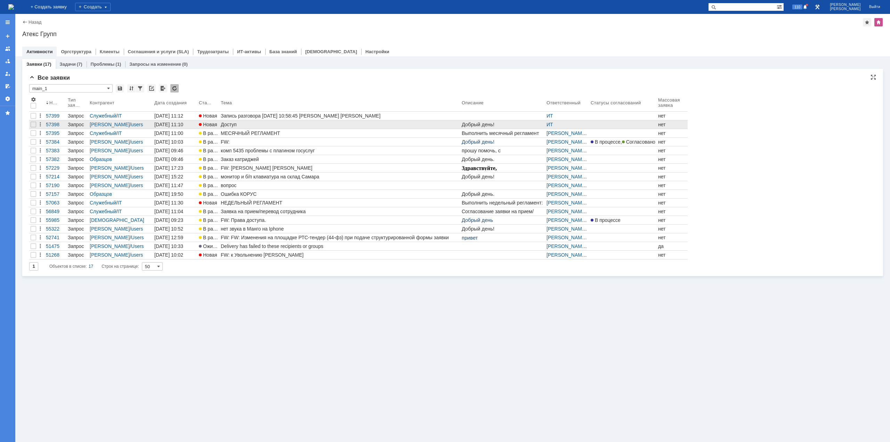
click at [225, 125] on div "Доступ" at bounding box center [340, 125] width 238 height 6
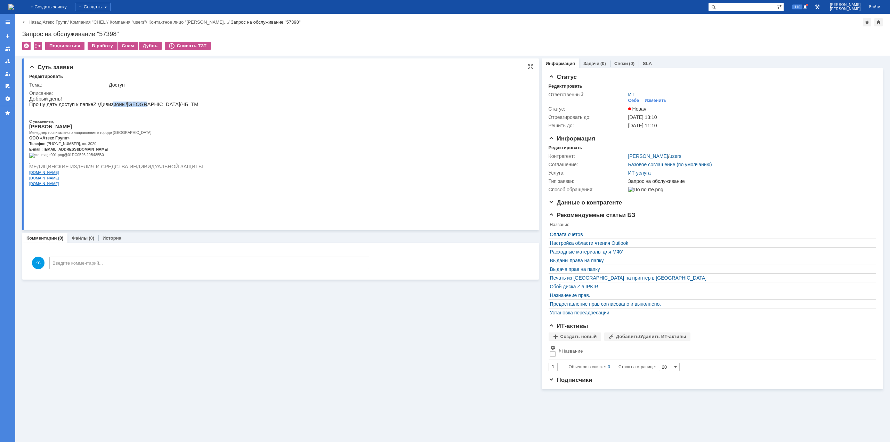
drag, startPoint x: 109, startPoint y: 106, endPoint x: 138, endPoint y: 106, distance: 29.2
click at [138, 106] on p "Прошу дать доступ к папке Z :/Дивизионы/Урал/ЧБ_ТМ" at bounding box center [116, 104] width 174 height 6
click at [141, 106] on p "Прошу дать доступ к папке Z :/Дивизионы/Урал/ЧБ_ТМ" at bounding box center [116, 104] width 174 height 6
drag, startPoint x: 133, startPoint y: 106, endPoint x: 137, endPoint y: 106, distance: 3.5
click at [137, 106] on p "Прошу дать доступ к папке Z :/Дивизионы/Урал/ЧБ_ТМ" at bounding box center [116, 104] width 174 height 6
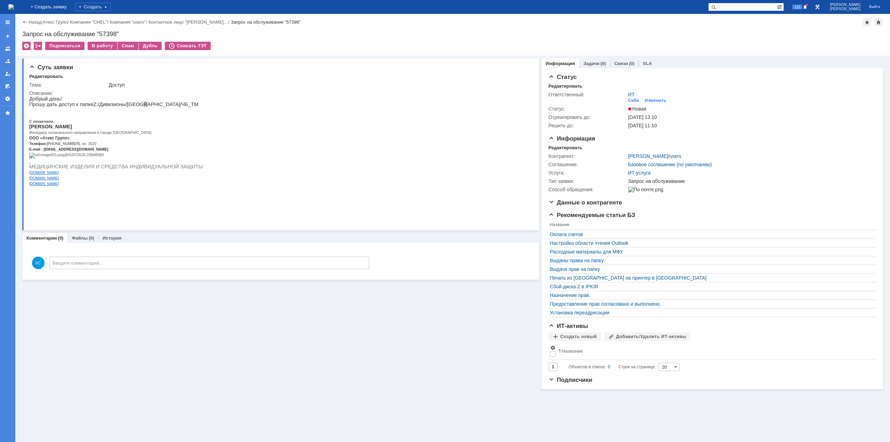
click at [14, 7] on img at bounding box center [11, 7] width 6 height 6
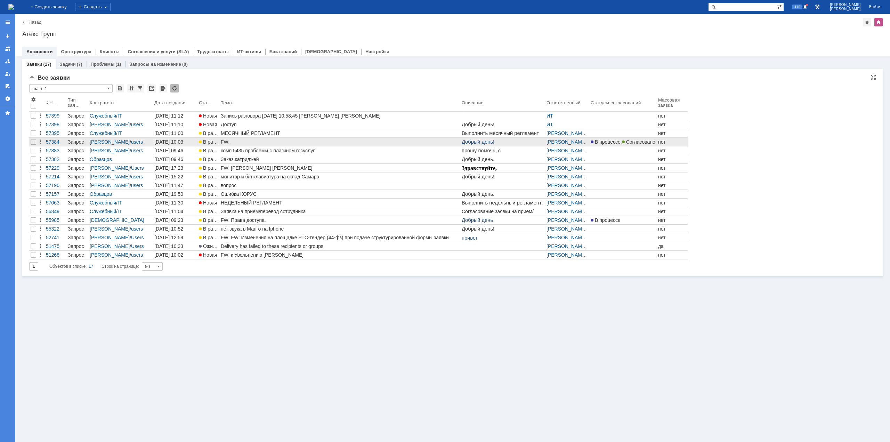
click at [229, 142] on div "FW:" at bounding box center [340, 142] width 238 height 6
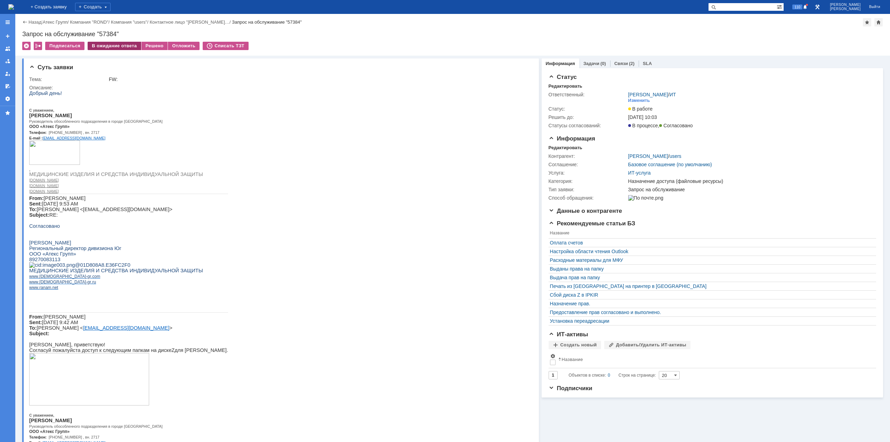
click at [108, 47] on div "В ожидание ответа" at bounding box center [114, 46] width 53 height 8
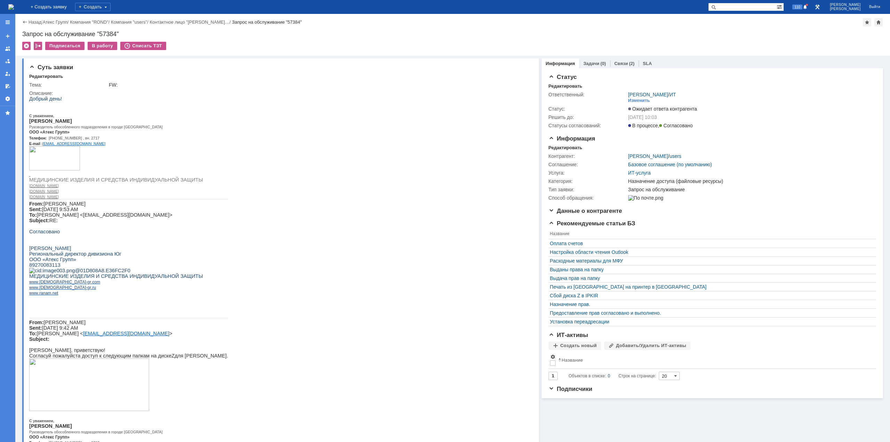
click at [14, 7] on img at bounding box center [11, 7] width 6 height 6
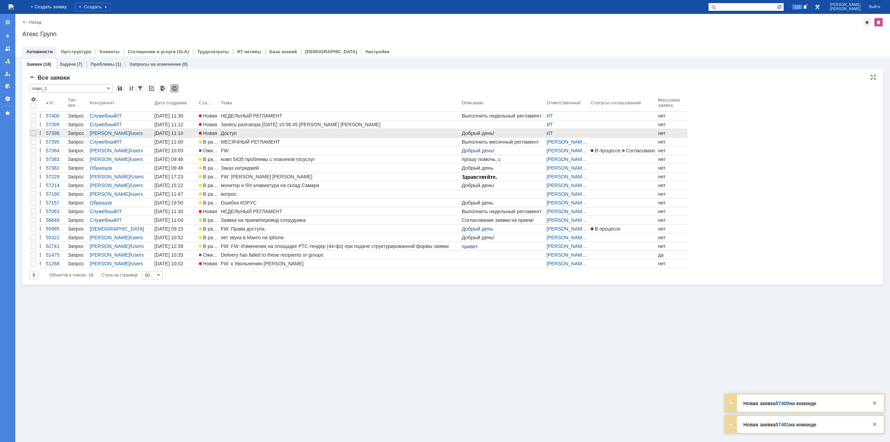
click at [230, 132] on div "Доступ" at bounding box center [340, 133] width 238 height 6
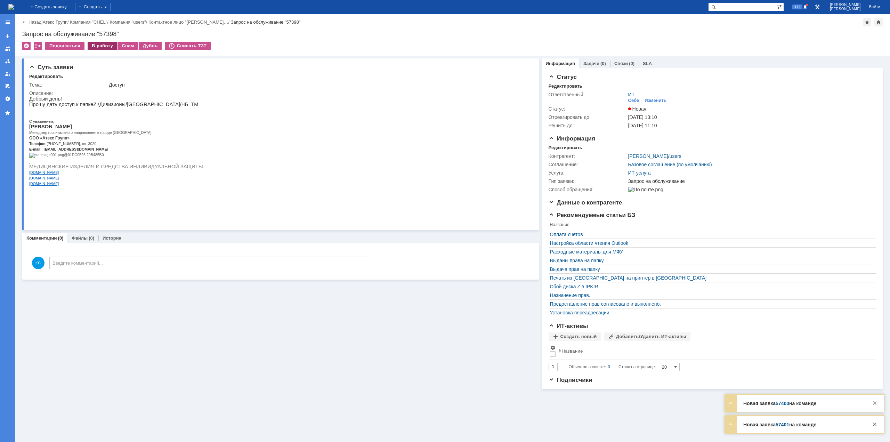
click at [99, 46] on div "В работу" at bounding box center [103, 46] width 30 height 8
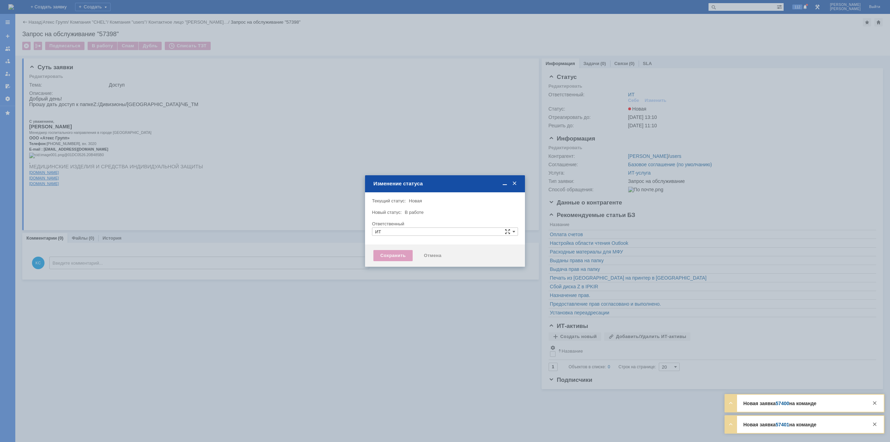
type input "[PERSON_NAME]"
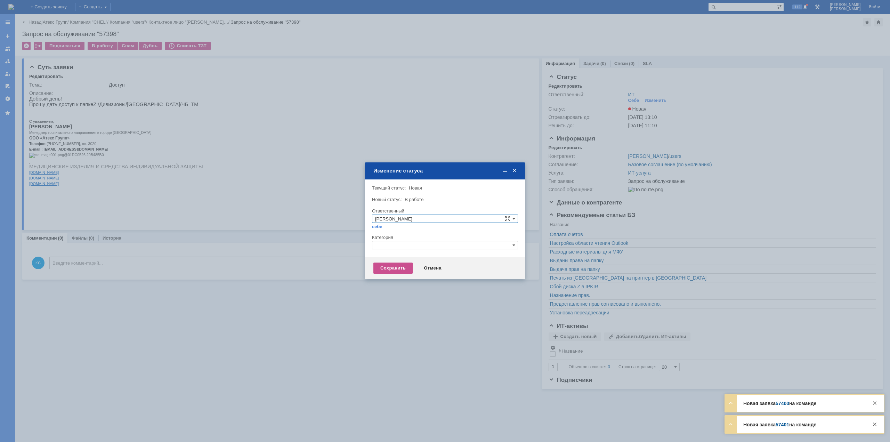
click at [425, 243] on input "text" at bounding box center [445, 245] width 146 height 8
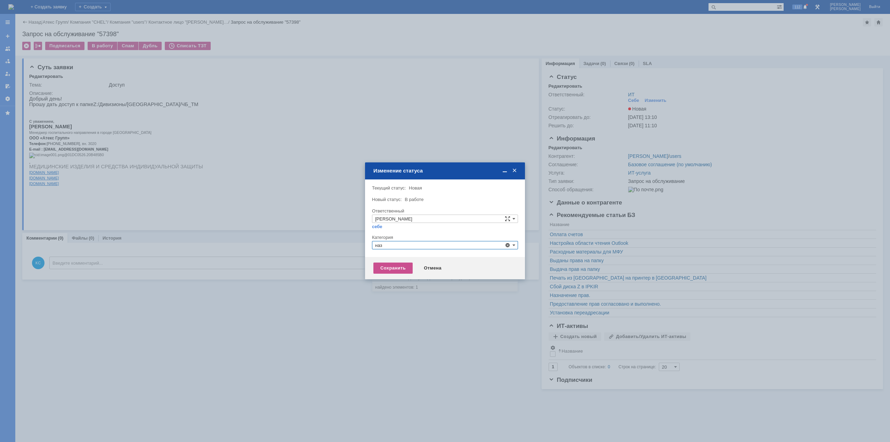
click at [398, 276] on span "Назначение доступа (файловые ресурсы)" at bounding box center [445, 278] width 140 height 6
click at [396, 266] on div "Сохранить" at bounding box center [392, 267] width 39 height 11
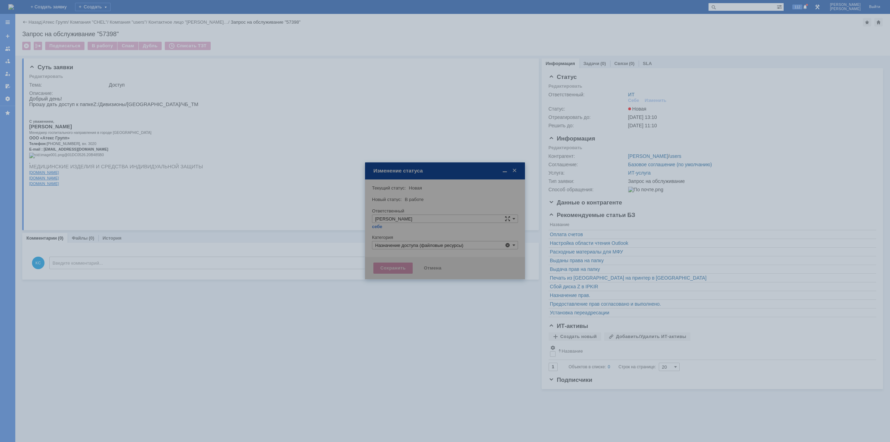
type input "Назначение доступа (файловые ресурсы)"
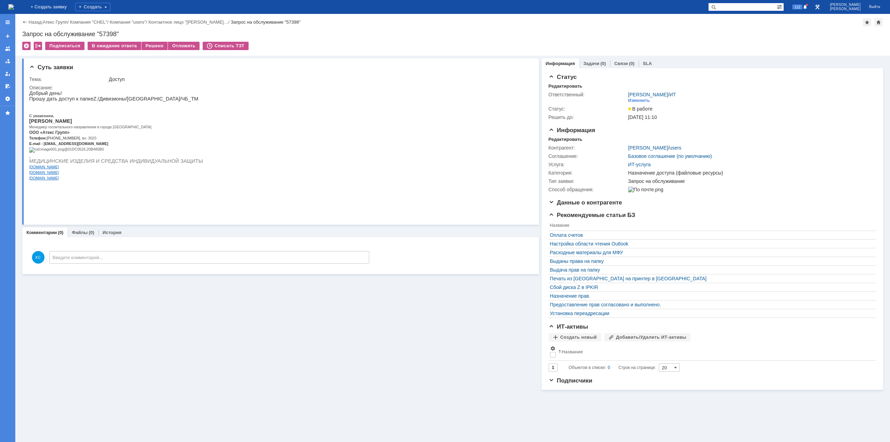
click at [576, 29] on div "Назад | Атекс Групп / Компания "CHEL" / Компания "users" / Контактное лицо "Фет…" at bounding box center [452, 35] width 875 height 42
click at [593, 64] on link "Задачи" at bounding box center [591, 63] width 16 height 5
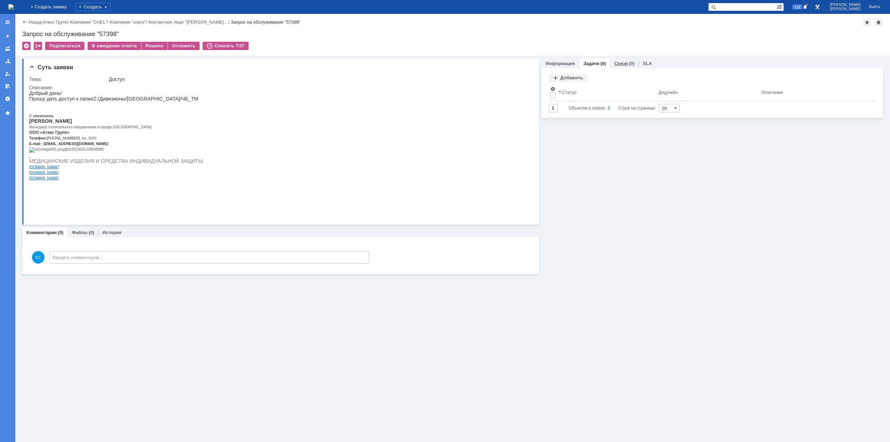
click at [620, 65] on link "Связи" at bounding box center [621, 63] width 14 height 5
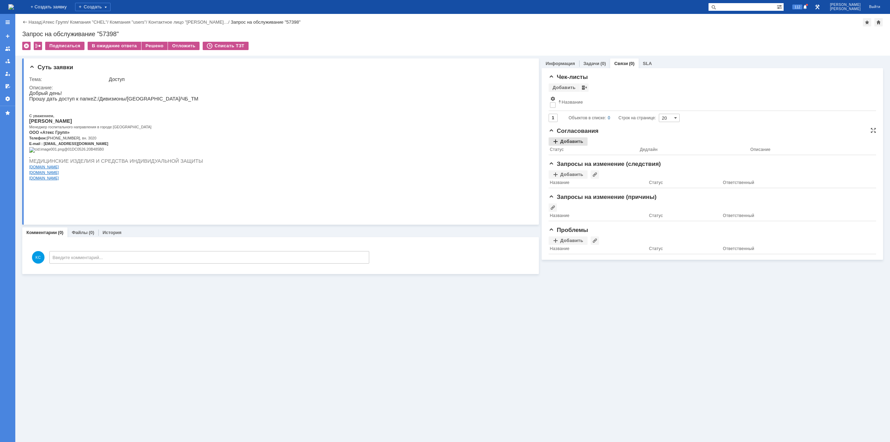
click at [571, 138] on div "Добавить" at bounding box center [568, 141] width 39 height 8
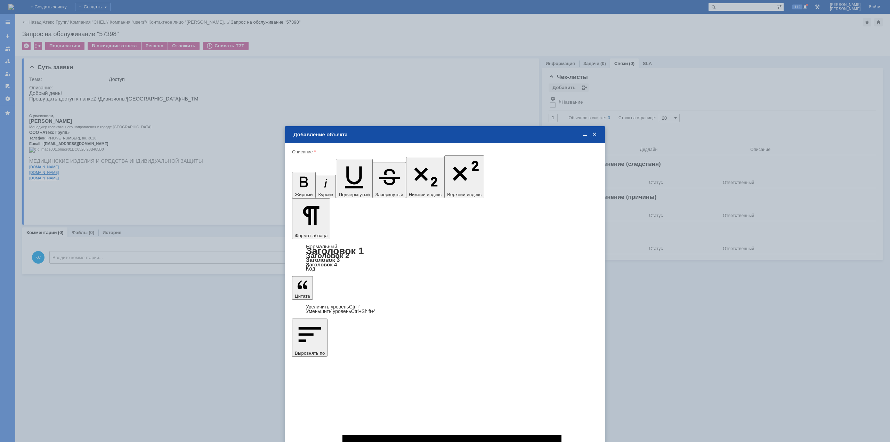
drag, startPoint x: 556, startPoint y: 2025, endPoint x: 229, endPoint y: 2020, distance: 327.5
type input "Выбрано: 0 (объекты класса 'Сотрудник')"
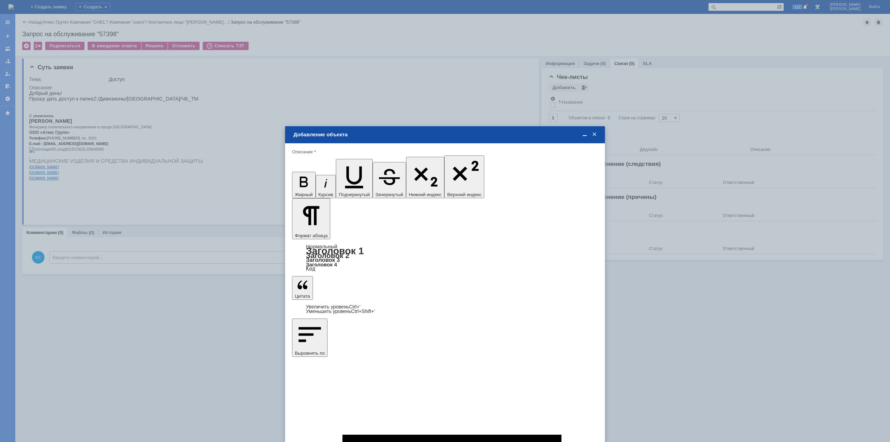
click at [326, 278] on span at bounding box center [326, 277] width 6 height 6
click at [0, 0] on input "[PERSON_NAME]" at bounding box center [0, 0] width 0 height 0
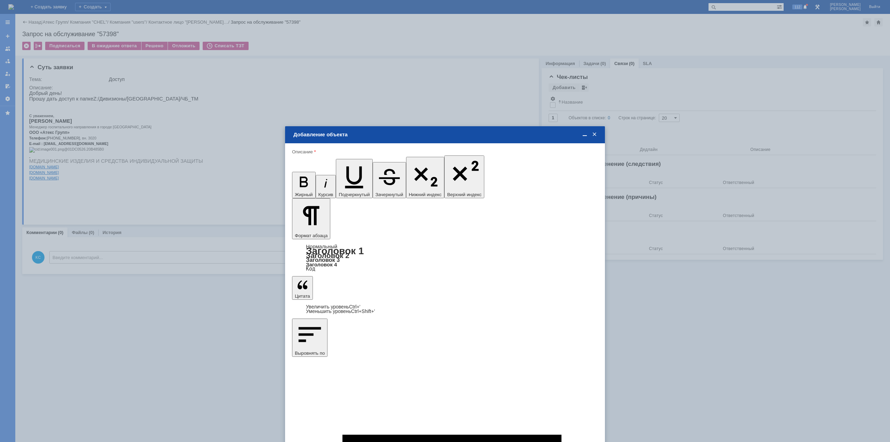
type input "Выбрано: 1 (объекты класса 'Сотрудник')"
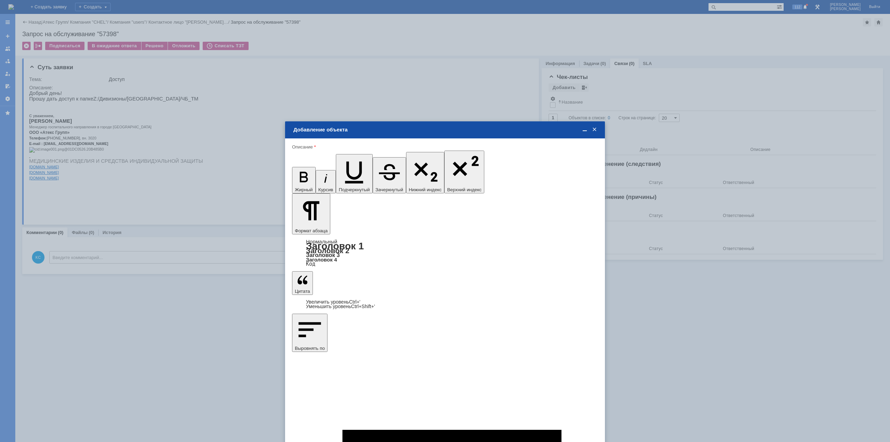
type input "1"
click at [489, 282] on span "дней" at bounding box center [496, 284] width 27 height 6
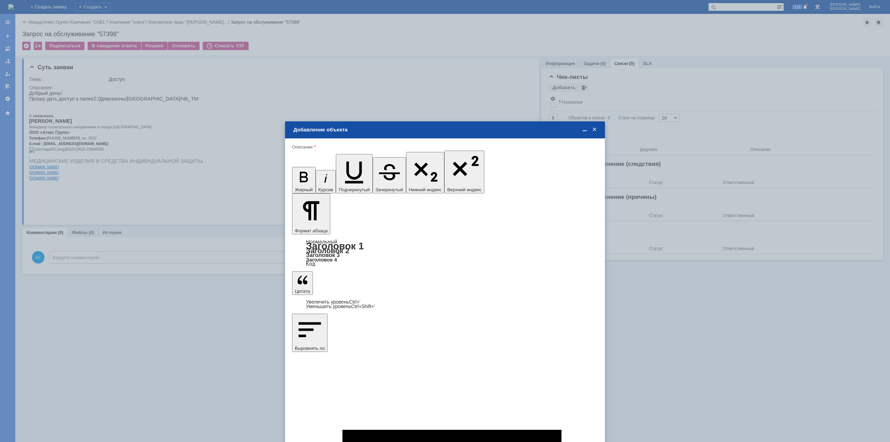
type input "дней"
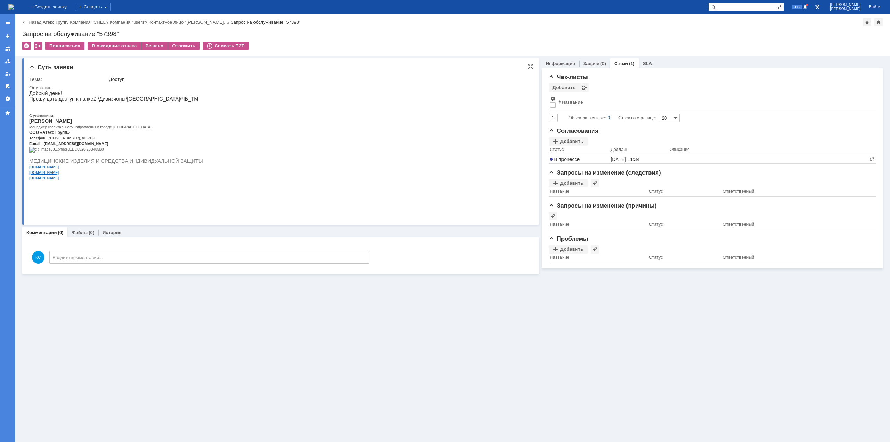
click at [125, 100] on p "Прошу дать доступ к папке Z :/Дивизионы/Урал/ЧБ_ТМ" at bounding box center [116, 99] width 174 height 6
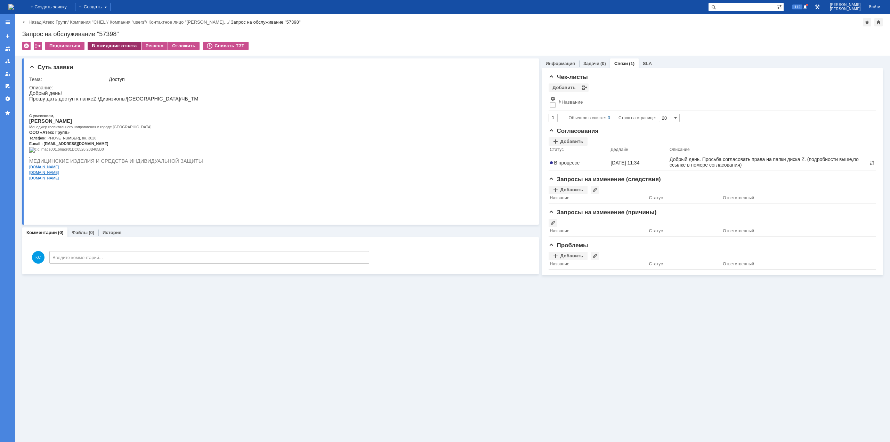
click at [115, 46] on div "В ожидание ответа" at bounding box center [114, 46] width 53 height 8
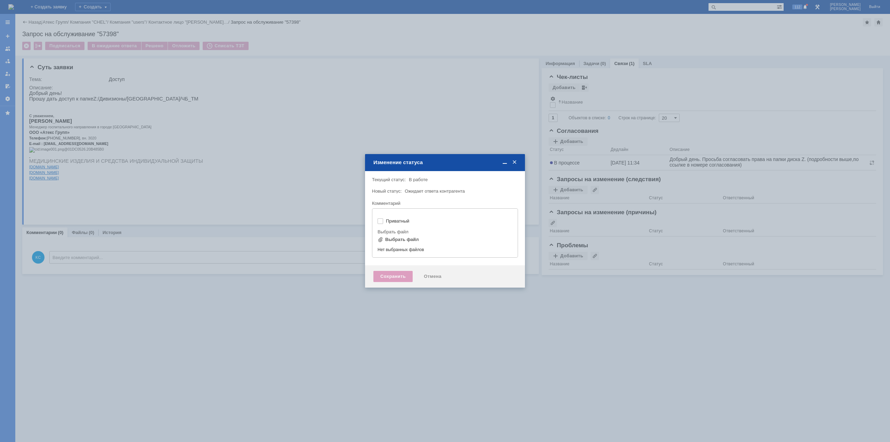
type input "[не указано]"
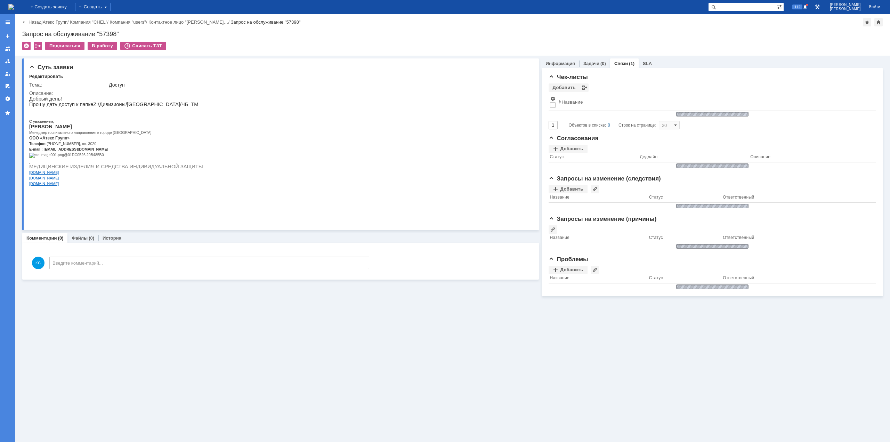
click at [14, 4] on img at bounding box center [11, 7] width 6 height 6
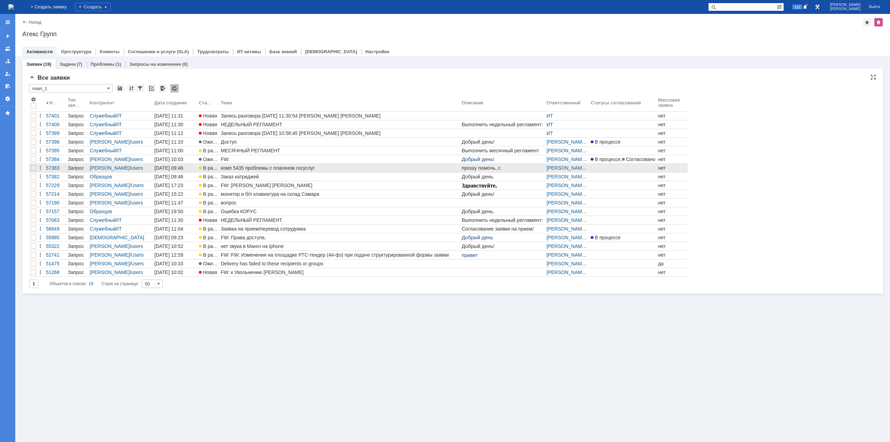
click at [236, 169] on div "комп 5435 проблемы с плагином госуслуг" at bounding box center [340, 168] width 238 height 6
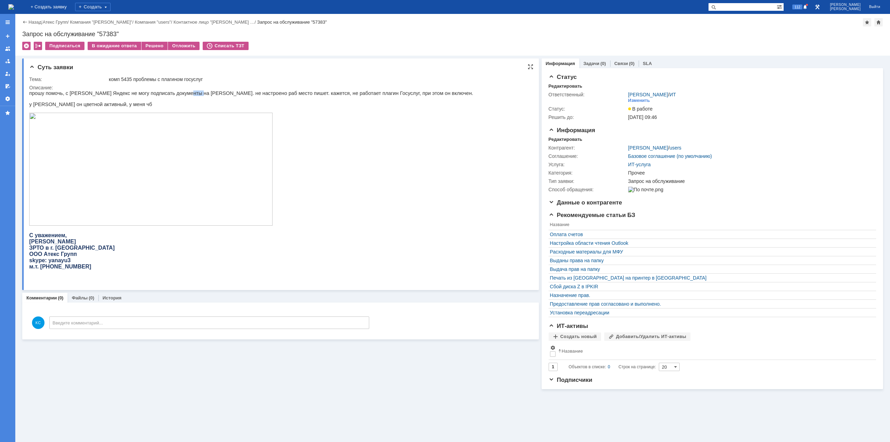
drag, startPoint x: 173, startPoint y: 96, endPoint x: 188, endPoint y: 93, distance: 14.9
click at [185, 93] on p "прошу помочь, с браузера Яндекс не могу подписать документы на ЕИС. не настроен…" at bounding box center [251, 93] width 444 height 6
drag, startPoint x: 207, startPoint y: 93, endPoint x: 233, endPoint y: 93, distance: 26.1
click at [228, 93] on p "прошу помочь, с браузера Яндекс не могу подписать документы на ЕИС. не настроен…" at bounding box center [251, 93] width 444 height 6
drag, startPoint x: 238, startPoint y: 92, endPoint x: 269, endPoint y: 91, distance: 30.6
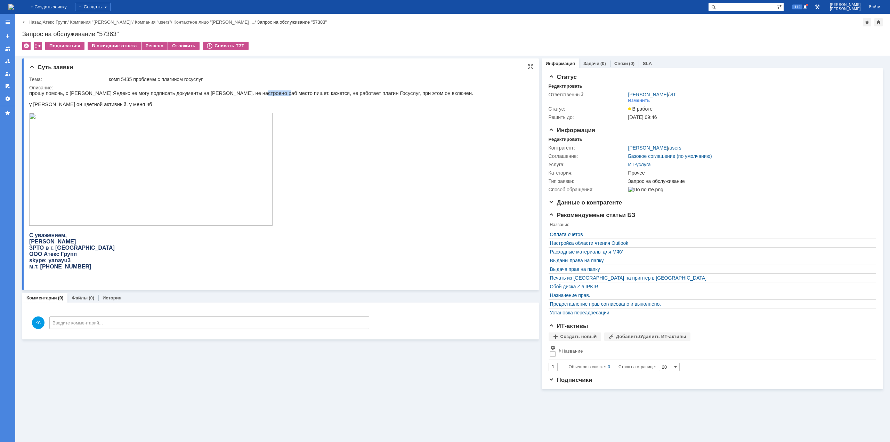
click at [259, 91] on p "прошу помочь, с браузера Яндекс не могу подписать документы на ЕИС. не настроен…" at bounding box center [251, 93] width 444 height 6
drag, startPoint x: 269, startPoint y: 91, endPoint x: 298, endPoint y: 91, distance: 28.9
click at [292, 91] on p "прошу помочь, с браузера Яндекс не могу подписать документы на ЕИС. не настроен…" at bounding box center [251, 93] width 444 height 6
drag, startPoint x: 306, startPoint y: 91, endPoint x: 346, endPoint y: 91, distance: 40.7
click at [322, 91] on p "прошу помочь, с браузера Яндекс не могу подписать документы на ЕИС. не настроен…" at bounding box center [251, 93] width 444 height 6
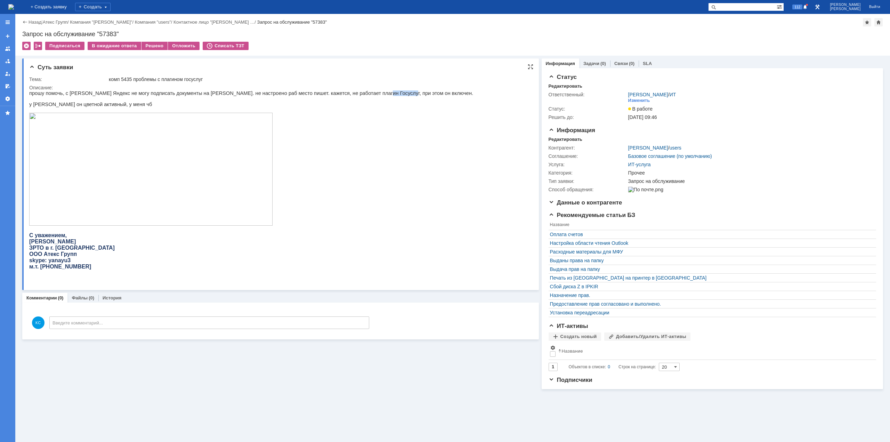
drag, startPoint x: 346, startPoint y: 91, endPoint x: 380, endPoint y: 92, distance: 33.4
click at [369, 92] on p "прошу помочь, с браузера Яндекс не могу подписать документы на ЕИС. не настроен…" at bounding box center [251, 93] width 444 height 6
drag, startPoint x: 144, startPoint y: 46, endPoint x: 137, endPoint y: 50, distance: 8.7
click at [144, 46] on div "Решено" at bounding box center [154, 46] width 26 height 8
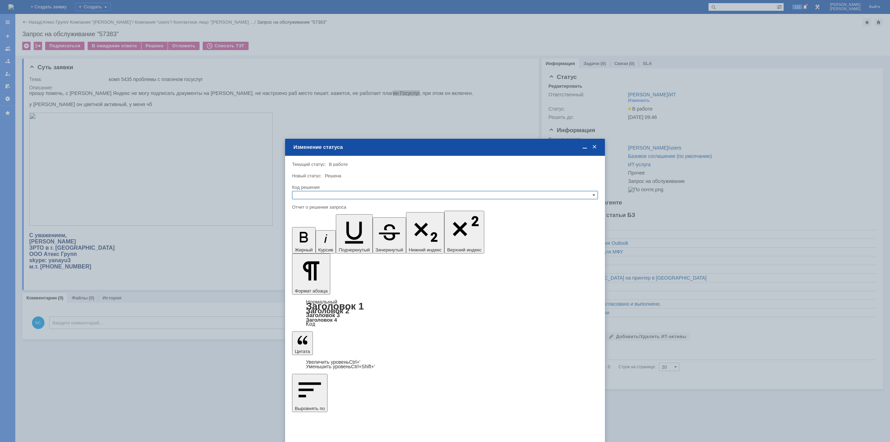
click at [368, 193] on input "text" at bounding box center [445, 195] width 306 height 8
click at [321, 227] on span "Решено" at bounding box center [445, 229] width 300 height 6
type input "Решено"
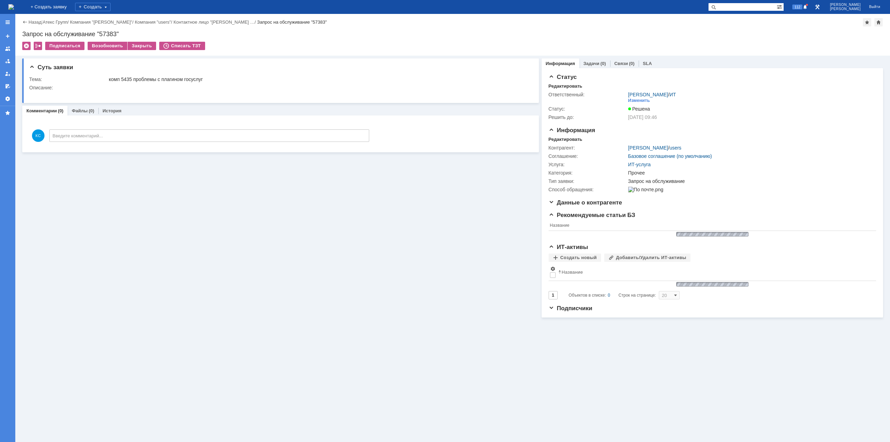
click at [14, 10] on img at bounding box center [11, 7] width 6 height 6
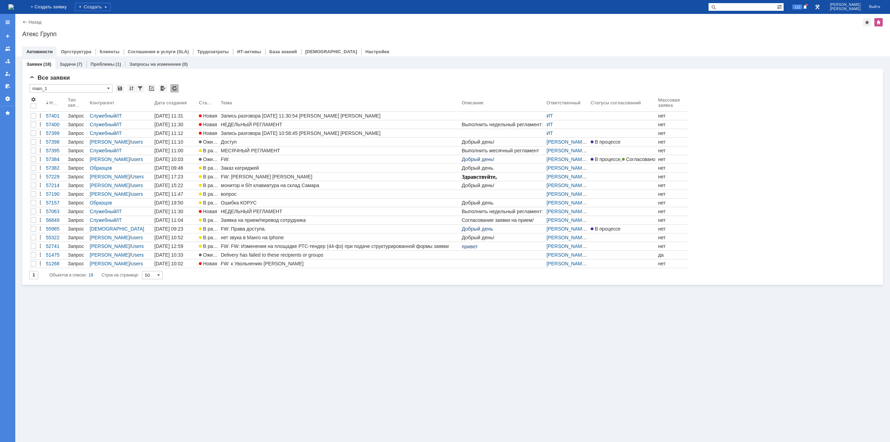
click at [627, 404] on div "Заявки (18) Задачи (7) Проблемы (1) Запросы на изменение (0) Все заявки * main_…" at bounding box center [452, 248] width 875 height 385
click at [238, 322] on div "Заявки (18) Задачи (7) Проблемы (1) Запросы на изменение (0) Все заявки * main_…" at bounding box center [452, 248] width 875 height 385
click at [276, 316] on div "Заявки (18) Задачи (7) Проблемы (1) Запросы на изменение (0) Все заявки * main_…" at bounding box center [452, 248] width 875 height 385
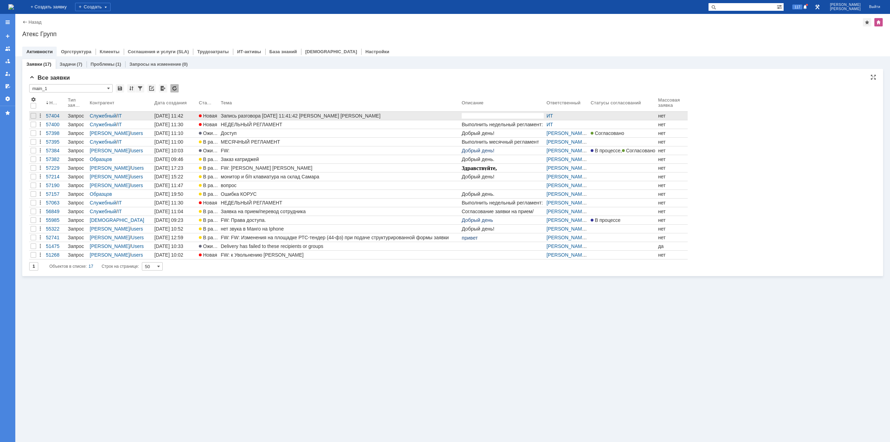
click at [324, 117] on div "Запись разговора [DATE] 11:41:42 [PERSON_NAME] [PERSON_NAME]" at bounding box center [340, 116] width 238 height 6
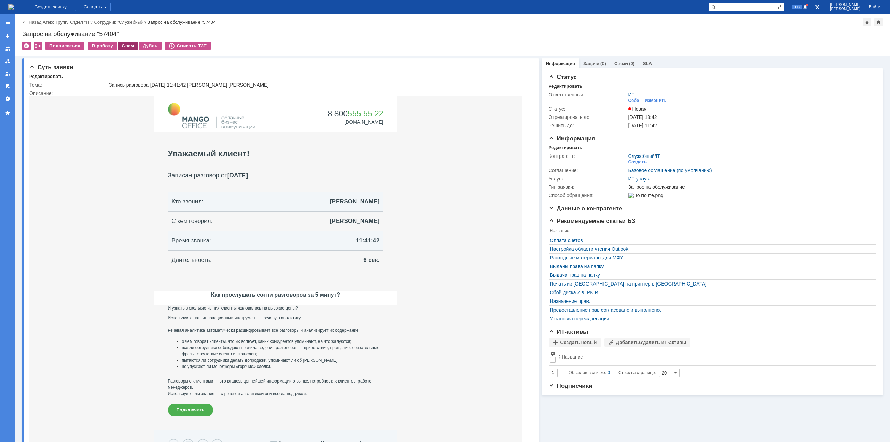
click at [123, 47] on div "Спам" at bounding box center [127, 46] width 21 height 8
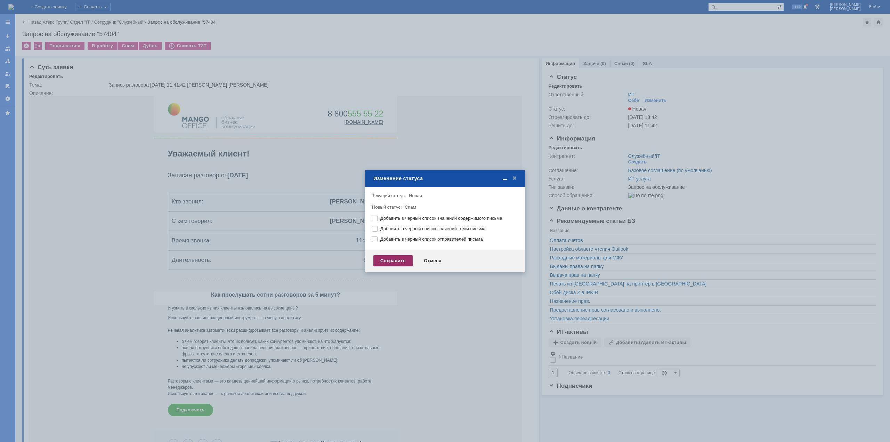
click at [386, 261] on div "Сохранить" at bounding box center [392, 260] width 39 height 11
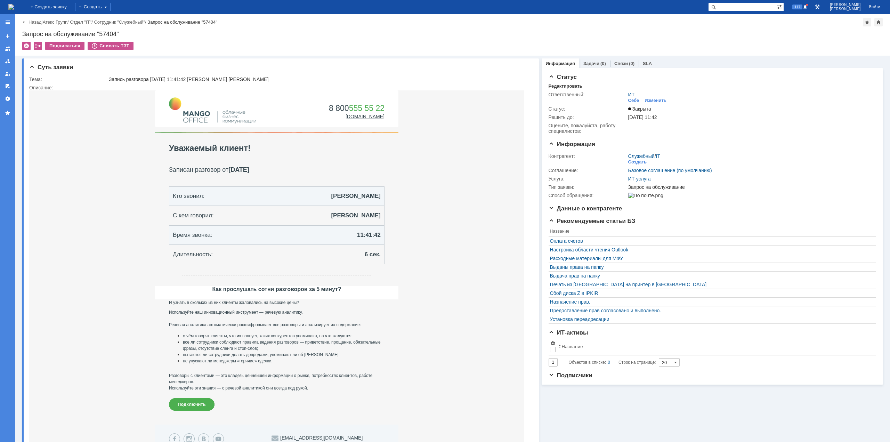
click at [14, 9] on img at bounding box center [11, 7] width 6 height 6
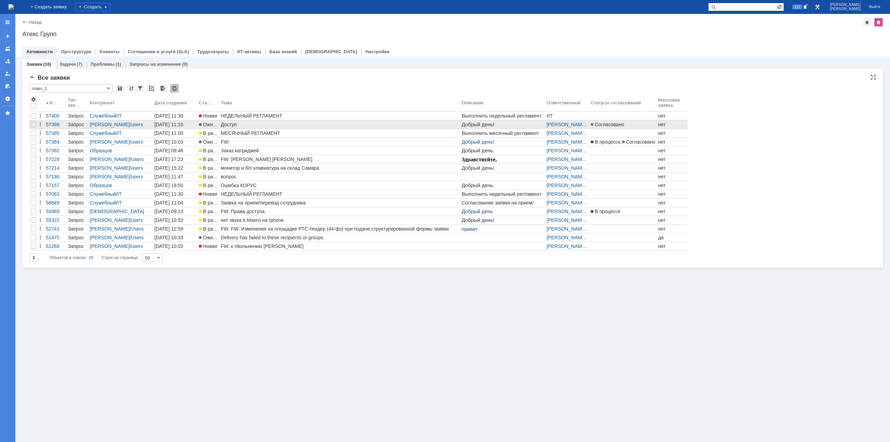
click at [235, 122] on div "Доступ" at bounding box center [340, 125] width 238 height 6
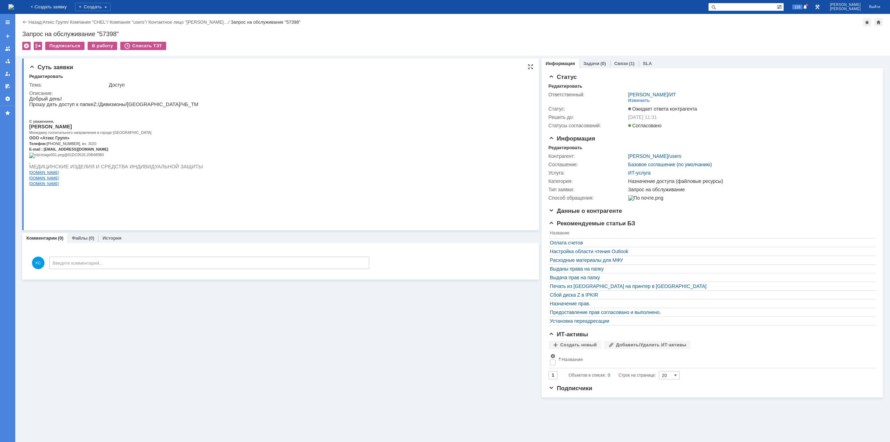
drag, startPoint x: 83, startPoint y: 145, endPoint x: 83, endPoint y: 133, distance: 12.2
click at [82, 140] on p "ООО «Атекс Групп»" at bounding box center [116, 138] width 174 height 6
drag, startPoint x: 75, startPoint y: 105, endPoint x: 97, endPoint y: 105, distance: 22.2
click at [97, 105] on p "Прошу дать доступ к папке Z :/Дивизионы/Урал/ЧБ_ТМ" at bounding box center [116, 104] width 174 height 6
click at [104, 105] on p "Прошу дать доступ к папке Z :/Дивизионы/Урал/ЧБ_ТМ" at bounding box center [116, 104] width 174 height 6
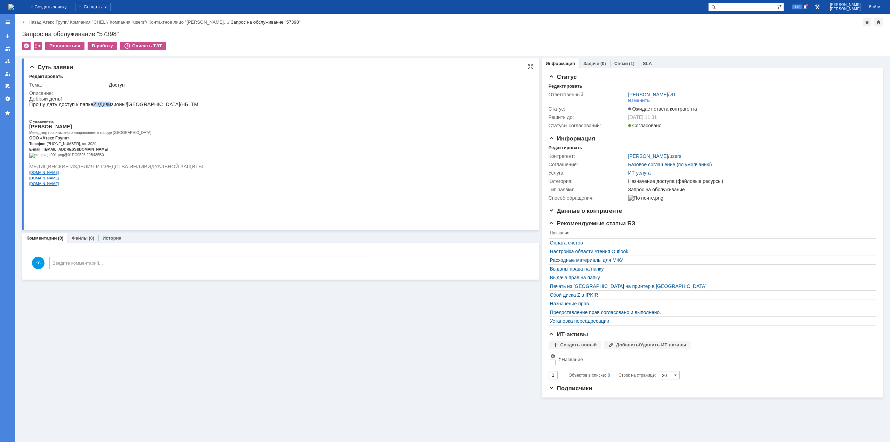
drag, startPoint x: 88, startPoint y: 108, endPoint x: 107, endPoint y: 107, distance: 19.1
click at [107, 107] on p "Прошу дать доступ к папке Z :/Дивизионы/Урал/ЧБ_ТМ" at bounding box center [116, 104] width 174 height 6
click at [112, 106] on p "Прошу дать доступ к папке Z :/Дивизионы/Урал/ЧБ_ТМ" at bounding box center [116, 104] width 174 height 6
click at [618, 62] on link "Связи" at bounding box center [621, 63] width 14 height 5
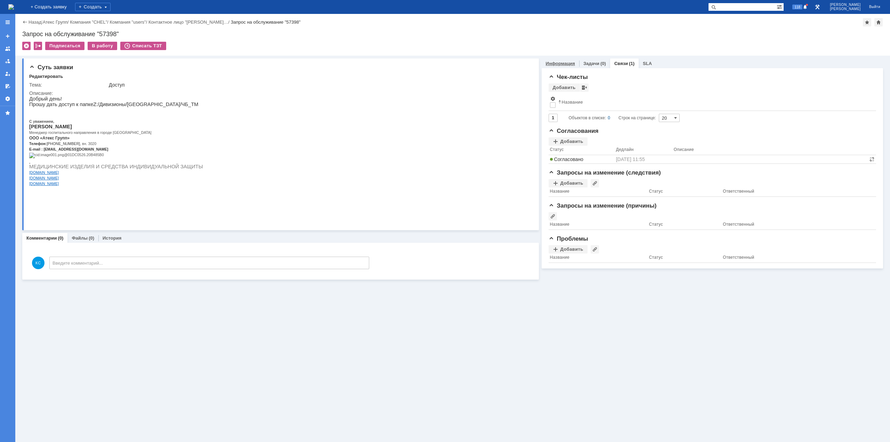
click at [560, 63] on link "Информация" at bounding box center [560, 63] width 29 height 5
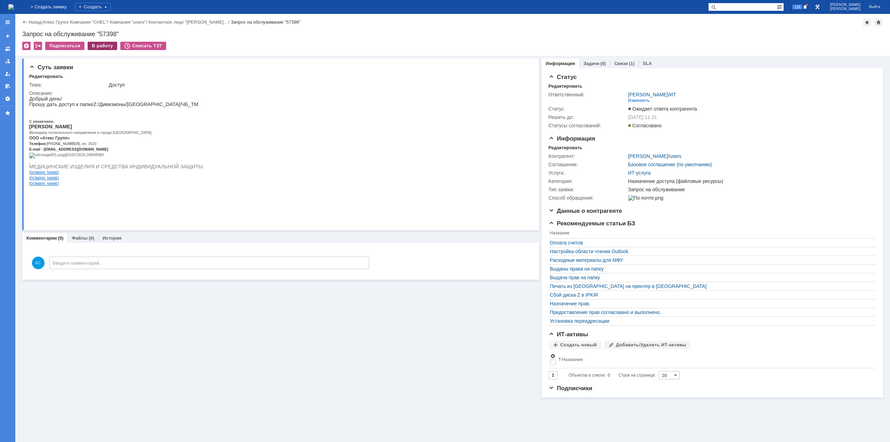
click at [103, 45] on div "В работу" at bounding box center [103, 46] width 30 height 8
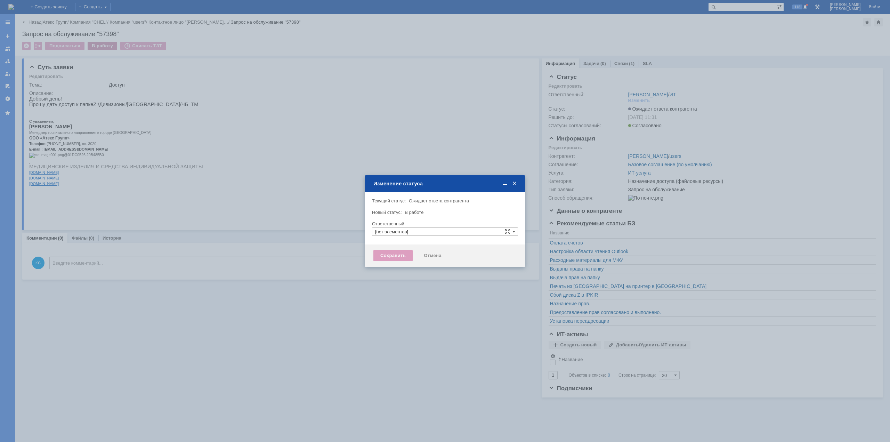
type input "[PERSON_NAME]"
type input "Назначение доступа (файловые ресурсы)"
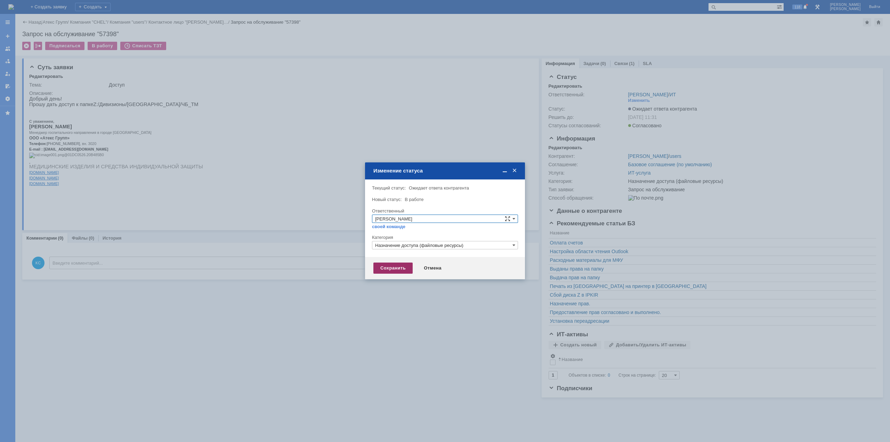
click at [400, 266] on div "Сохранить" at bounding box center [392, 267] width 39 height 11
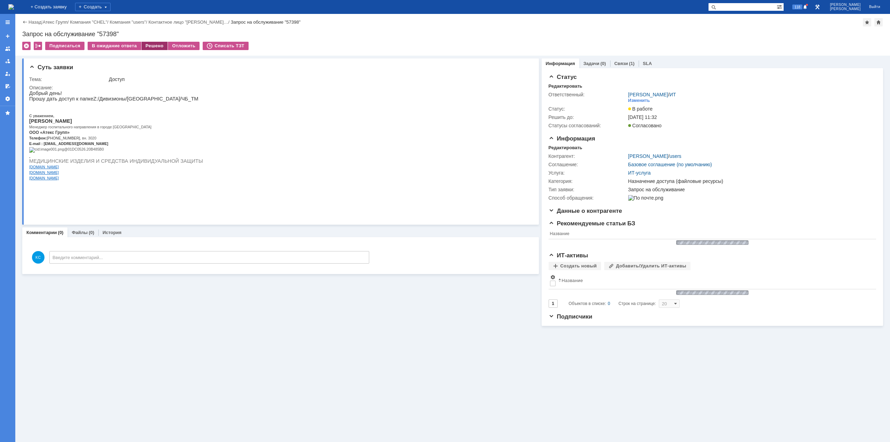
click at [154, 42] on div "Решено" at bounding box center [154, 46] width 26 height 8
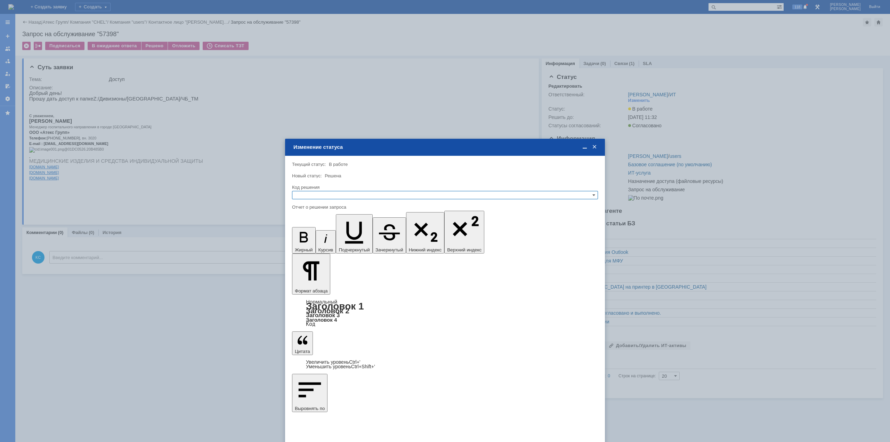
click at [351, 194] on input "text" at bounding box center [445, 195] width 306 height 8
click at [328, 228] on span "Решено" at bounding box center [445, 229] width 300 height 6
type input "Решено"
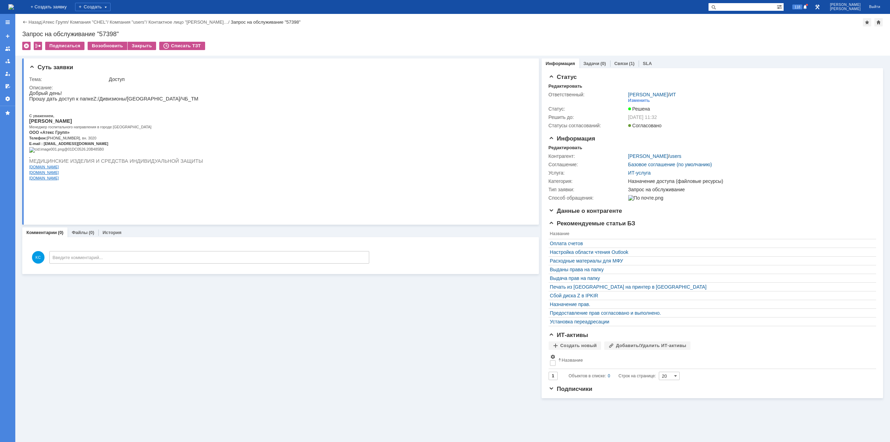
click at [14, 6] on img at bounding box center [11, 7] width 6 height 6
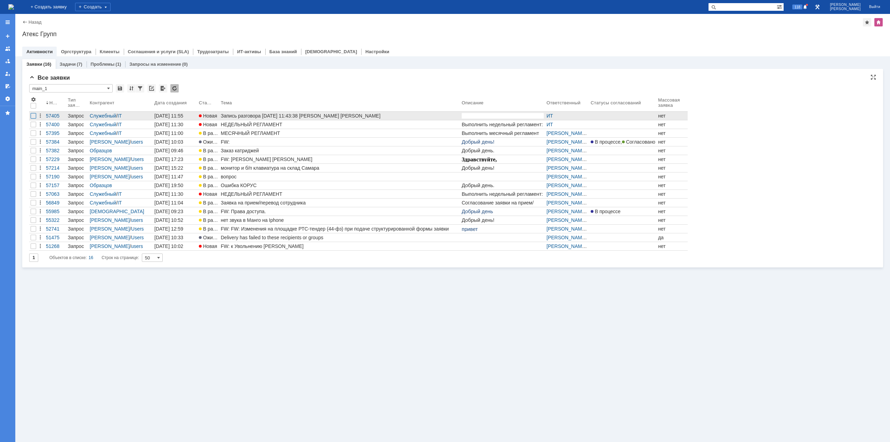
click at [33, 116] on div at bounding box center [34, 116] width 6 height 6
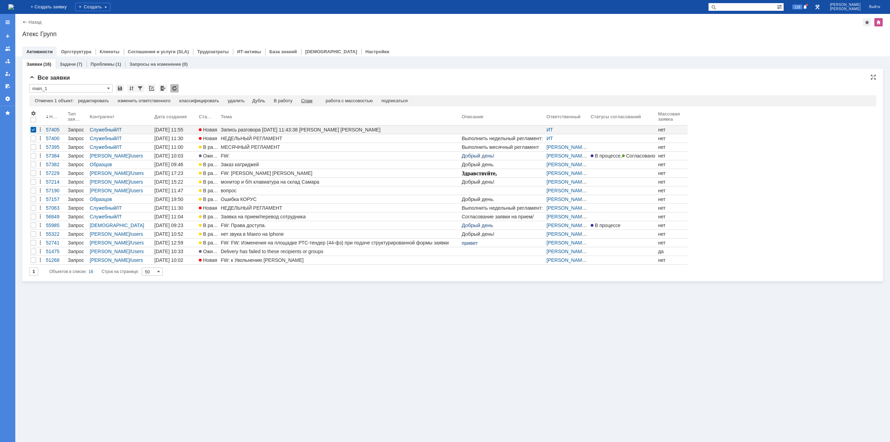
click at [312, 100] on div "Спам" at bounding box center [306, 101] width 11 height 6
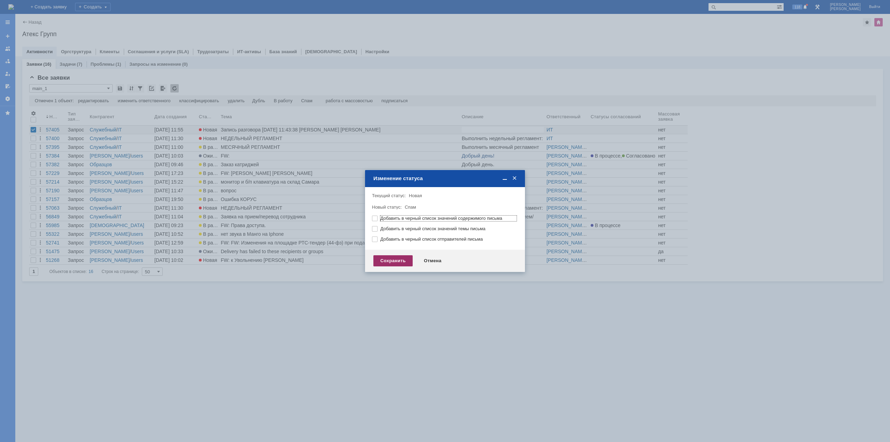
click at [380, 260] on div "Сохранить" at bounding box center [392, 260] width 39 height 11
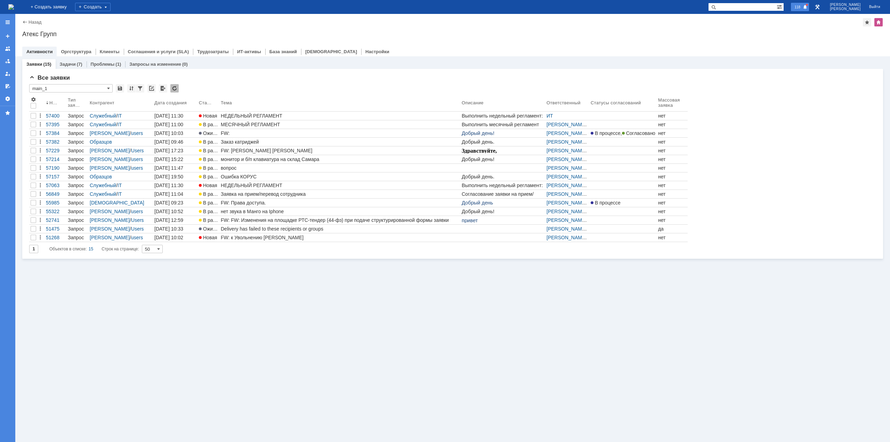
click at [807, 6] on span at bounding box center [805, 8] width 5 height 6
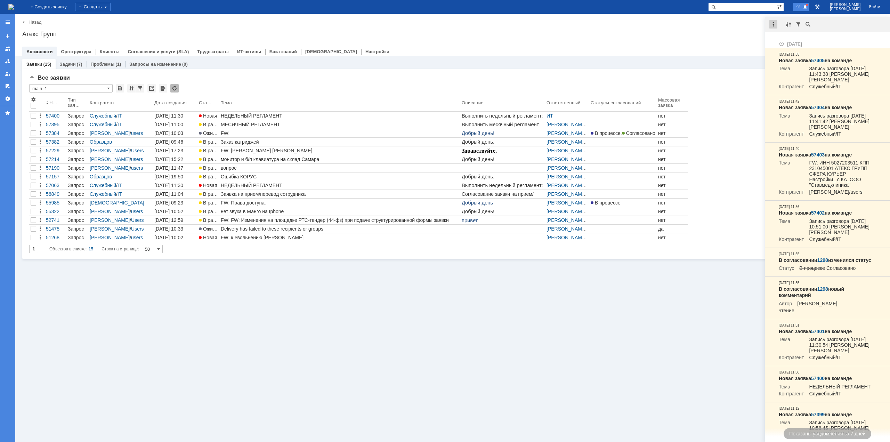
click at [771, 24] on div at bounding box center [773, 24] width 8 height 8
click at [785, 41] on div "Отметить уведомления прочитанными" at bounding box center [820, 42] width 93 height 5
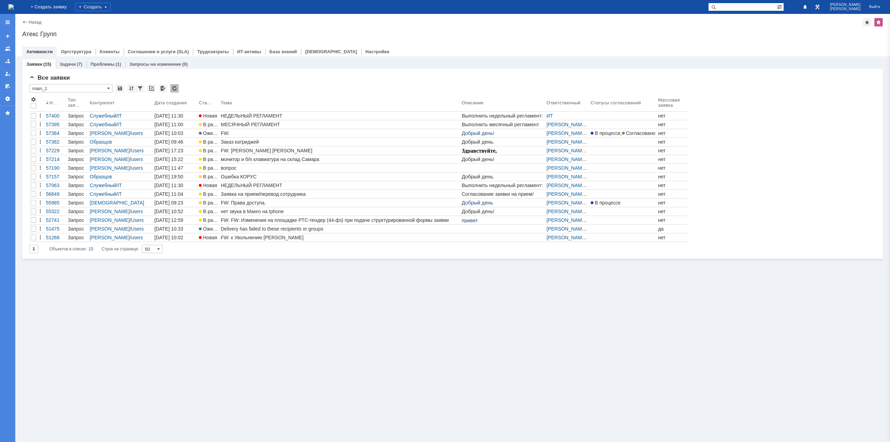
click at [741, 39] on div "Назад | Атекс Групп Атекс Групп root$101 Активности Оргструктура Клиенты Соглаш…" at bounding box center [452, 35] width 875 height 42
click at [219, 25] on div "Назад | Атекс Групп" at bounding box center [452, 22] width 861 height 8
click at [14, 6] on img at bounding box center [11, 7] width 6 height 6
click at [464, 322] on div "Заявки (15) Задачи (7) Проблемы (1) Запросы на изменение (0) Все заявки * main_…" at bounding box center [452, 248] width 875 height 385
click at [320, 327] on div "Заявки (15) Задачи (7) Проблемы (1) Запросы на изменение (0) Все заявки * main_…" at bounding box center [452, 248] width 875 height 385
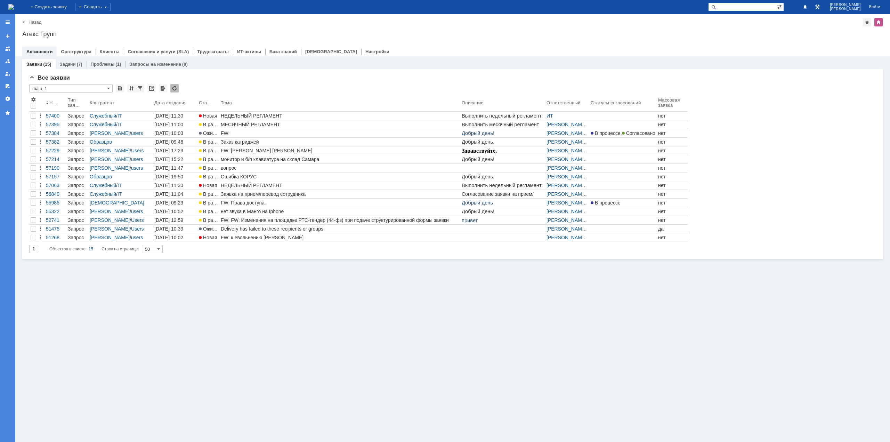
click at [598, 321] on div "Заявки (15) Задачи (7) Проблемы (1) Запросы на изменение (0) Все заявки * main_…" at bounding box center [452, 248] width 875 height 385
click at [268, 299] on div "Заявки (15) Задачи (7) Проблемы (1) Запросы на изменение (0) Все заявки * main_…" at bounding box center [452, 248] width 875 height 385
click at [457, 339] on div "Заявки (15) Задачи (7) Проблемы (1) Запросы на изменение (0) Все заявки * main_…" at bounding box center [452, 248] width 875 height 385
click at [497, 296] on div "Заявки (15) Задачи (7) Проблемы (1) Запросы на изменение (0) Все заявки * main_…" at bounding box center [452, 248] width 875 height 385
drag, startPoint x: 386, startPoint y: 344, endPoint x: 387, endPoint y: 383, distance: 39.6
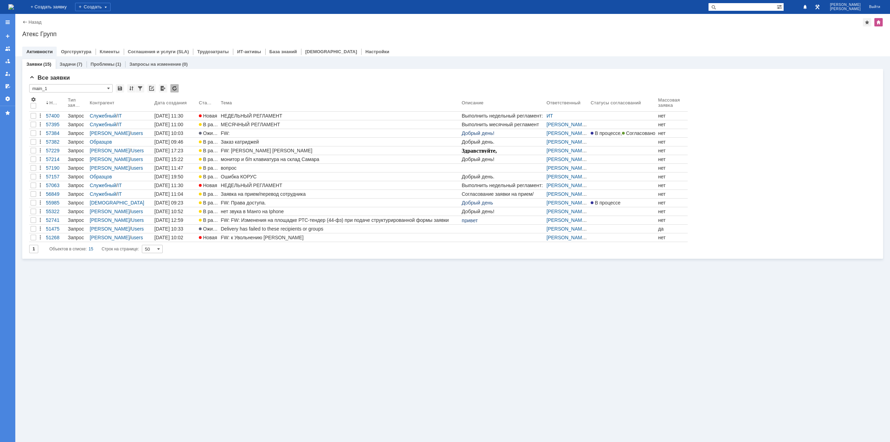
click at [386, 344] on div "Заявки (15) Задачи (7) Проблемы (1) Запросы на изменение (0) Все заявки * main_…" at bounding box center [452, 248] width 875 height 385
click at [380, 389] on div "Заявки (15) Задачи (7) Проблемы (1) Запросы на изменение (0) Все заявки * main_…" at bounding box center [452, 248] width 875 height 385
click at [427, 285] on div "Заявки (15) Задачи (7) Проблемы (1) Запросы на изменение (0) Все заявки * main_…" at bounding box center [452, 248] width 875 height 385
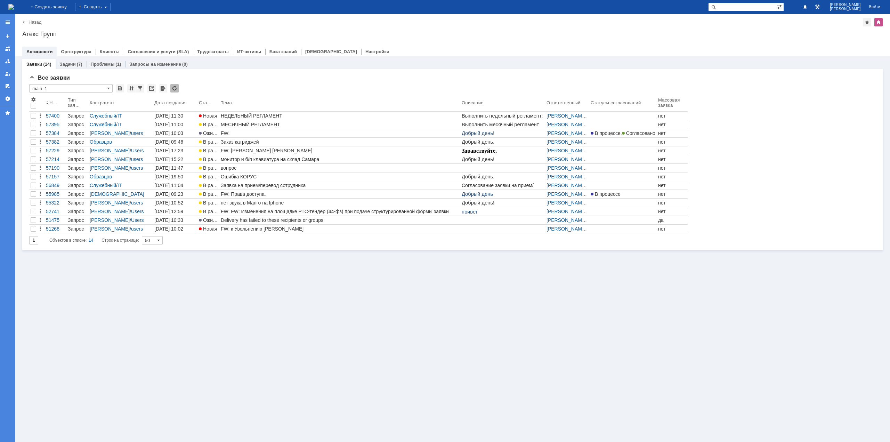
click at [462, 298] on div "Заявки (14) Задачи (7) Проблемы (1) Запросы на изменение (0) Все заявки * main_…" at bounding box center [452, 248] width 875 height 385
click at [611, 343] on div "Заявки (14) Задачи (7) Проблемы (1) Запросы на изменение (0) Все заявки * main_…" at bounding box center [452, 248] width 875 height 385
click at [14, 5] on img at bounding box center [11, 7] width 6 height 6
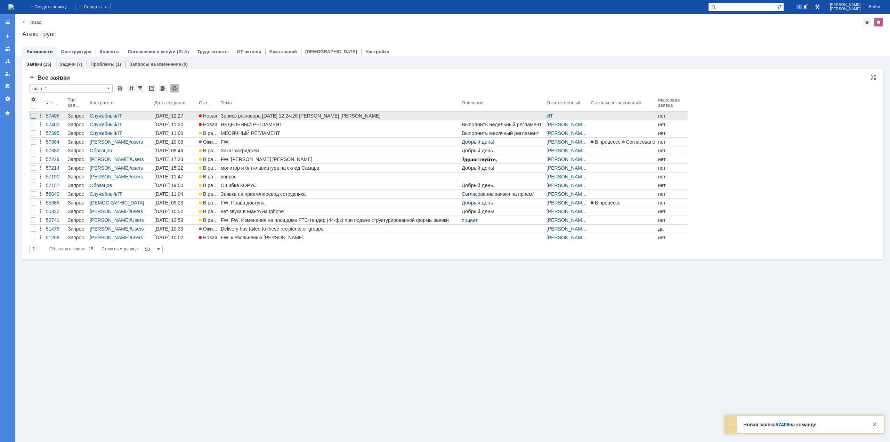
click at [33, 116] on div at bounding box center [34, 116] width 6 height 6
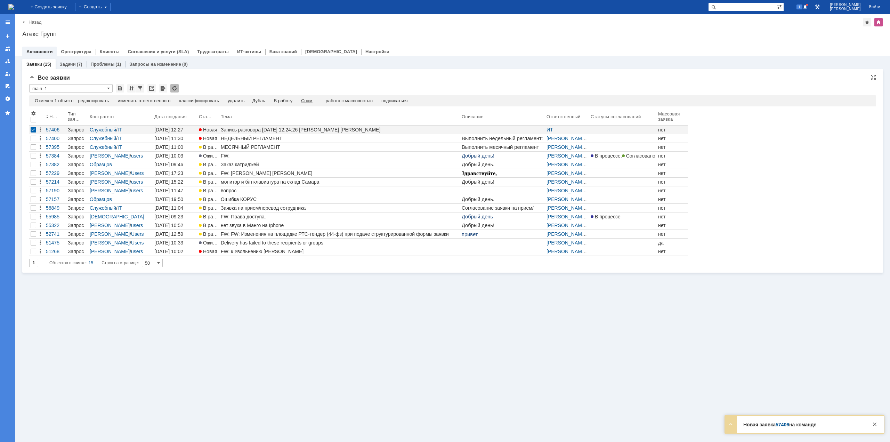
click at [312, 101] on div "Спам" at bounding box center [306, 101] width 11 height 6
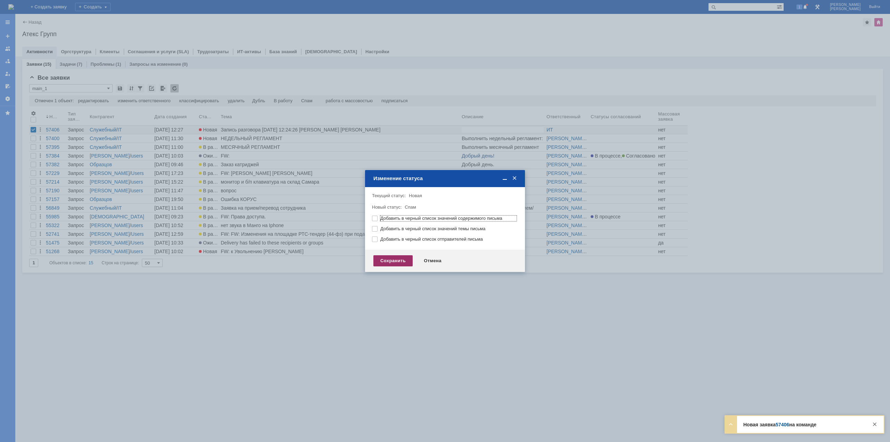
click at [395, 258] on div "Сохранить" at bounding box center [392, 260] width 39 height 11
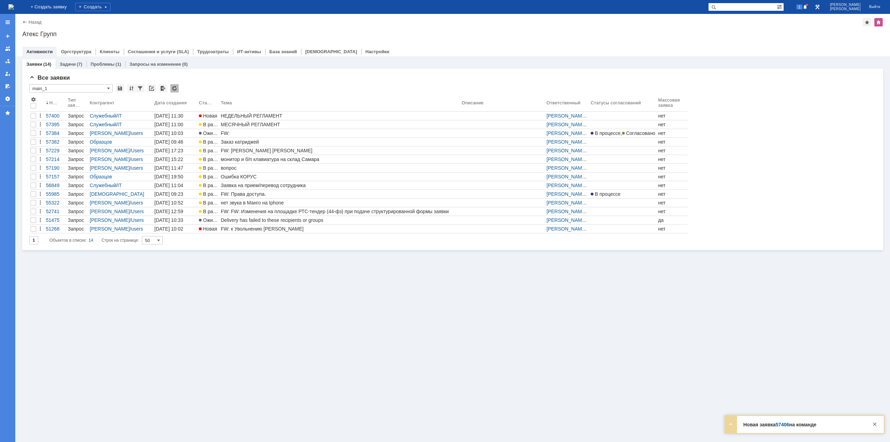
click at [341, 278] on div "Заявки (14) Задачи (7) Проблемы (1) Запросы на изменение (0) Все заявки * main_…" at bounding box center [452, 248] width 875 height 385
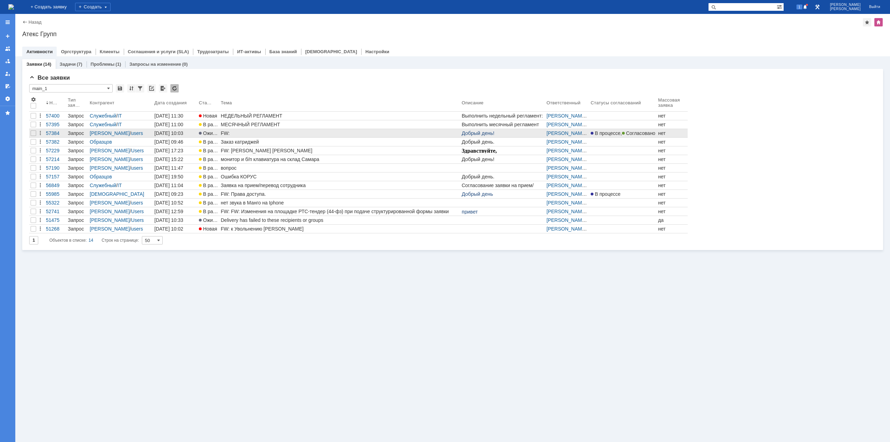
click at [233, 134] on div "FW:" at bounding box center [340, 133] width 238 height 6
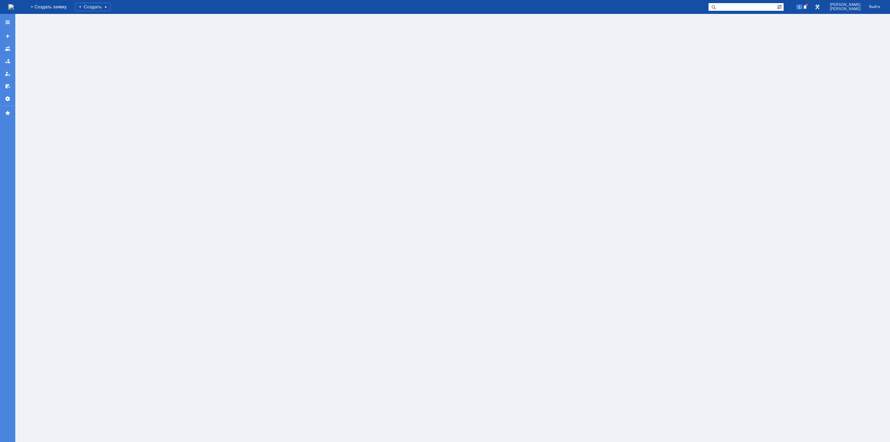
click at [14, 8] on img at bounding box center [11, 7] width 6 height 6
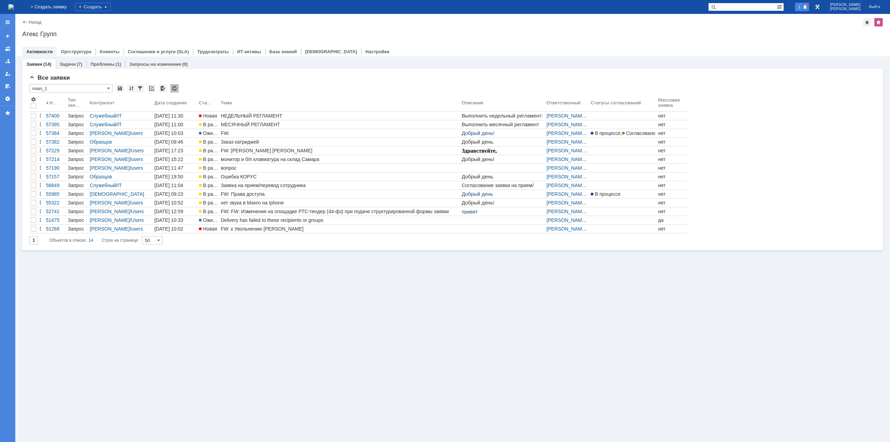
click at [807, 7] on span at bounding box center [805, 8] width 5 height 6
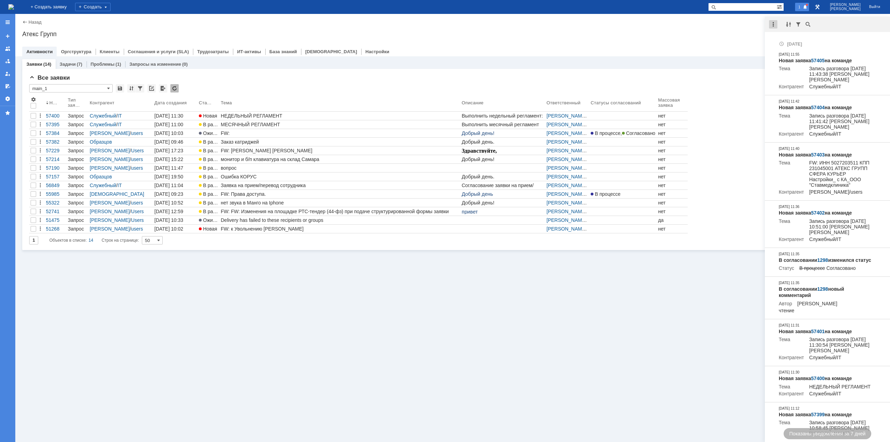
click at [773, 25] on div at bounding box center [773, 24] width 8 height 8
click at [778, 41] on div "Отметить уведомления прочитанными" at bounding box center [820, 42] width 93 height 5
click at [736, 28] on div "Назад | Атекс Групп Атекс Групп root$101 Активности Оргструктура Клиенты Соглаш…" at bounding box center [452, 35] width 875 height 42
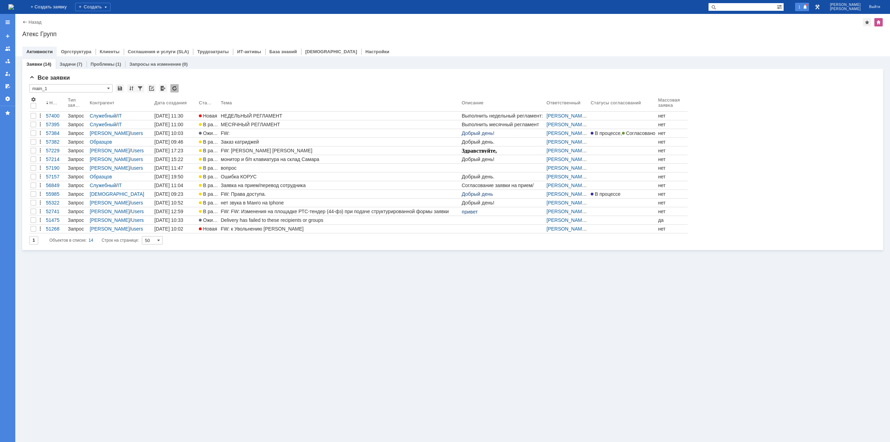
click at [807, 7] on span at bounding box center [805, 8] width 5 height 6
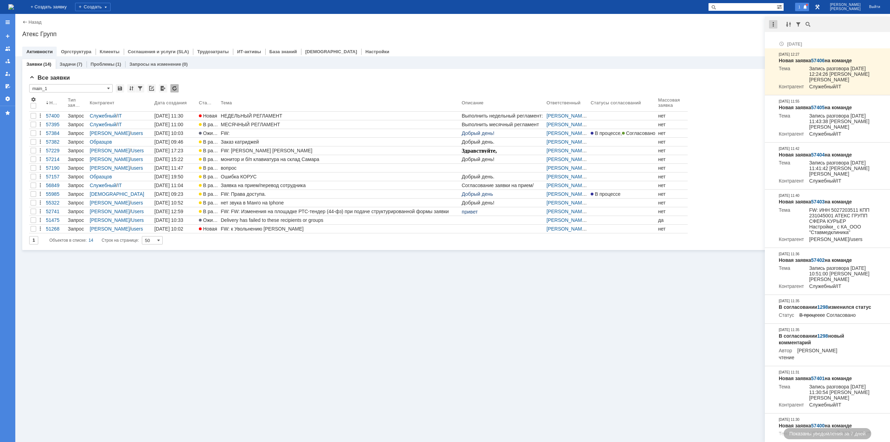
click at [774, 23] on div at bounding box center [773, 24] width 8 height 8
click at [775, 41] on div "Отметить уведомления прочитанными" at bounding box center [820, 42] width 93 height 5
click at [722, 35] on div "Атекс Групп" at bounding box center [452, 34] width 861 height 7
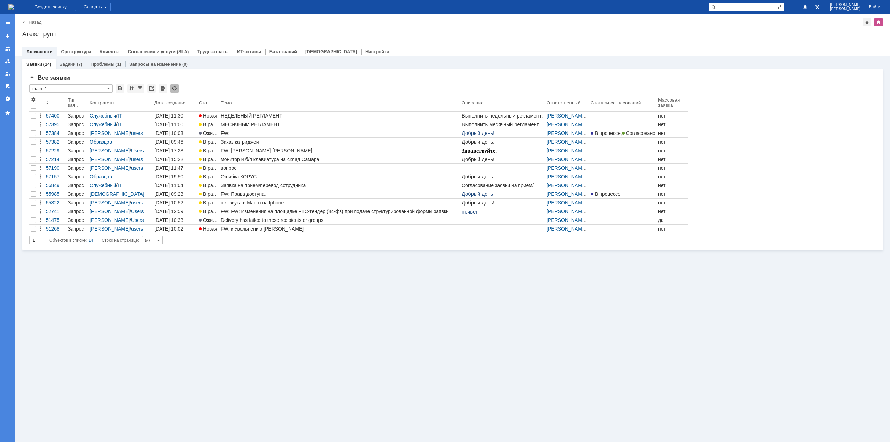
click at [14, 8] on img at bounding box center [11, 7] width 6 height 6
click at [389, 305] on div "Заявки (14) Задачи (7) Проблемы (1) Запросы на изменение (0) Все заявки * main_…" at bounding box center [452, 248] width 875 height 385
click at [404, 346] on div "Заявки (14) Задачи (7) Проблемы (1) Запросы на изменение (0) Все заявки * main_…" at bounding box center [452, 248] width 875 height 385
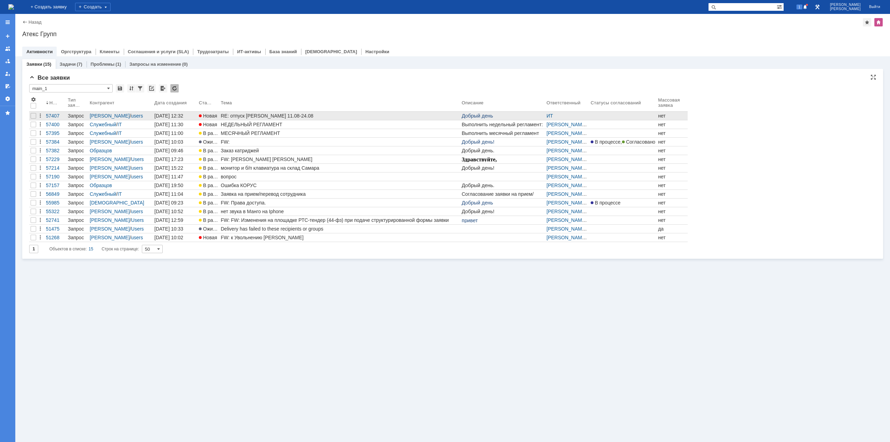
click at [260, 117] on div "RE: отпуск Кузнецова 11.08-24.08" at bounding box center [340, 116] width 238 height 6
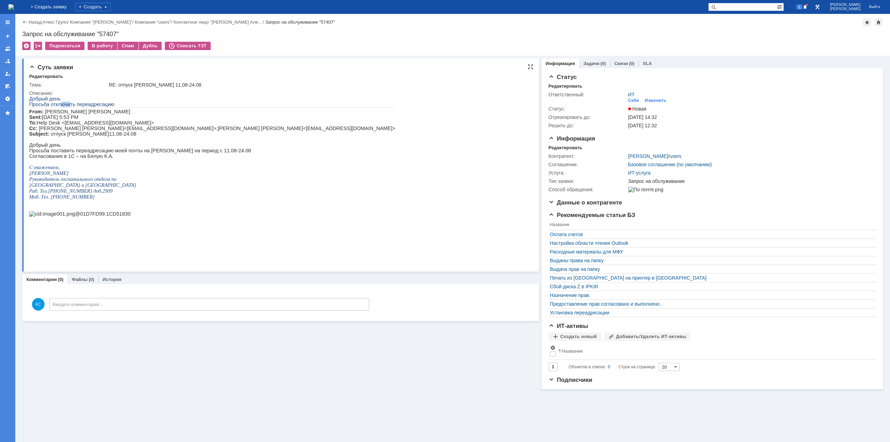
drag, startPoint x: 59, startPoint y: 107, endPoint x: 74, endPoint y: 108, distance: 15.0
click at [71, 107] on span "Просьба отключить переадресацию" at bounding box center [71, 104] width 85 height 6
click at [88, 112] on span "[PERSON_NAME]" at bounding box center [109, 112] width 42 height 6
click at [108, 47] on div "В работу" at bounding box center [103, 46] width 30 height 8
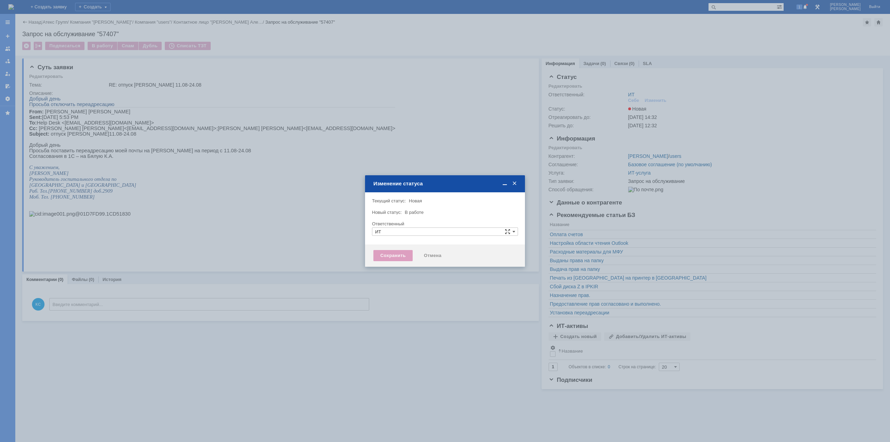
type input "[PERSON_NAME]"
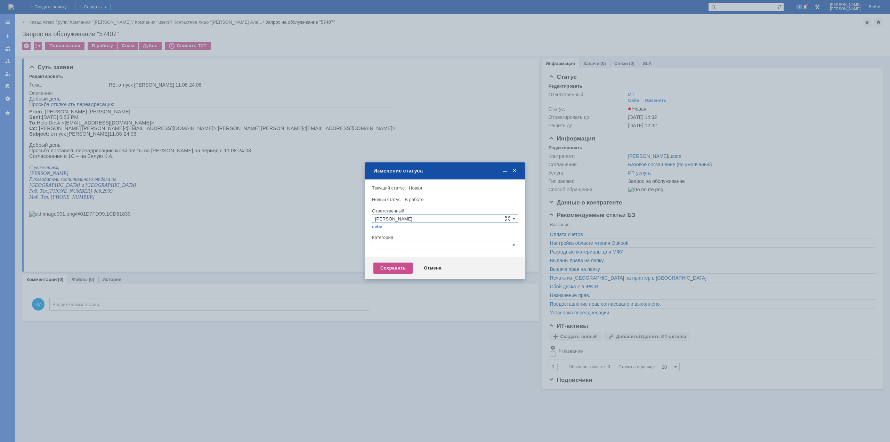
click at [401, 247] on input "text" at bounding box center [445, 245] width 146 height 8
click at [388, 277] on span "Прочее" at bounding box center [445, 278] width 140 height 6
click at [390, 271] on div "Сохранить" at bounding box center [392, 267] width 39 height 11
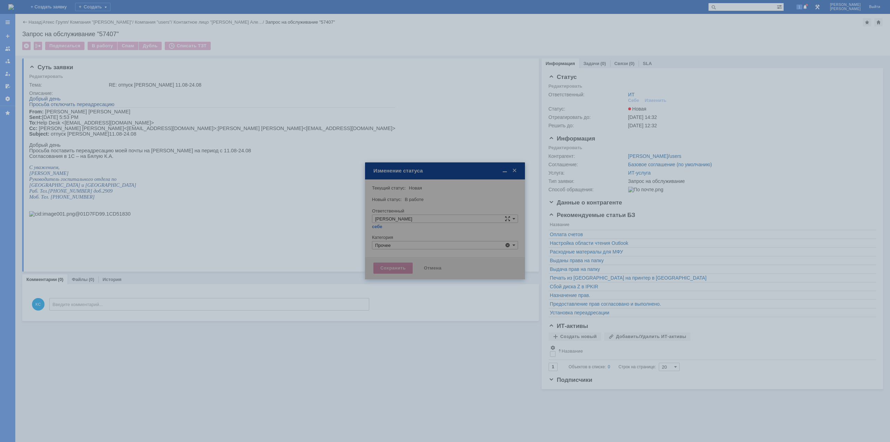
type input "Прочее"
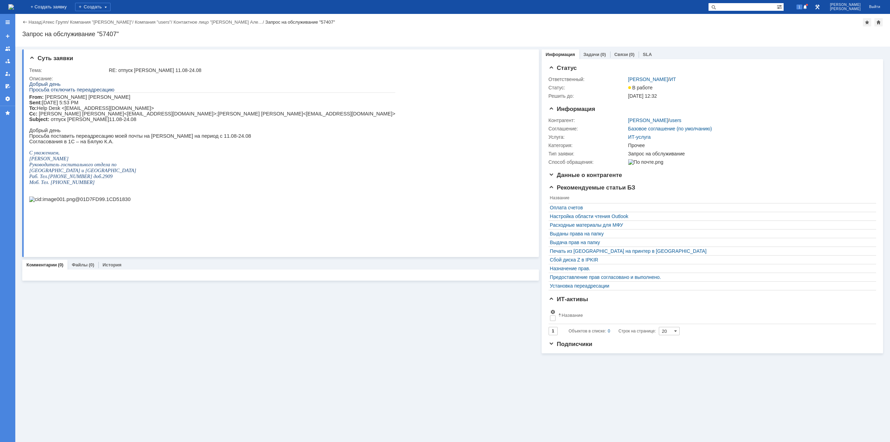
click at [357, 91] on html "Добрый день Просьба отключить переадресацию From: Кузнецова Александра Sent: Fr…" at bounding box center [278, 144] width 498 height 126
click at [14, 4] on img at bounding box center [11, 7] width 6 height 6
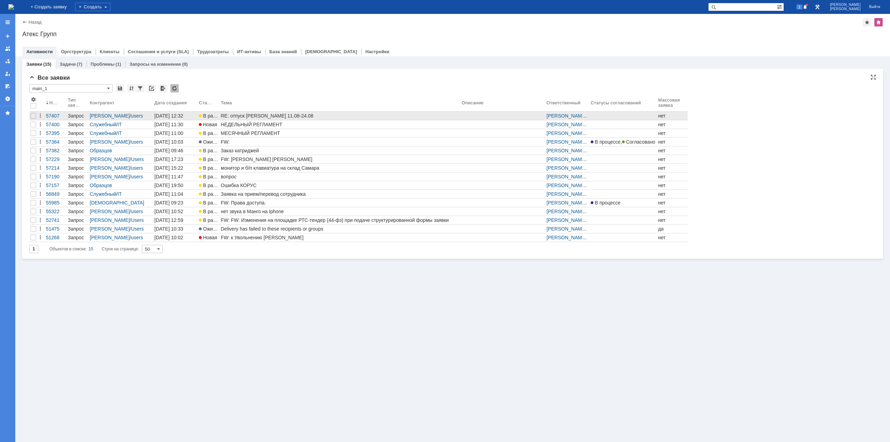
click at [278, 114] on div "RE: отпуск Кузнецова 11.08-24.08" at bounding box center [340, 116] width 238 height 6
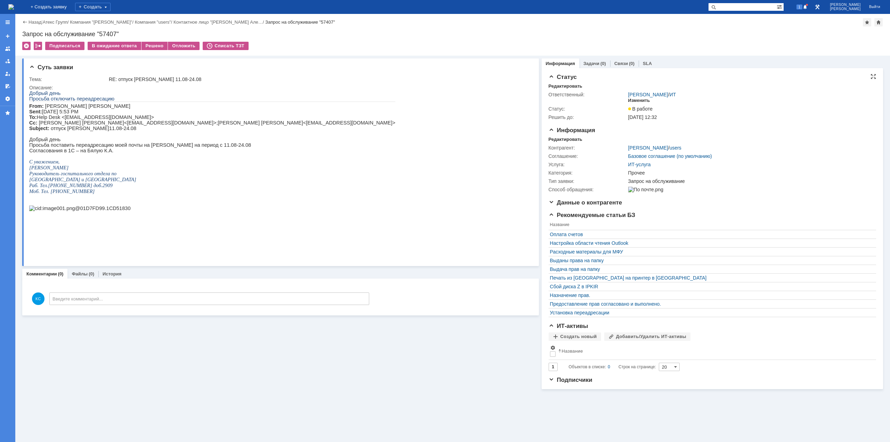
click at [638, 100] on div "Изменить" at bounding box center [639, 101] width 22 height 6
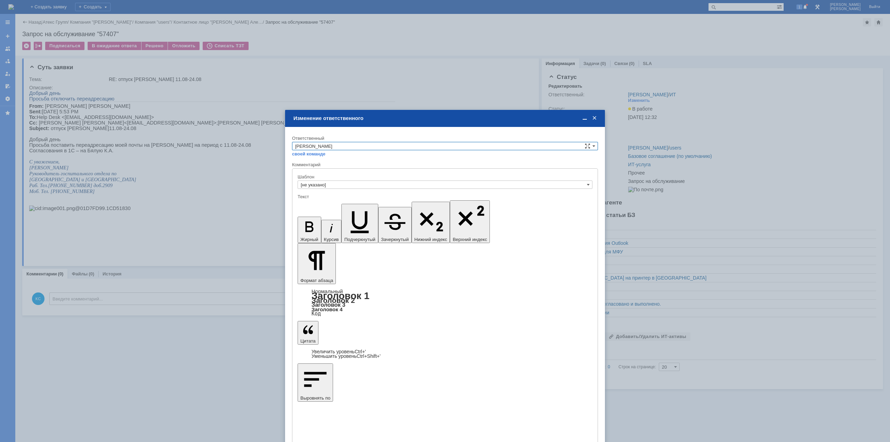
click at [351, 144] on input "[PERSON_NAME]" at bounding box center [445, 146] width 306 height 8
click at [318, 201] on span "АСУ" at bounding box center [445, 204] width 300 height 6
type input "АСУ"
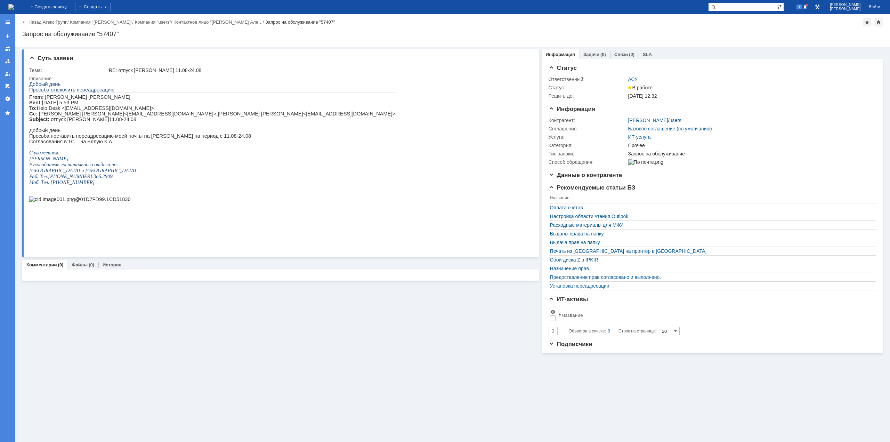
click at [14, 7] on img at bounding box center [11, 7] width 6 height 6
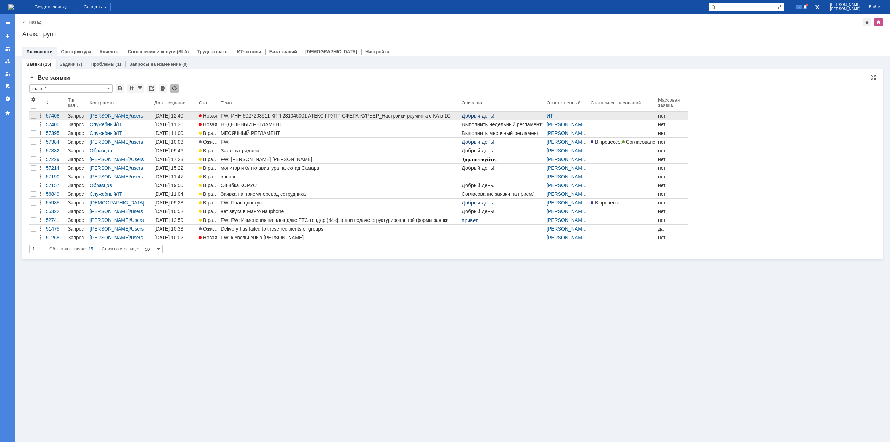
click at [249, 113] on link "FW: ИНН 5027203511 КПП 231045001 АТЕКС ГРУПП СФЕРА КУРЬЕР_Настройки роуминга с …" at bounding box center [339, 116] width 241 height 8
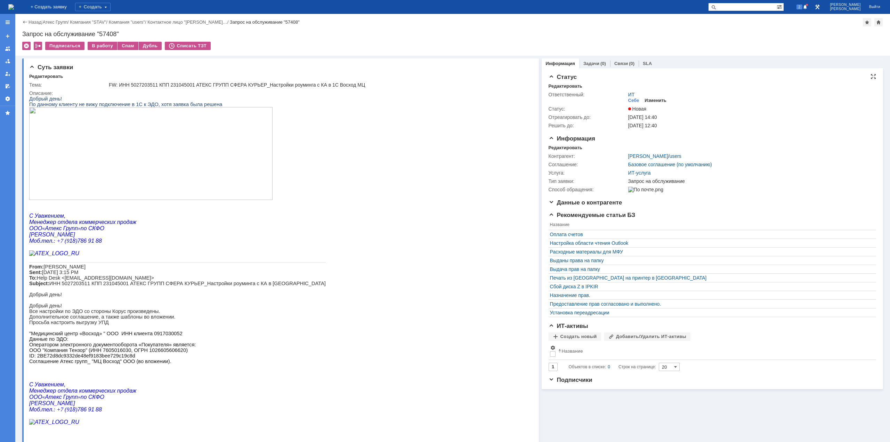
click at [649, 101] on div "Изменить" at bounding box center [655, 101] width 22 height 6
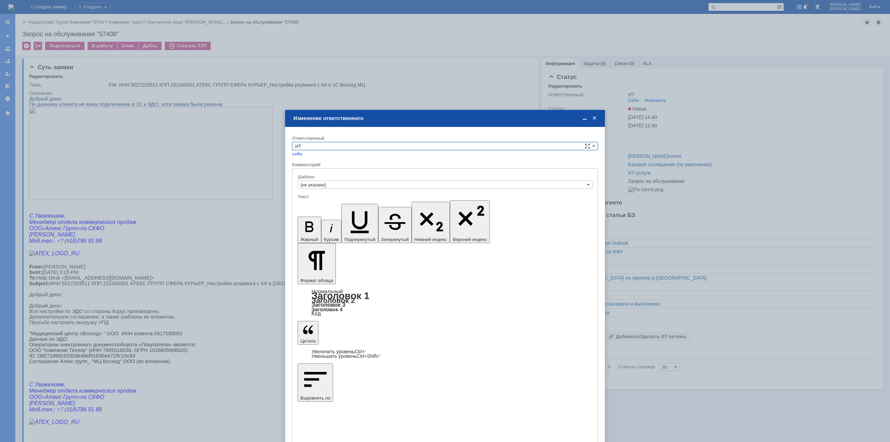
click at [359, 149] on input "ИТ" at bounding box center [445, 146] width 306 height 8
click at [311, 203] on span "АСУ" at bounding box center [445, 204] width 300 height 6
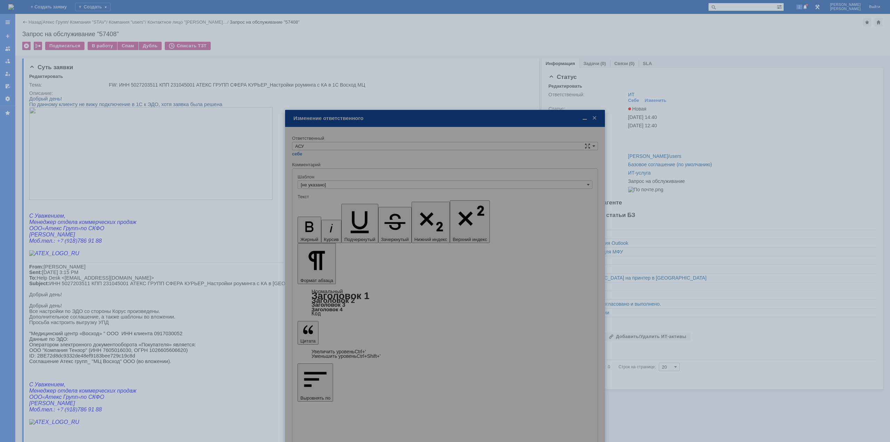
type input "АСУ"
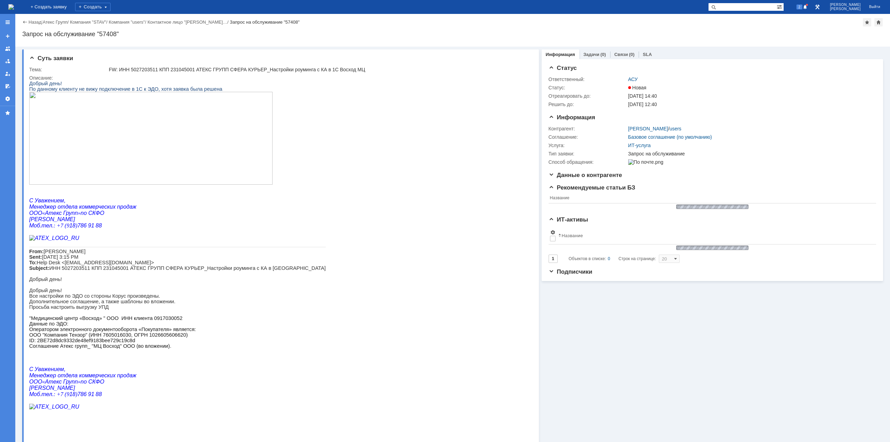
click at [14, 7] on img at bounding box center [11, 7] width 6 height 6
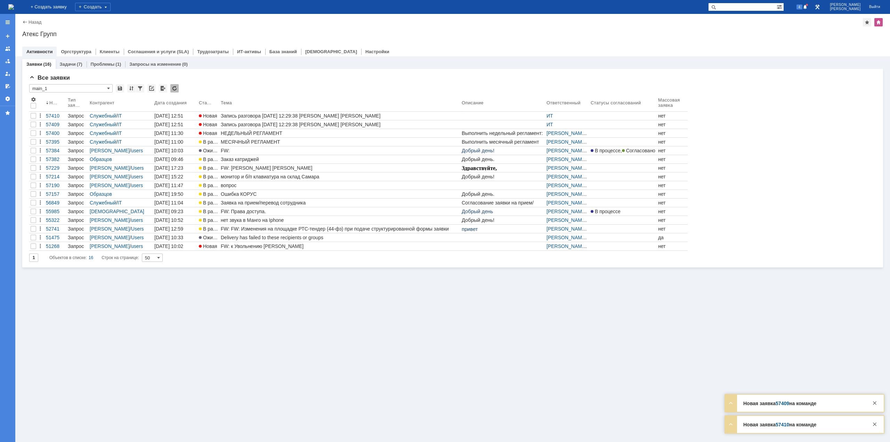
click at [14, 7] on img at bounding box center [11, 7] width 6 height 6
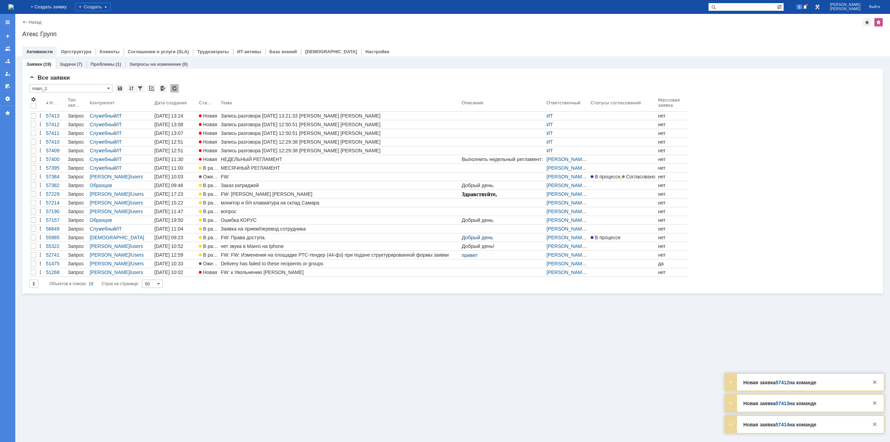
click at [14, 7] on img at bounding box center [11, 7] width 6 height 6
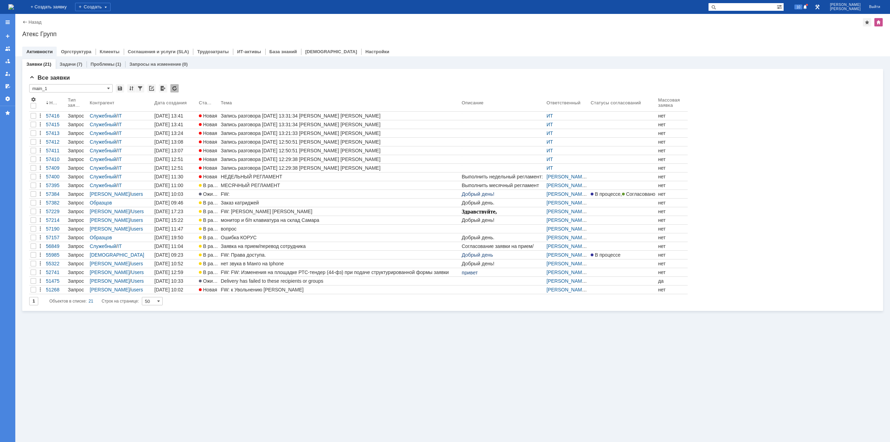
click at [432, 410] on div "Заявки (21) Задачи (7) Проблемы (1) Запросы на изменение (0) Все заявки * main_…" at bounding box center [452, 248] width 875 height 385
click at [14, 10] on img at bounding box center [11, 7] width 6 height 6
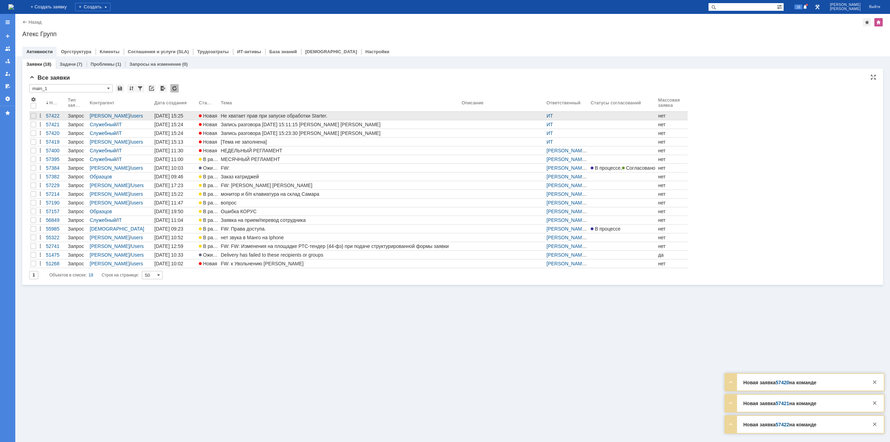
click at [283, 114] on div "Не хватает прав при запуске обработки Starter." at bounding box center [340, 116] width 238 height 6
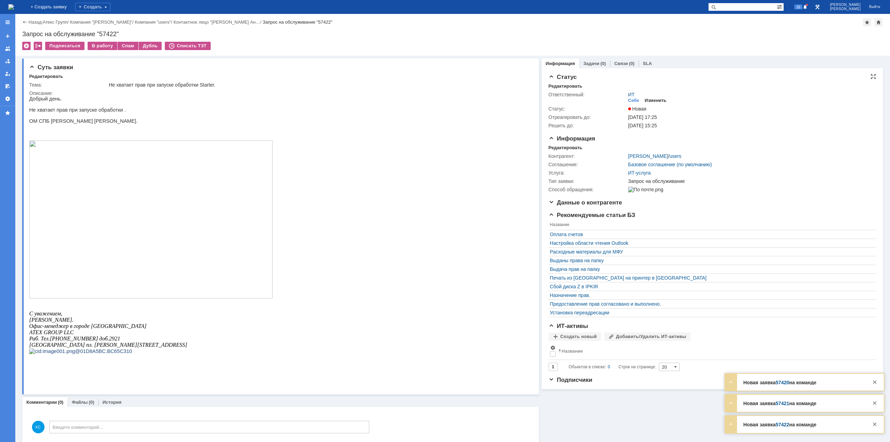
click at [647, 99] on div "Изменить" at bounding box center [655, 101] width 22 height 6
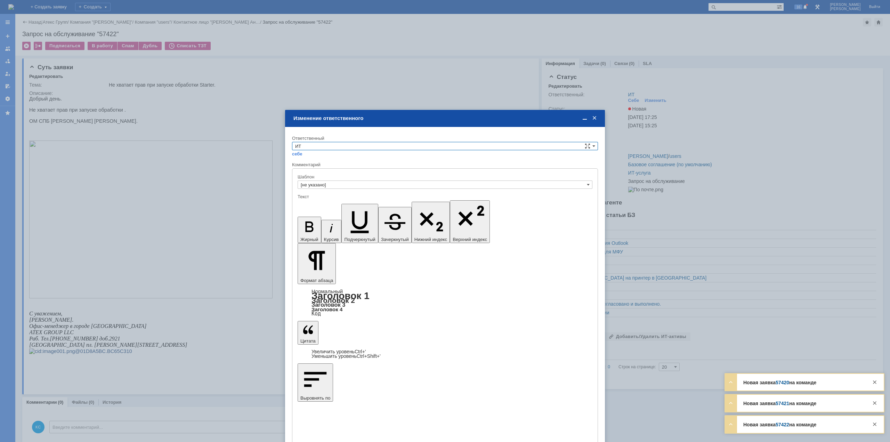
click at [383, 148] on input "ИТ" at bounding box center [445, 146] width 306 height 8
click at [323, 204] on span "АСУ" at bounding box center [445, 204] width 300 height 6
type input "АСУ"
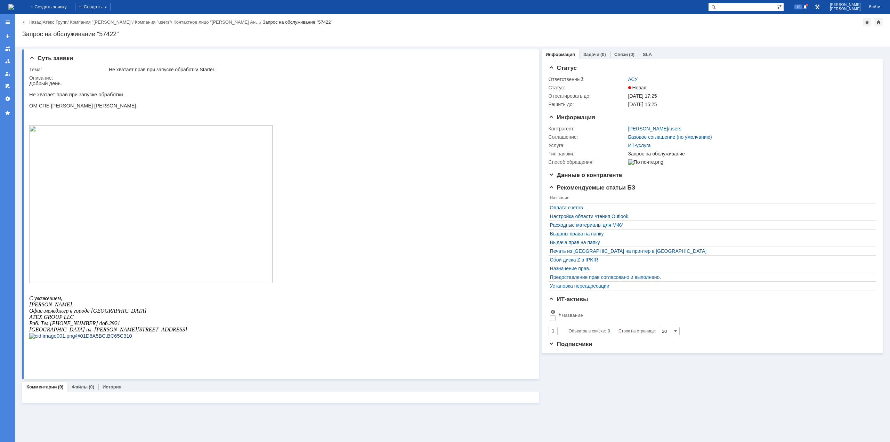
click at [14, 4] on img at bounding box center [11, 7] width 6 height 6
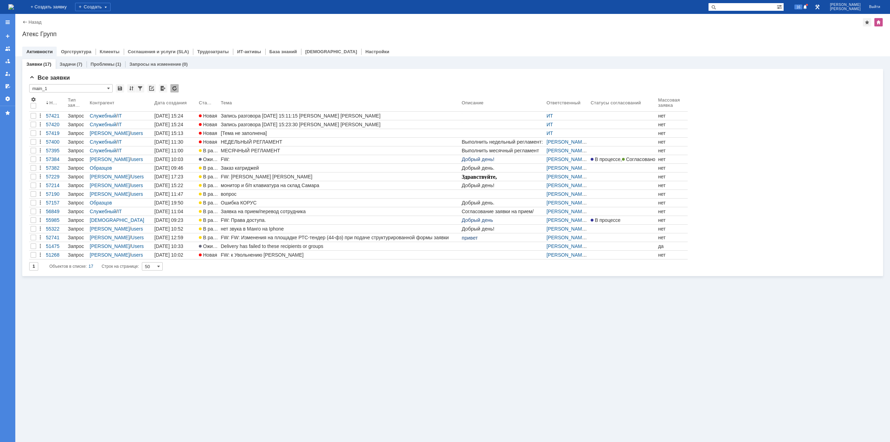
click at [134, 306] on div "Заявки (17) Задачи (7) Проблемы (1) Запросы на изменение (0) Все заявки * main_…" at bounding box center [452, 248] width 875 height 385
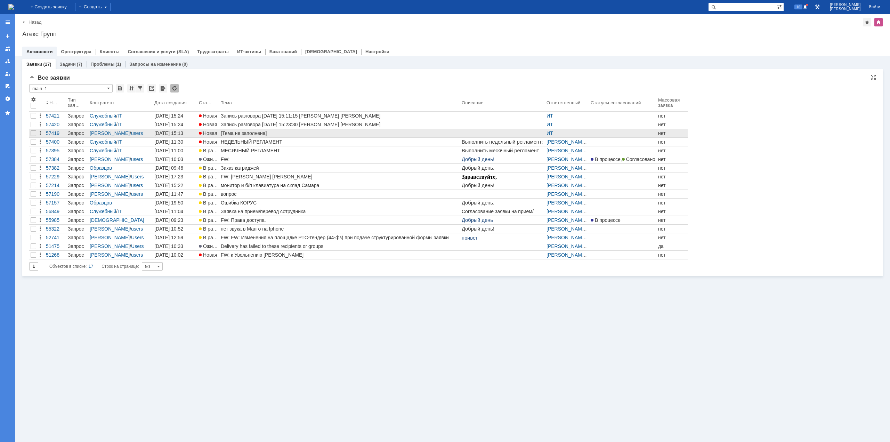
click at [231, 135] on div "[Тема не заполнена]" at bounding box center [340, 133] width 238 height 6
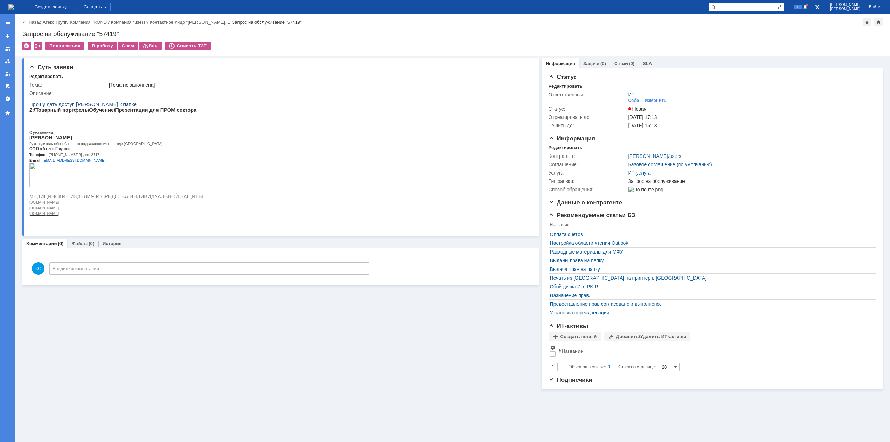
click at [163, 113] on b "Z:\Товарный портфель\Обучение\Презентации для ПРОМ сектора" at bounding box center [112, 110] width 167 height 6
click at [124, 46] on div "Спам" at bounding box center [127, 46] width 21 height 8
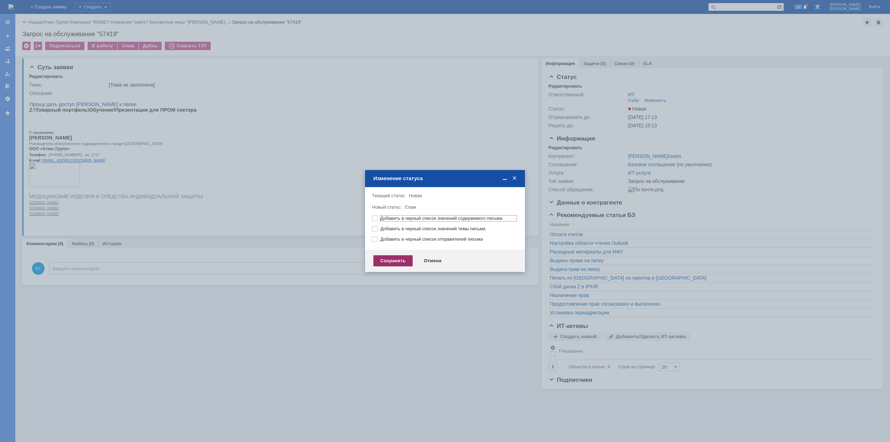
click at [403, 259] on div "Сохранить" at bounding box center [392, 260] width 39 height 11
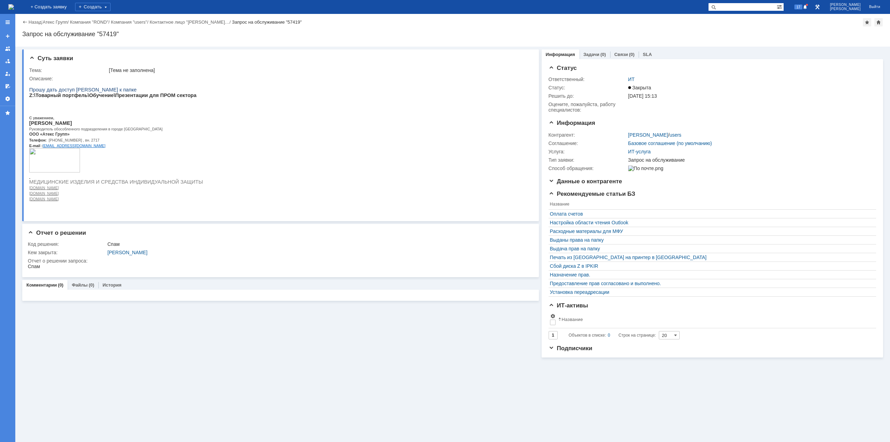
drag, startPoint x: 129, startPoint y: 100, endPoint x: 145, endPoint y: 98, distance: 16.2
click at [129, 100] on p at bounding box center [116, 101] width 174 height 6
click at [14, 6] on img at bounding box center [11, 7] width 6 height 6
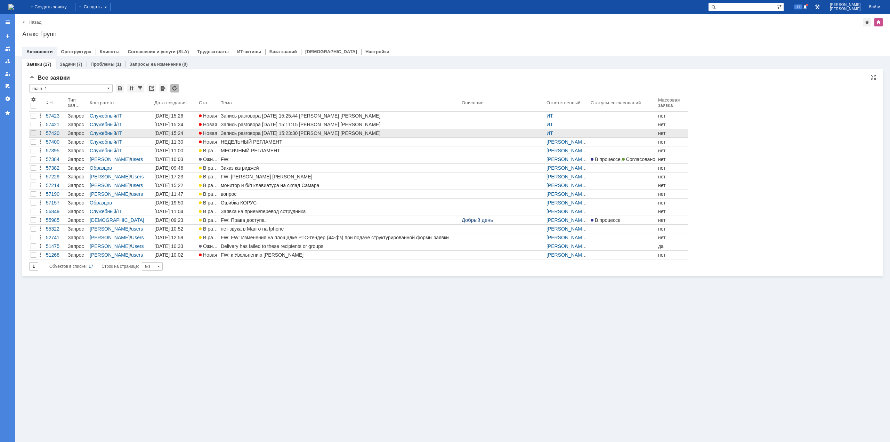
click at [29, 134] on div at bounding box center [33, 133] width 8 height 8
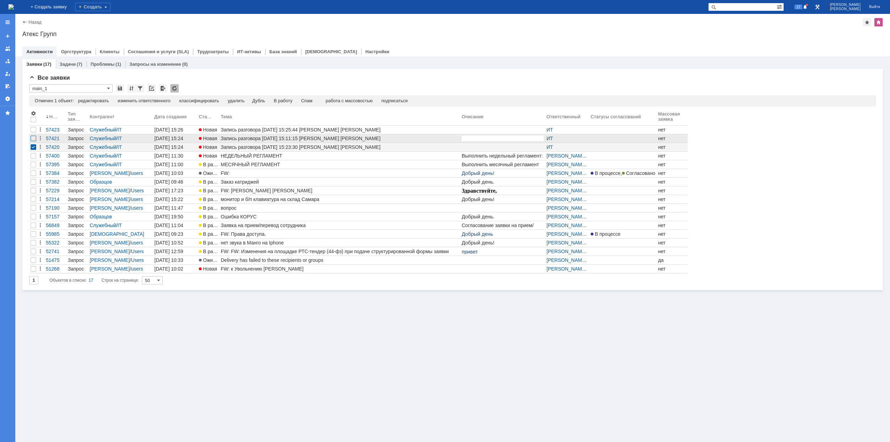
click at [33, 138] on div at bounding box center [34, 139] width 6 height 6
click at [33, 130] on div at bounding box center [34, 130] width 6 height 6
click at [294, 100] on div "Спам" at bounding box center [292, 101] width 11 height 6
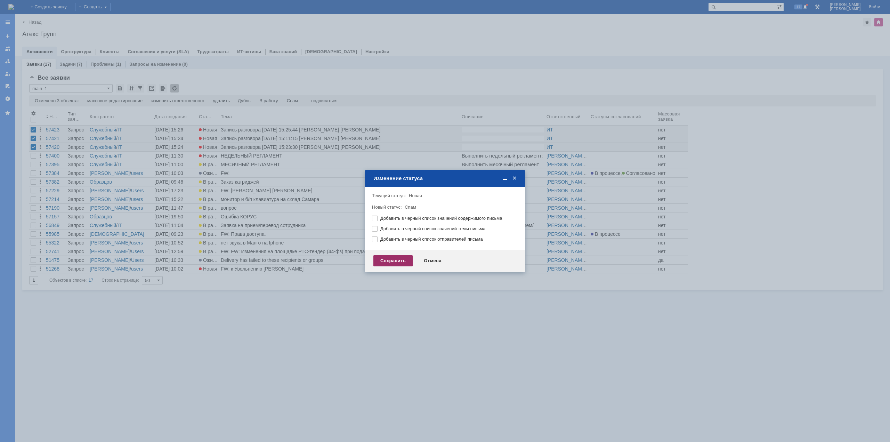
click at [385, 261] on div "Сохранить" at bounding box center [392, 260] width 39 height 11
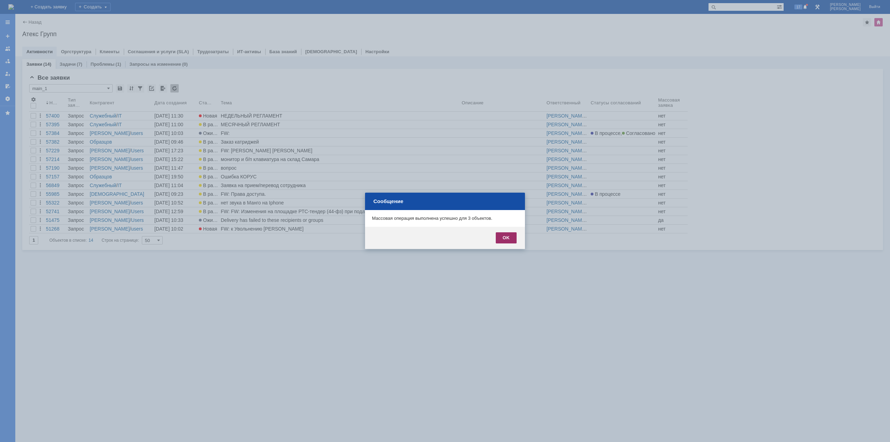
click at [500, 239] on div "OK" at bounding box center [506, 237] width 21 height 11
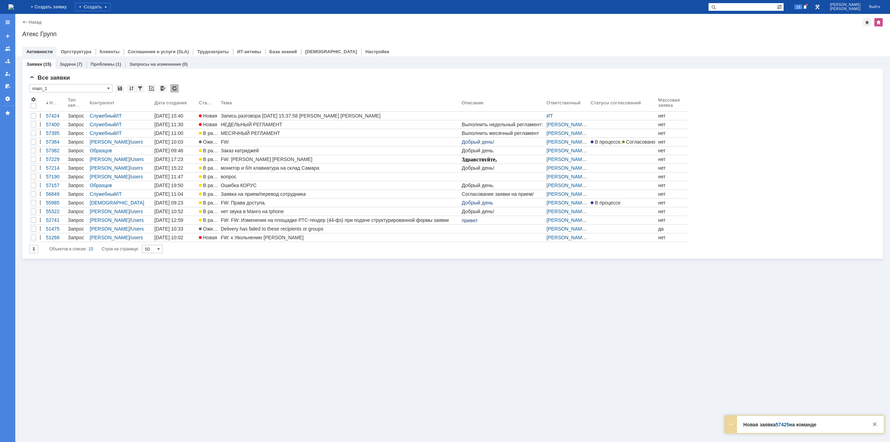
click at [136, 22] on div "Назад | Атекс Групп" at bounding box center [452, 22] width 861 height 8
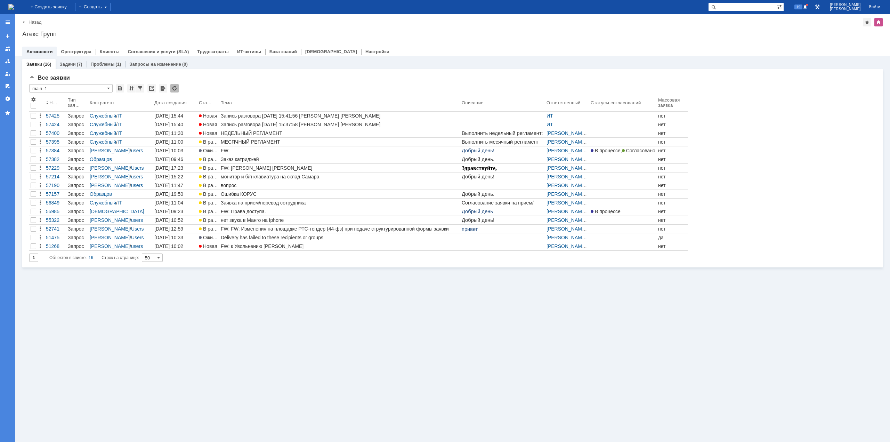
click at [140, 280] on div "Заявки (16) Задачи (7) Проблемы (1) Запросы на изменение (0) Все заявки * main_…" at bounding box center [452, 248] width 875 height 385
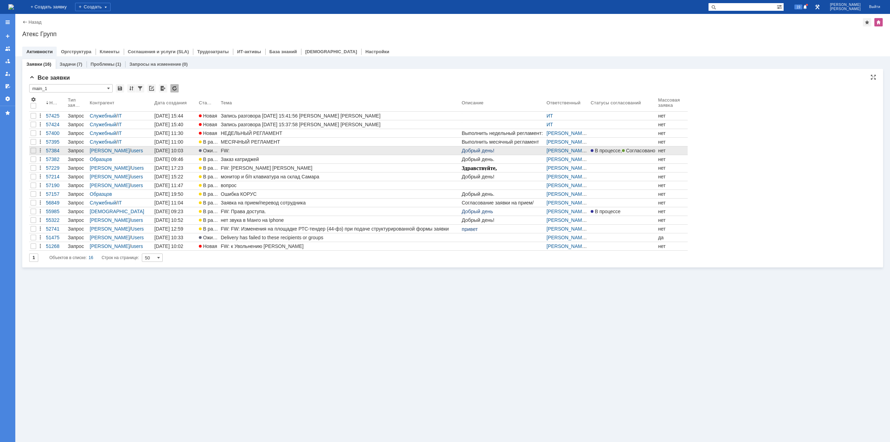
click at [233, 152] on div "FW:" at bounding box center [340, 151] width 238 height 6
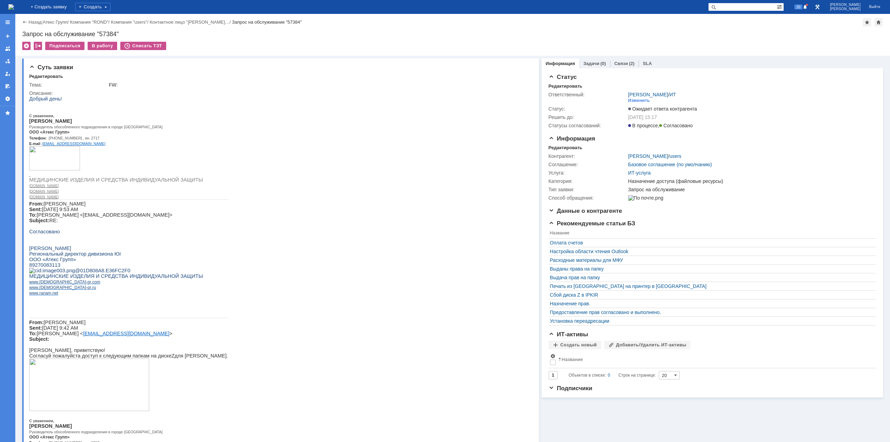
click at [14, 4] on img at bounding box center [11, 7] width 6 height 6
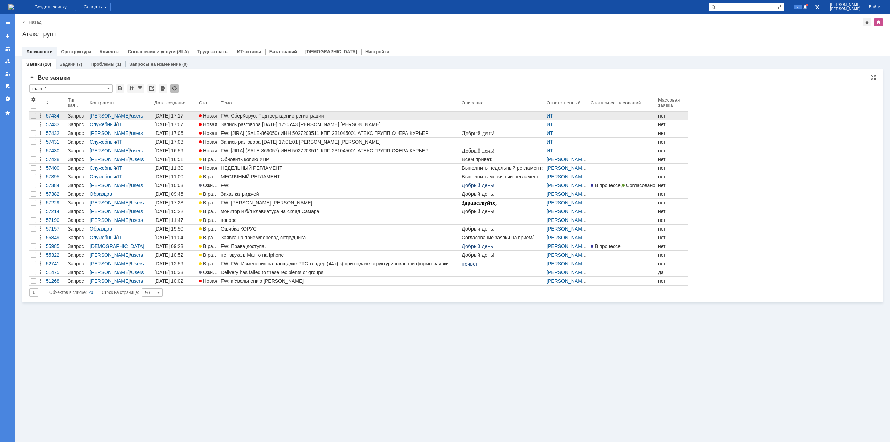
click at [311, 116] on div "FW: СберКорус. Подтверждение регистрации" at bounding box center [340, 116] width 238 height 6
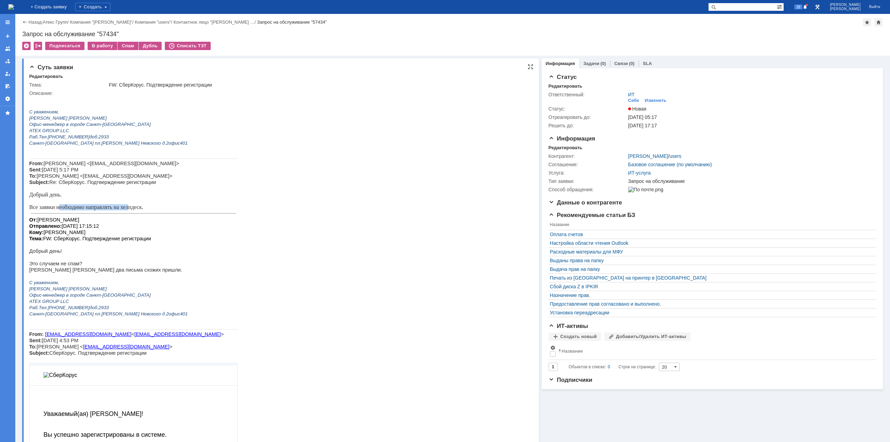
drag, startPoint x: 57, startPoint y: 205, endPoint x: 127, endPoint y: 205, distance: 69.5
click at [127, 205] on p "Добрый день. Все заявки необходимо направлять на хелпдеск." at bounding box center [133, 201] width 209 height 19
drag, startPoint x: 52, startPoint y: 265, endPoint x: 68, endPoint y: 266, distance: 16.1
click at [68, 266] on span "Это случаем не спам?" at bounding box center [55, 264] width 53 height 6
drag, startPoint x: 53, startPoint y: 273, endPoint x: 75, endPoint y: 273, distance: 22.6
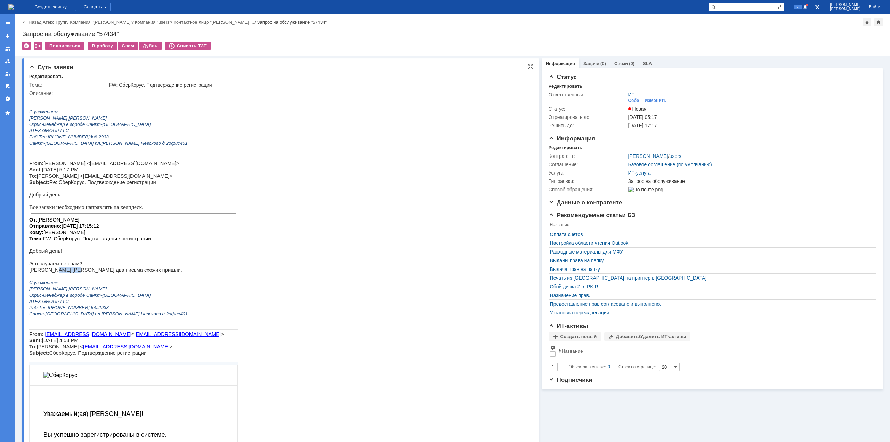
click at [75, 273] on span "[PERSON_NAME] [PERSON_NAME] два письма схожих пришли." at bounding box center [105, 270] width 153 height 6
drag, startPoint x: 83, startPoint y: 270, endPoint x: 108, endPoint y: 270, distance: 25.0
click at [108, 270] on span "[PERSON_NAME] [PERSON_NAME] два письма схожих пришли." at bounding box center [105, 270] width 153 height 6
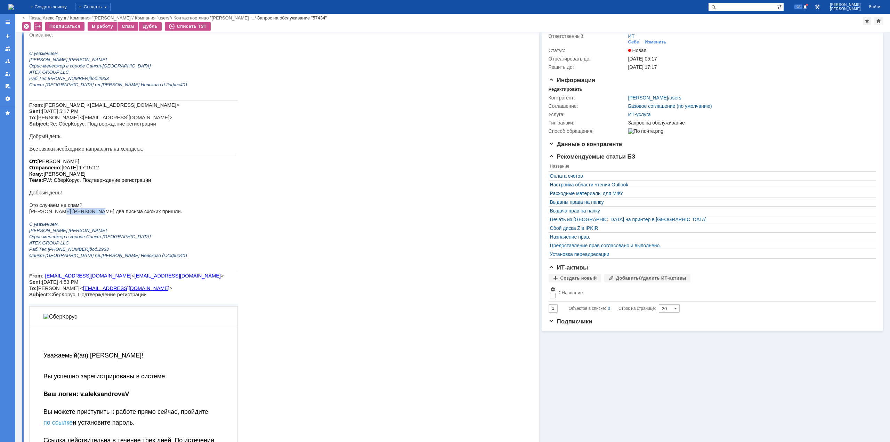
drag, startPoint x: 58, startPoint y: 210, endPoint x: 90, endPoint y: 212, distance: 32.7
click at [87, 211] on span "[PERSON_NAME] [PERSON_NAME] два письма схожих пришли." at bounding box center [105, 212] width 153 height 6
click at [141, 212] on p "[PERSON_NAME] [PERSON_NAME] два письма схожих пришли." at bounding box center [133, 211] width 209 height 6
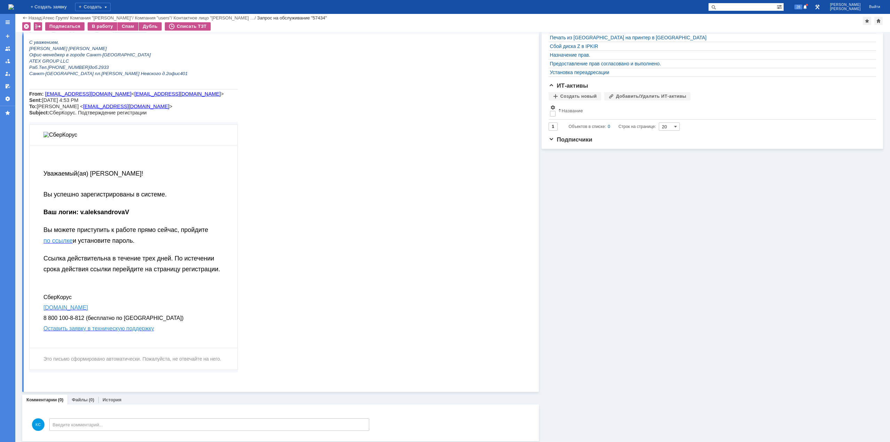
scroll to position [219, 0]
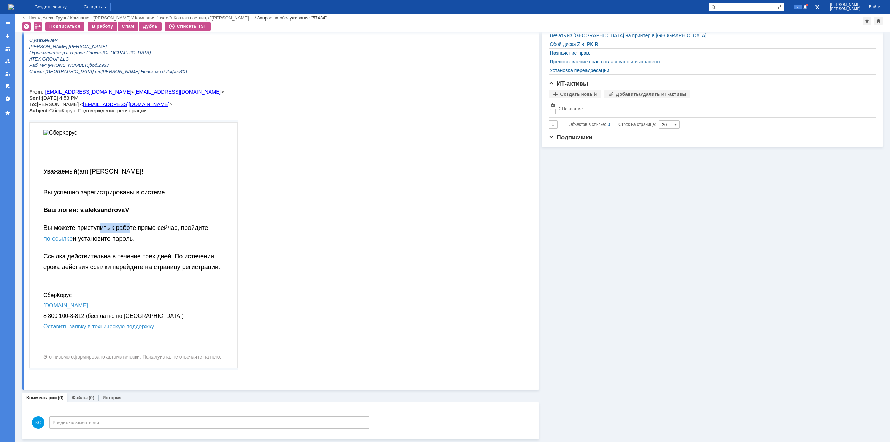
drag, startPoint x: 104, startPoint y: 235, endPoint x: 131, endPoint y: 235, distance: 27.1
click at [131, 235] on span "Вы можете приступить к работе прямо сейчас, пройдите по ссылке и установите пар…" at bounding box center [125, 233] width 165 height 18
click at [186, 233] on span "Вы можете приступить к работе прямо сейчас, пройдите по ссылке и установите пар…" at bounding box center [125, 233] width 165 height 18
click at [113, 242] on span "Вы можете приступить к работе прямо сейчас, пройдите по ссылке и установите пар…" at bounding box center [125, 233] width 165 height 18
drag, startPoint x: 109, startPoint y: 265, endPoint x: 157, endPoint y: 266, distance: 47.6
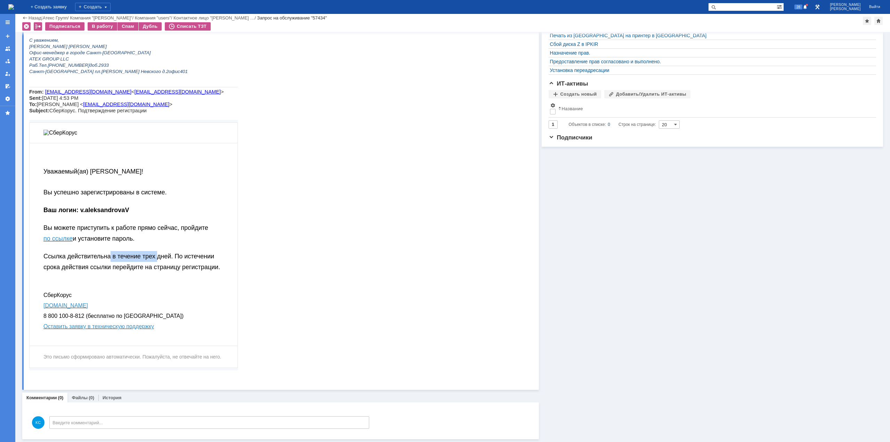
click at [157, 266] on p "Ссылка действительна в течение трех дней. По истечении срока действия ссылки пе…" at bounding box center [133, 262] width 180 height 22
drag, startPoint x: 170, startPoint y: 267, endPoint x: 155, endPoint y: 266, distance: 15.0
click at [181, 267] on p "Ссылка действительна в течение трех дней. По истечении срока действия ссылки пе…" at bounding box center [133, 262] width 180 height 22
drag, startPoint x: 131, startPoint y: 259, endPoint x: 156, endPoint y: 271, distance: 28.1
click at [156, 270] on span "Ссылка действительна в течение трех дней. По истечении срока действия ссылки пе…" at bounding box center [131, 262] width 177 height 18
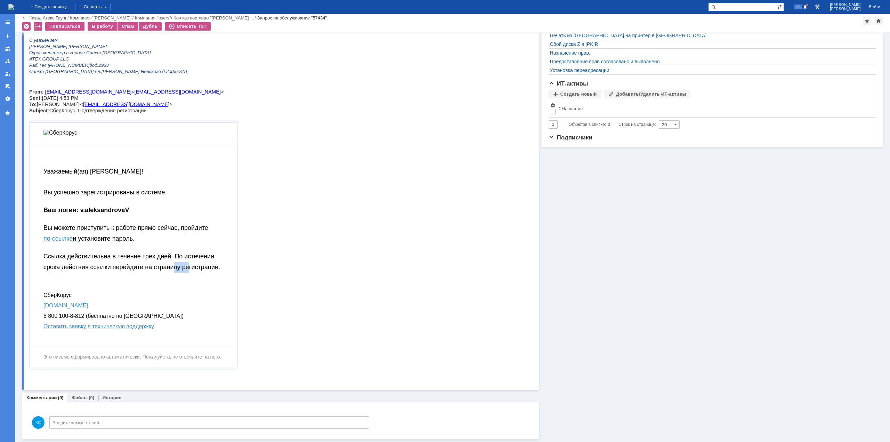
drag, startPoint x: 178, startPoint y: 272, endPoint x: 185, endPoint y: 274, distance: 7.4
click at [190, 270] on span "Ссылка действительна в течение трех дней. По истечении срока действия ссылки пе…" at bounding box center [131, 262] width 177 height 18
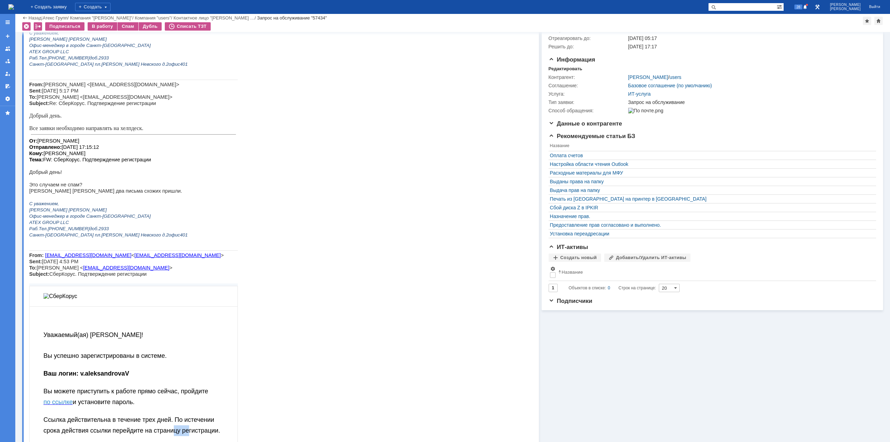
scroll to position [0, 0]
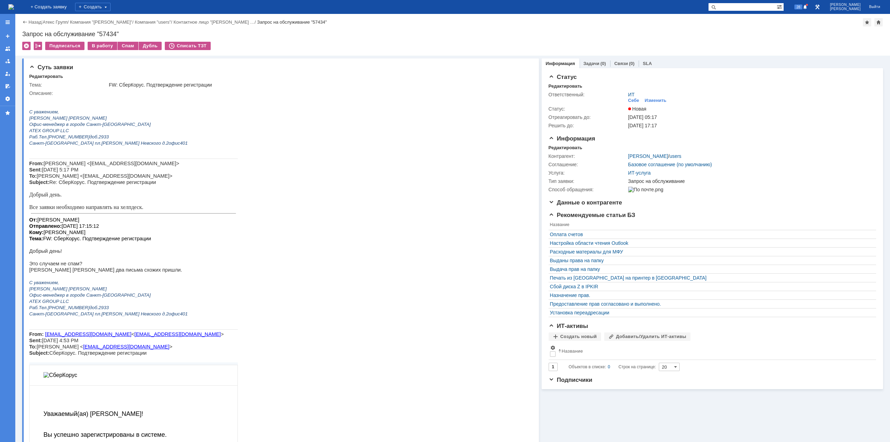
click at [14, 6] on img at bounding box center [11, 7] width 6 height 6
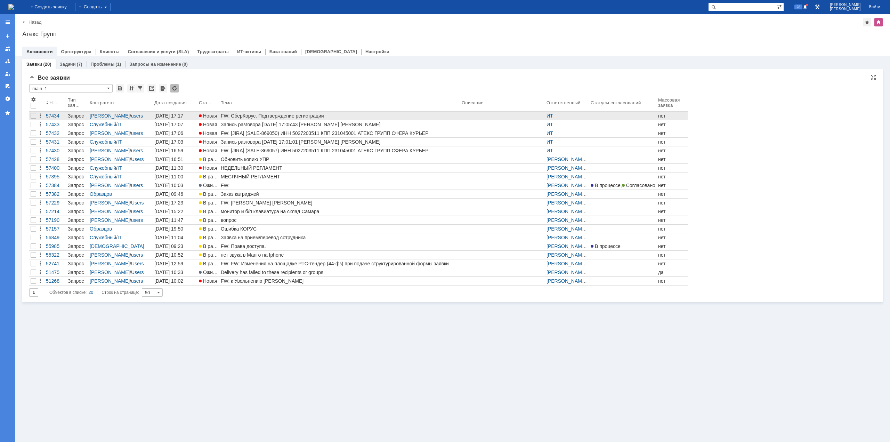
click at [234, 117] on div "FW: СберКорус. Подтверждение регистрации" at bounding box center [340, 116] width 238 height 6
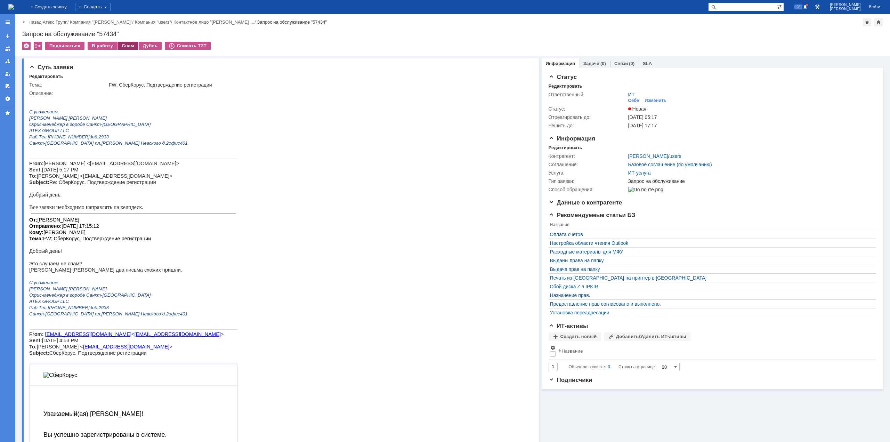
click at [127, 46] on div "Спам" at bounding box center [127, 46] width 21 height 8
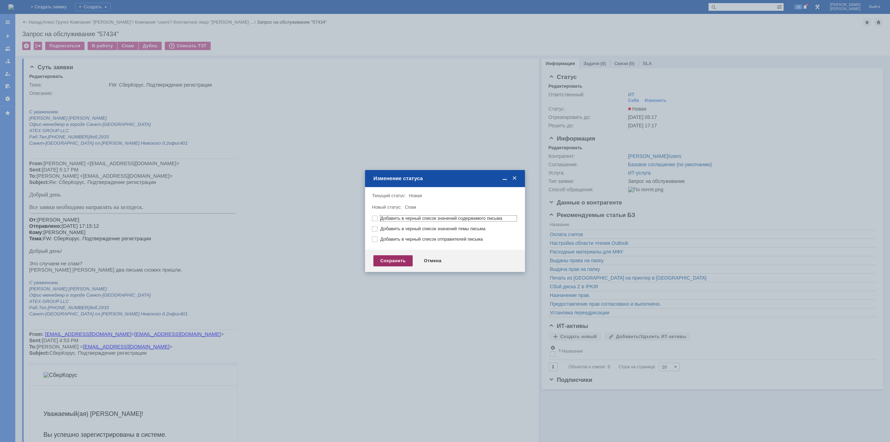
click at [399, 265] on div "Сохранить" at bounding box center [392, 260] width 39 height 11
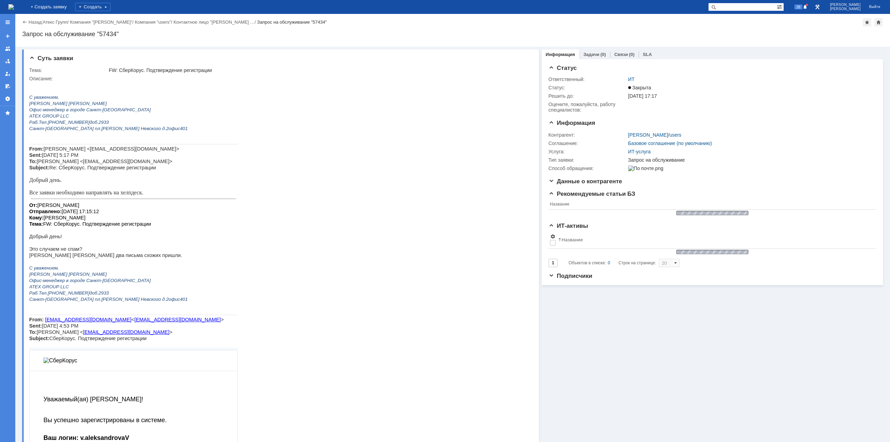
click at [14, 5] on img at bounding box center [11, 7] width 6 height 6
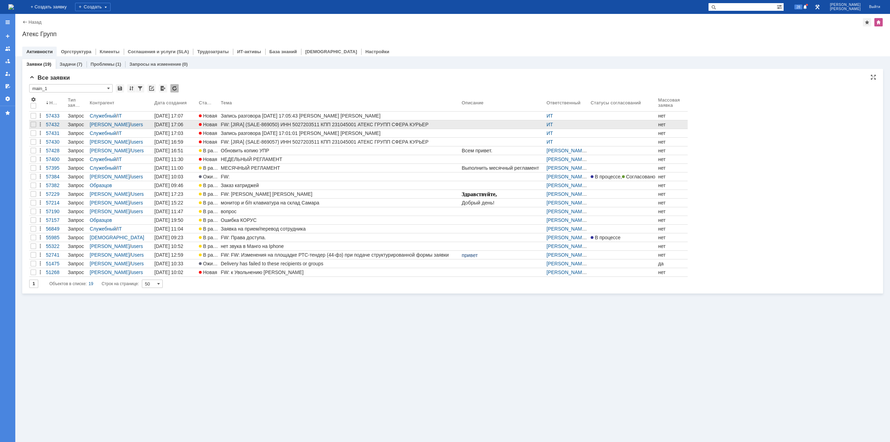
click at [233, 123] on div "FW: [JIRA] (SALE-869050) ИНН 5027203511 КПП 231045001 АТЕКС ГРУПП СФЕРА КУРЬЕР …" at bounding box center [340, 125] width 238 height 6
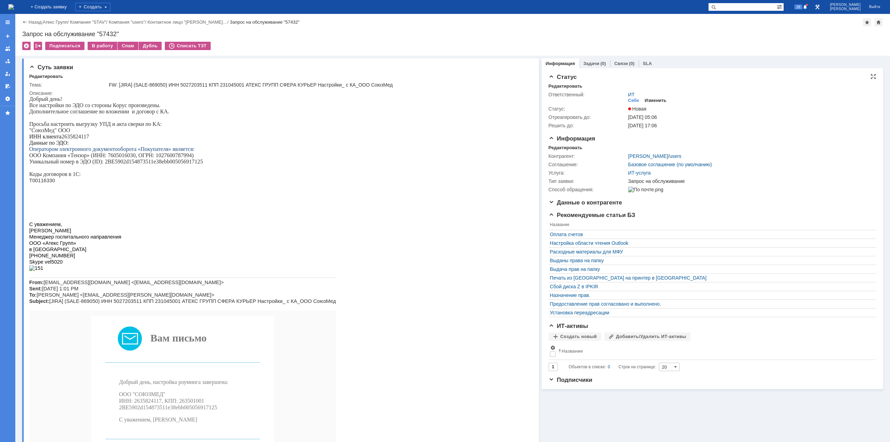
click at [655, 99] on div "Изменить" at bounding box center [655, 101] width 22 height 6
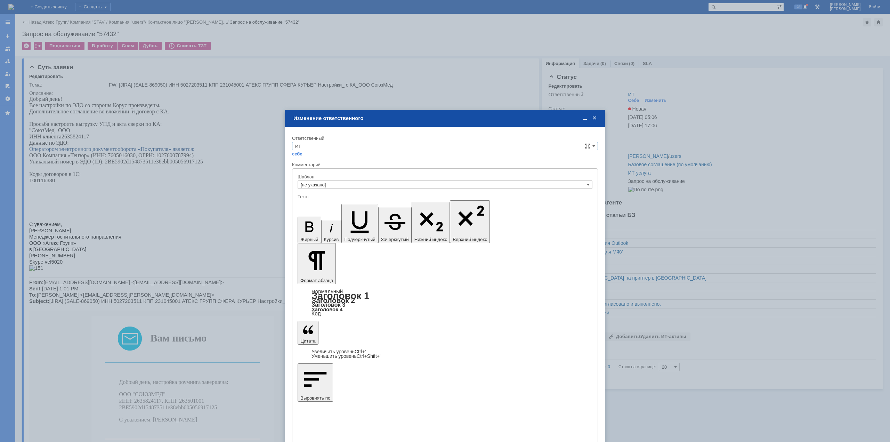
click at [382, 141] on div "Ответственный" at bounding box center [445, 138] width 306 height 7
click at [380, 146] on input "ИТ" at bounding box center [445, 146] width 306 height 8
click at [320, 203] on span "АСУ" at bounding box center [445, 204] width 300 height 6
type input "АСУ"
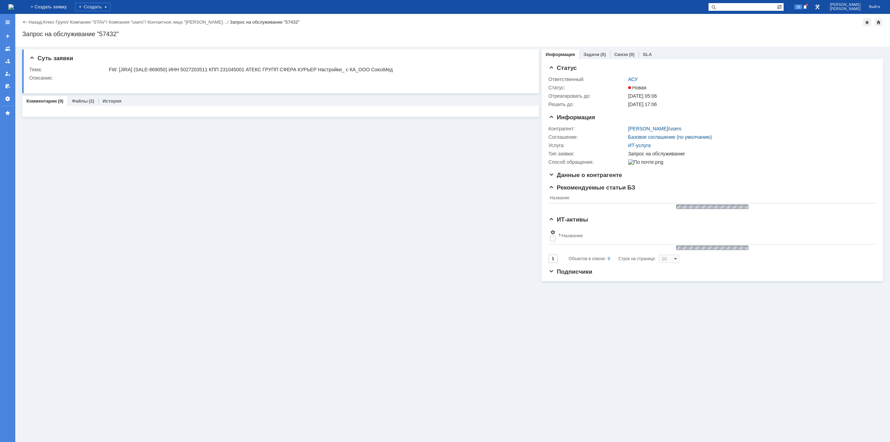
click at [14, 6] on img at bounding box center [11, 7] width 6 height 6
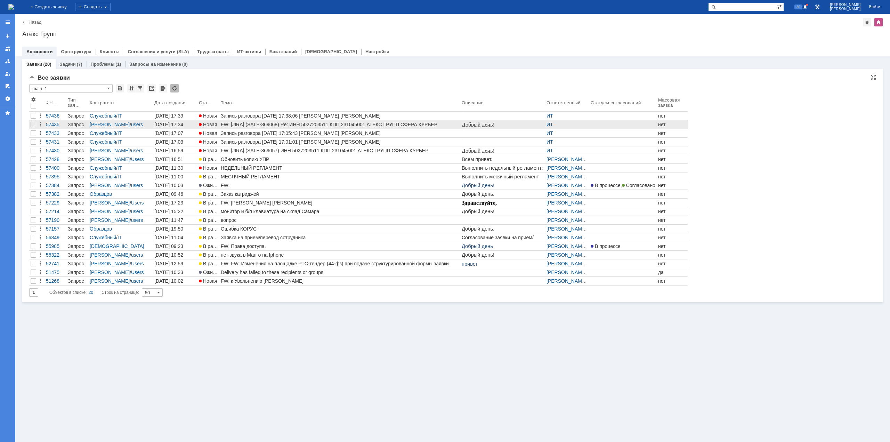
click at [297, 124] on div "FW: [JIRA] (SALE-869068) Re: ИНН 5027203511 КПП 231045001 АТЕКС ГРУПП СФЕРА КУР…" at bounding box center [340, 125] width 238 height 6
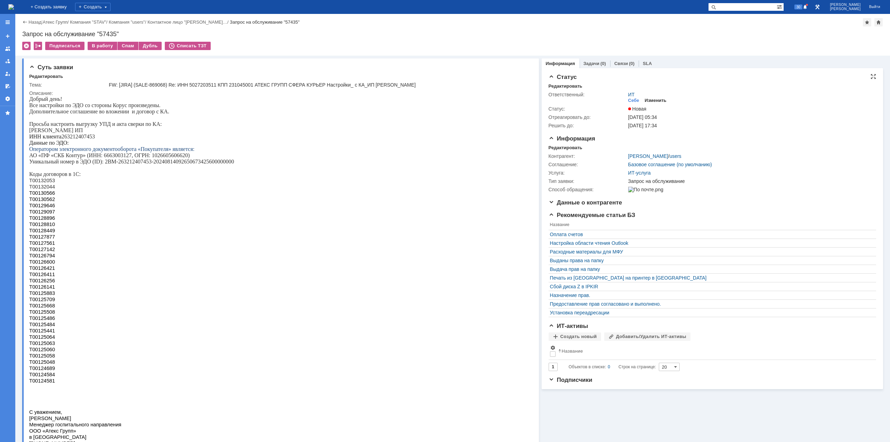
click at [656, 99] on div "Изменить" at bounding box center [655, 101] width 22 height 6
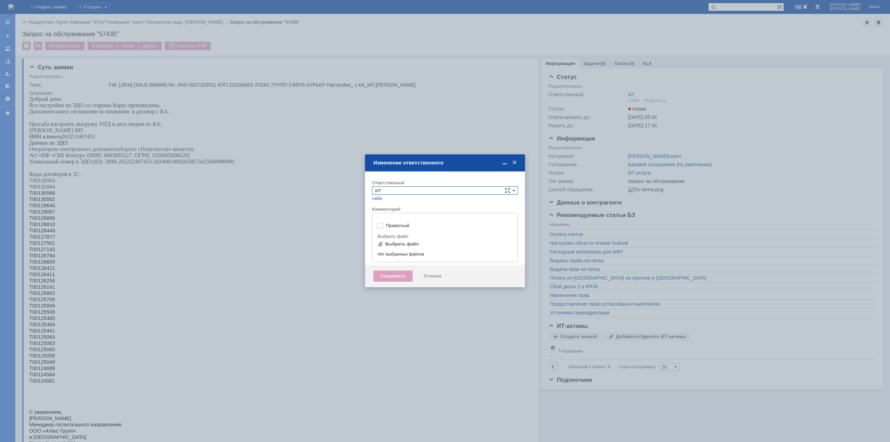
type input "[не указано]"
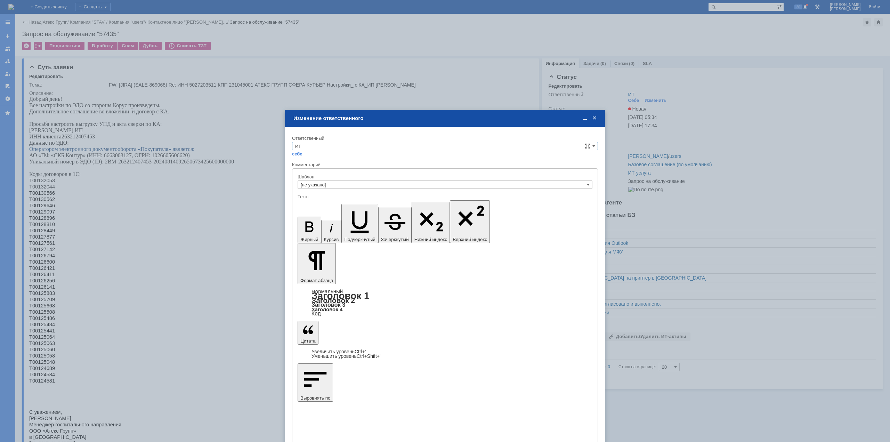
click at [383, 146] on input "ИТ" at bounding box center [445, 146] width 306 height 8
click at [318, 203] on span "АСУ" at bounding box center [445, 204] width 300 height 6
type input "АСУ"
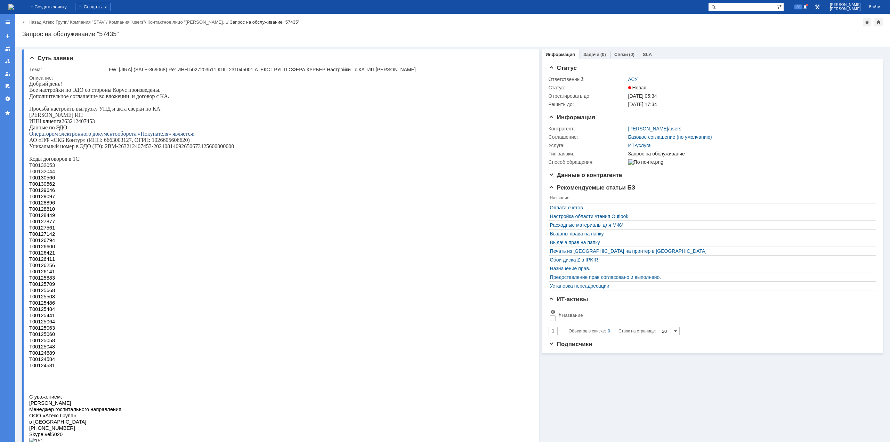
click at [14, 6] on img at bounding box center [11, 7] width 6 height 6
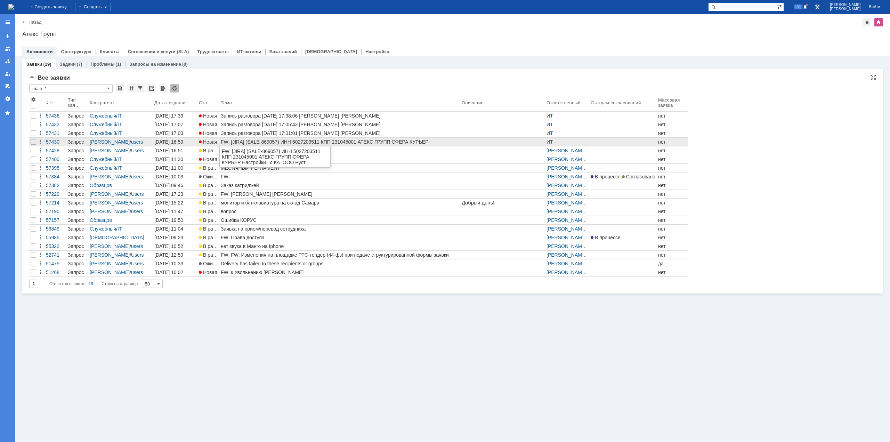
click at [330, 142] on div "FW: [JIRA] (SALE-869057) ИНН 5027203511 КПП 231045001 АТЕКС ГРУПП СФЕРА КУРЬЕР …" at bounding box center [340, 142] width 238 height 6
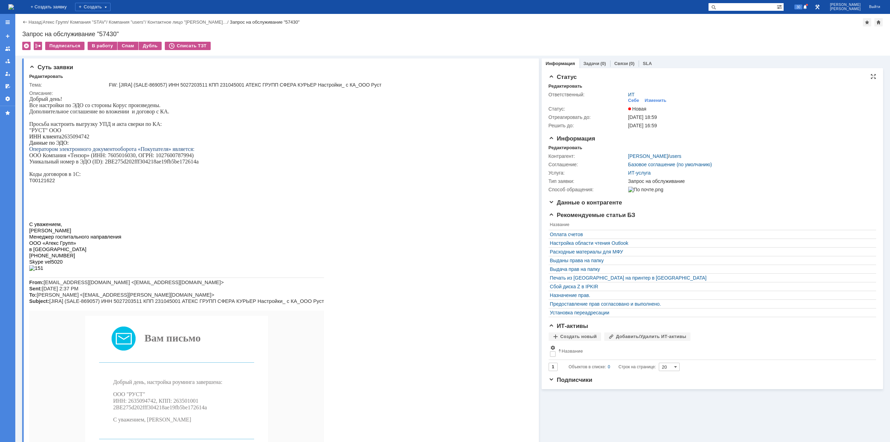
click at [646, 96] on div "ИТ Себе Изменить" at bounding box center [749, 98] width 243 height 12
click at [647, 98] on div "Изменить" at bounding box center [655, 101] width 22 height 6
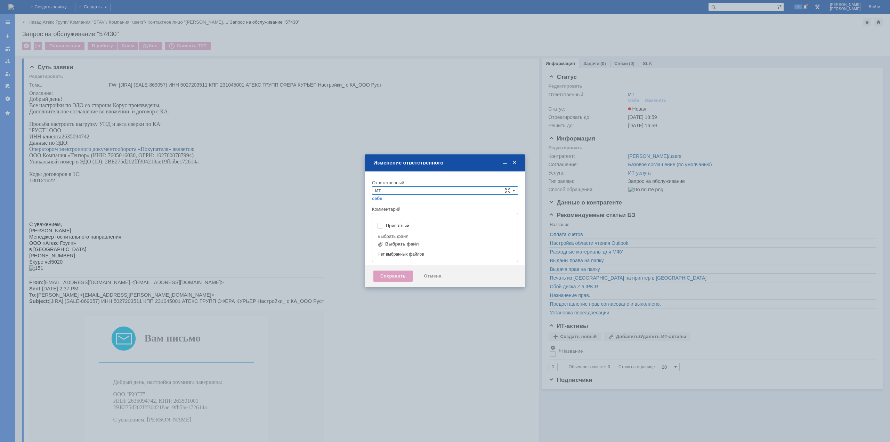
type input "[не указано]"
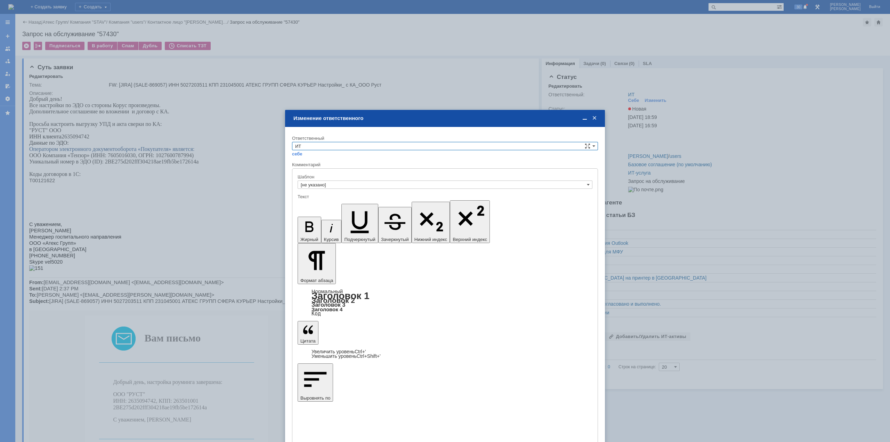
click at [319, 143] on input "ИТ" at bounding box center [445, 146] width 306 height 8
click at [307, 203] on span "АСУ" at bounding box center [445, 204] width 300 height 6
type input "АСУ"
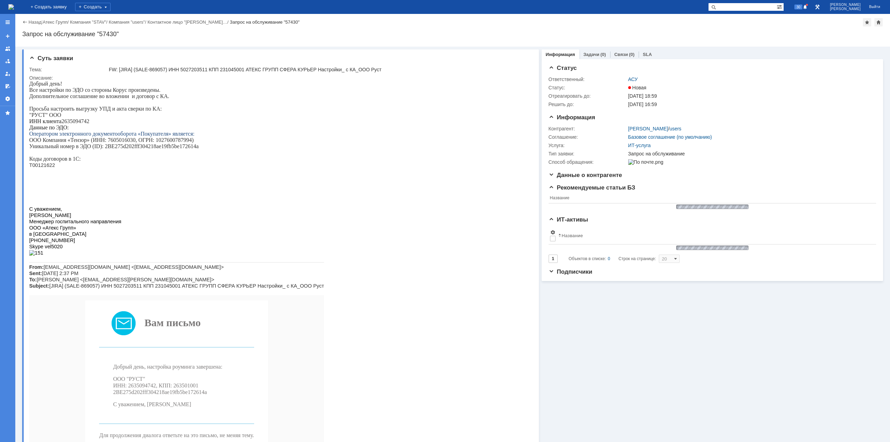
click at [14, 6] on img at bounding box center [11, 7] width 6 height 6
